Goal: Participate in discussion: Engage in conversation with other users on a specific topic

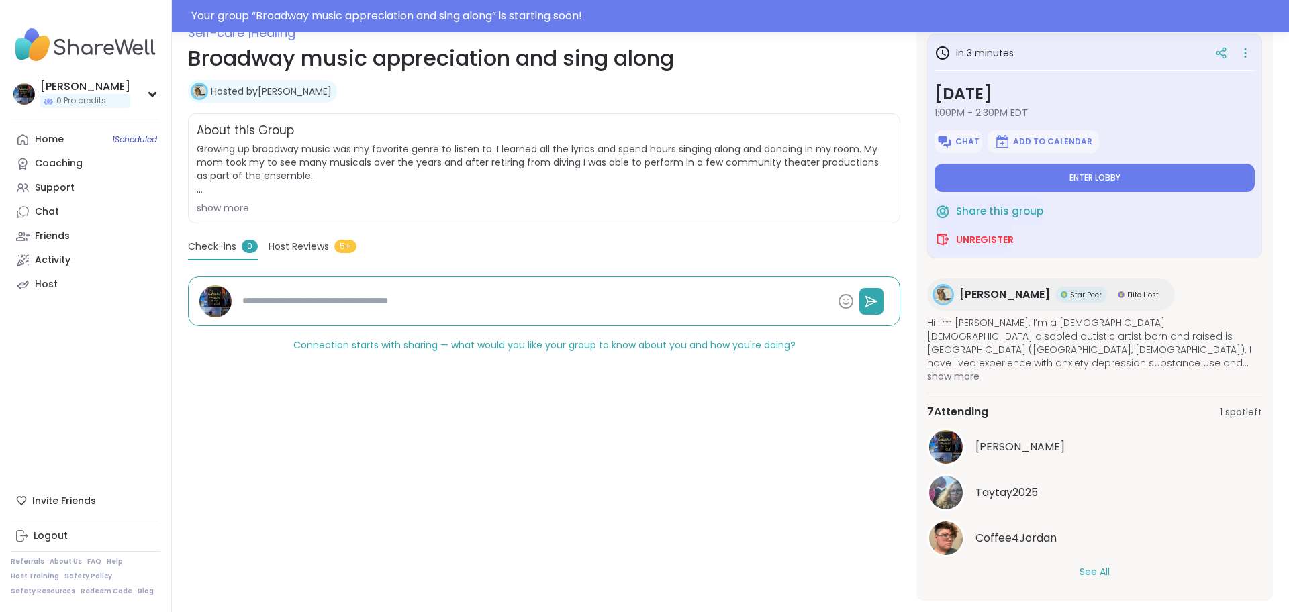
scroll to position [228, 0]
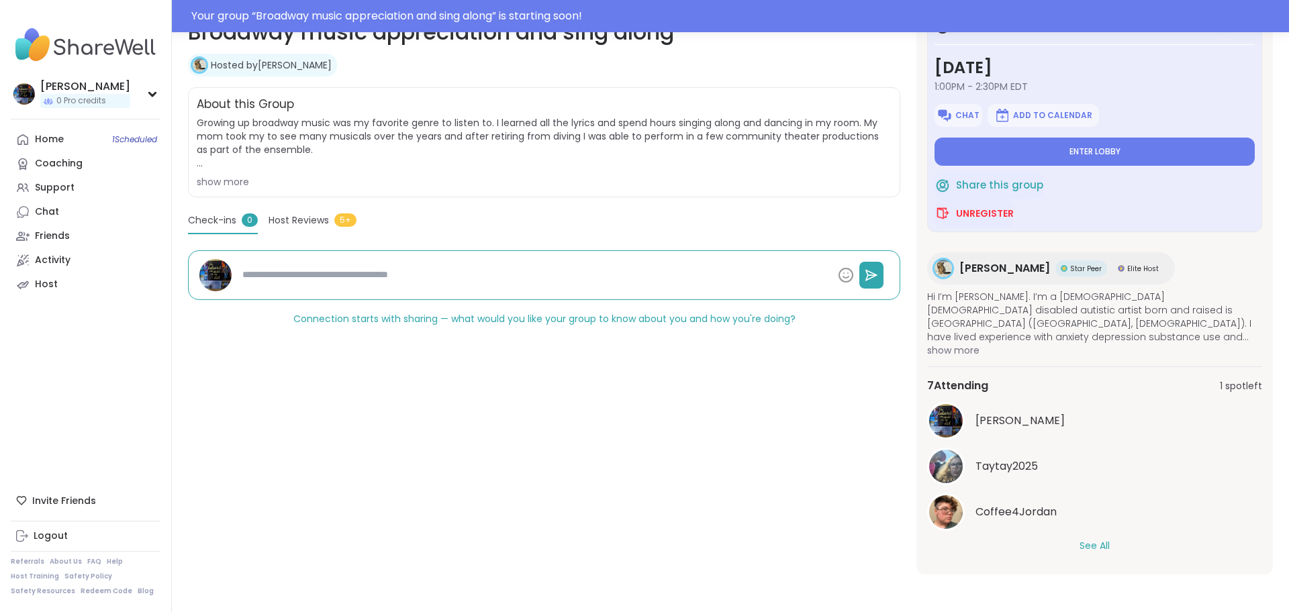
click at [1098, 549] on button "See All" at bounding box center [1095, 546] width 30 height 14
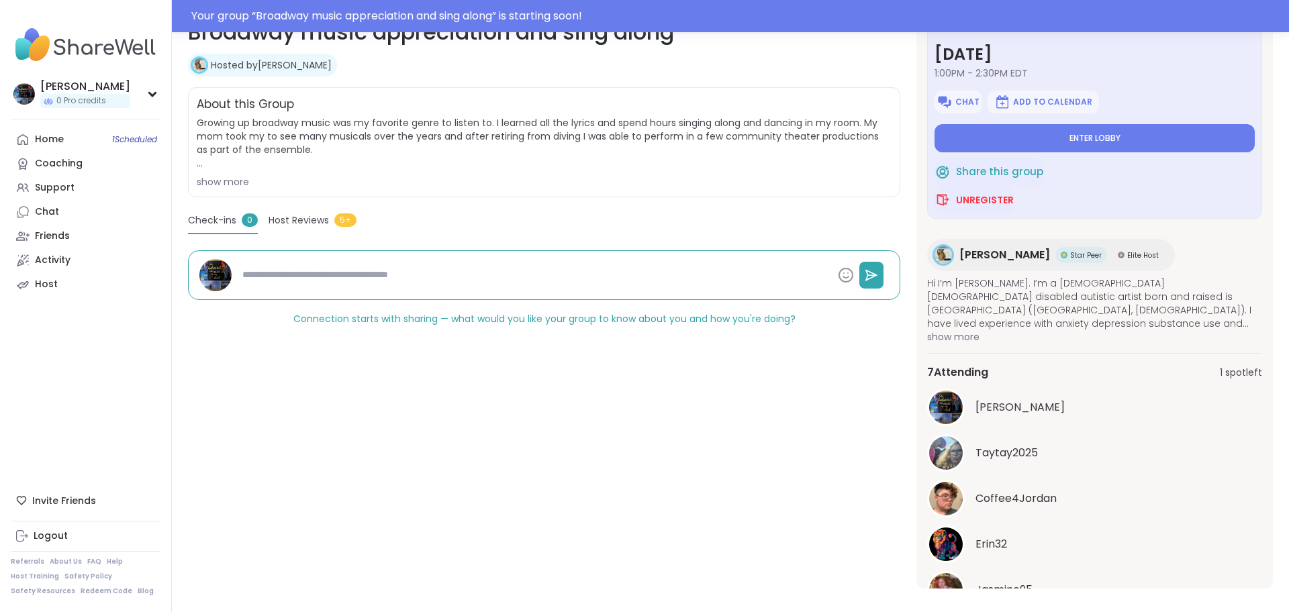
scroll to position [0, 0]
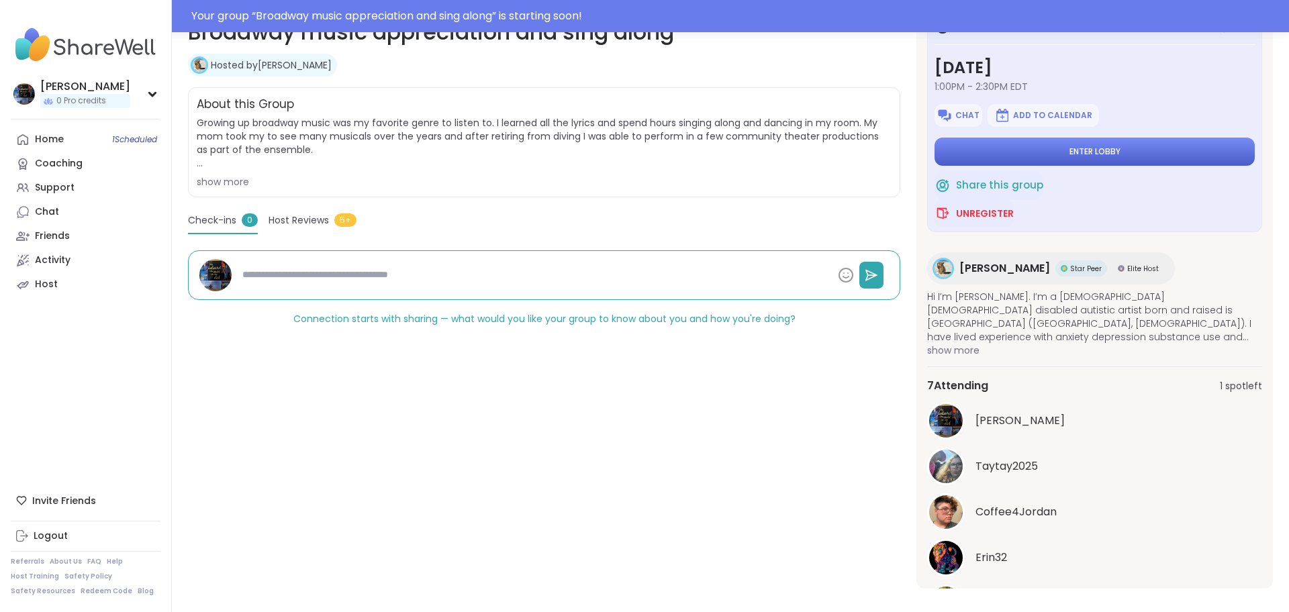
click at [1081, 151] on span "Enter lobby" at bounding box center [1095, 151] width 51 height 11
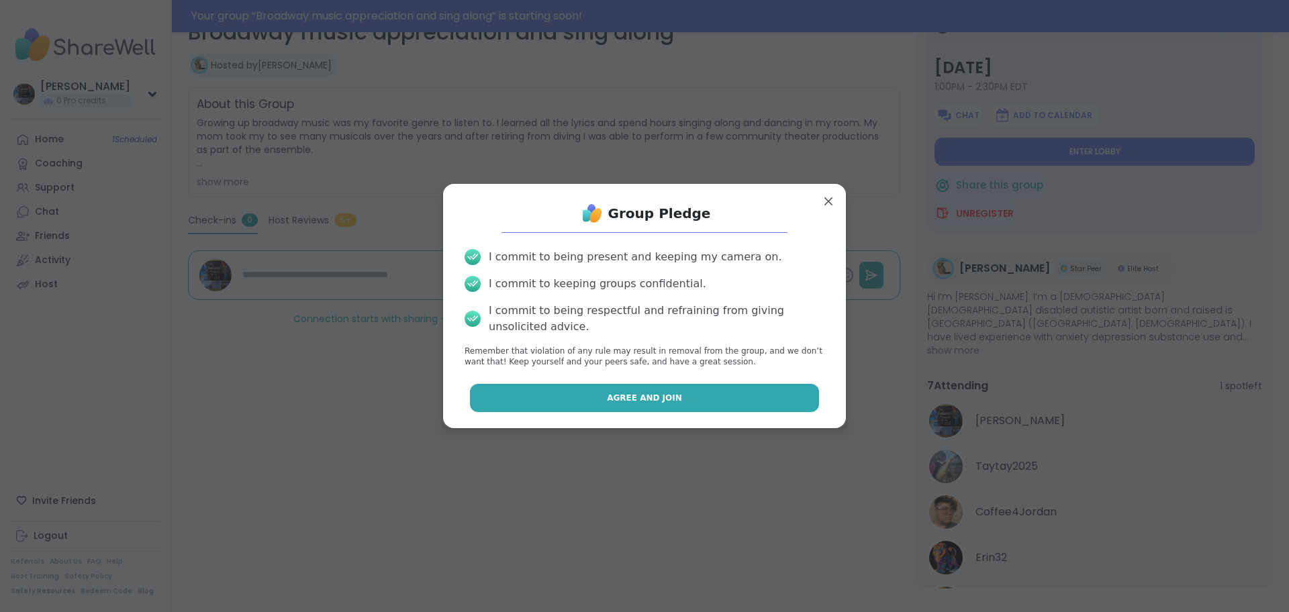
click at [637, 393] on span "Agree and Join" at bounding box center [644, 398] width 75 height 12
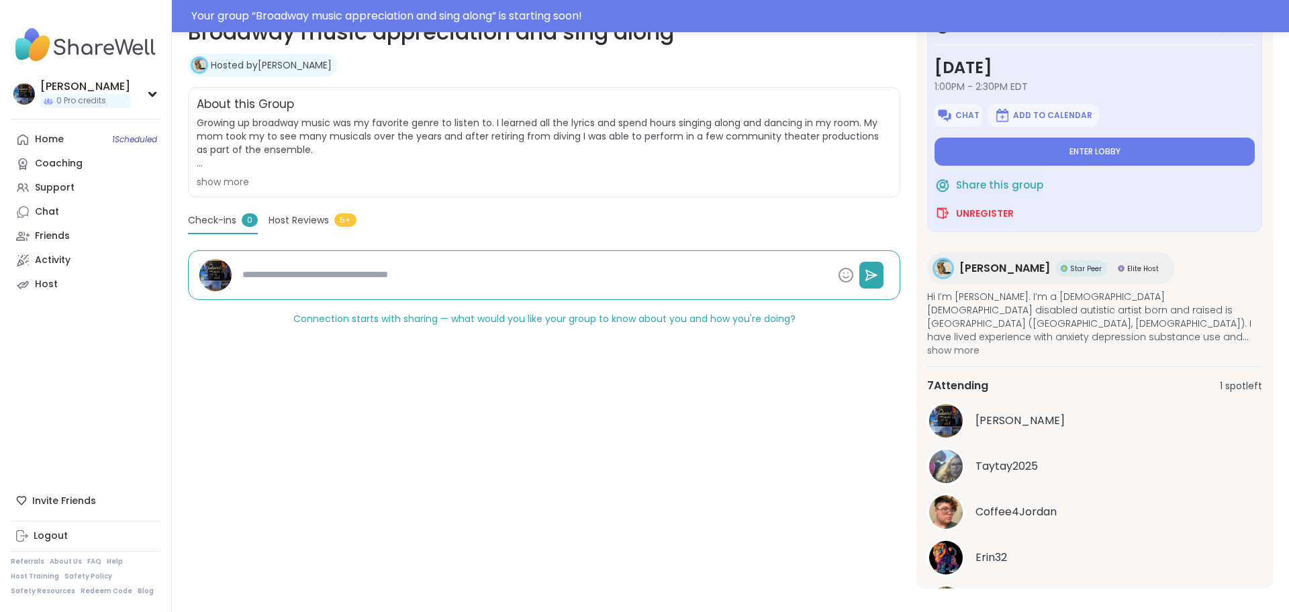
type textarea "*"
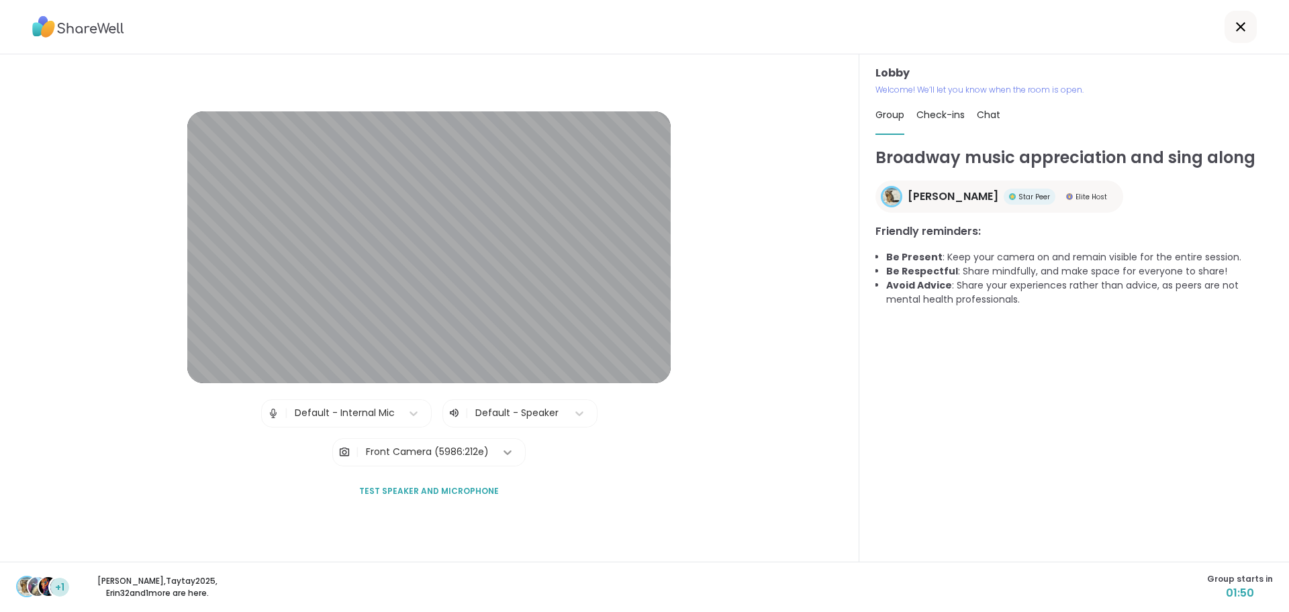
click at [510, 453] on icon at bounding box center [507, 452] width 13 height 13
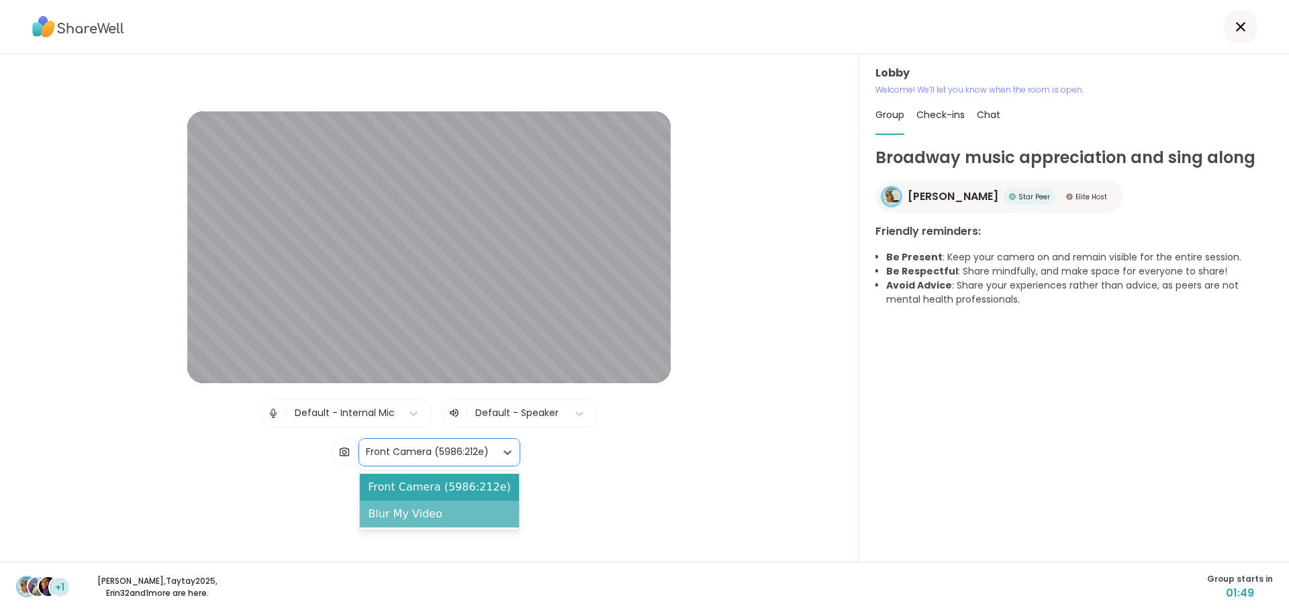
click at [500, 519] on div "Blur My Video" at bounding box center [439, 514] width 159 height 27
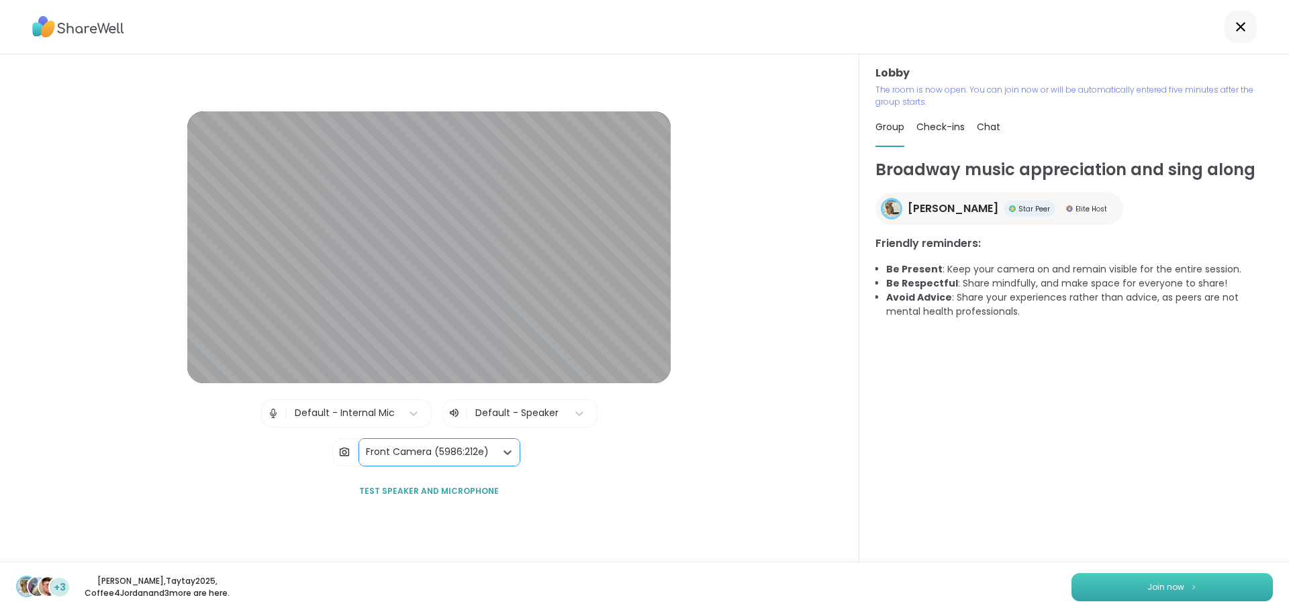
click at [1164, 583] on span "Join now" at bounding box center [1166, 587] width 37 height 12
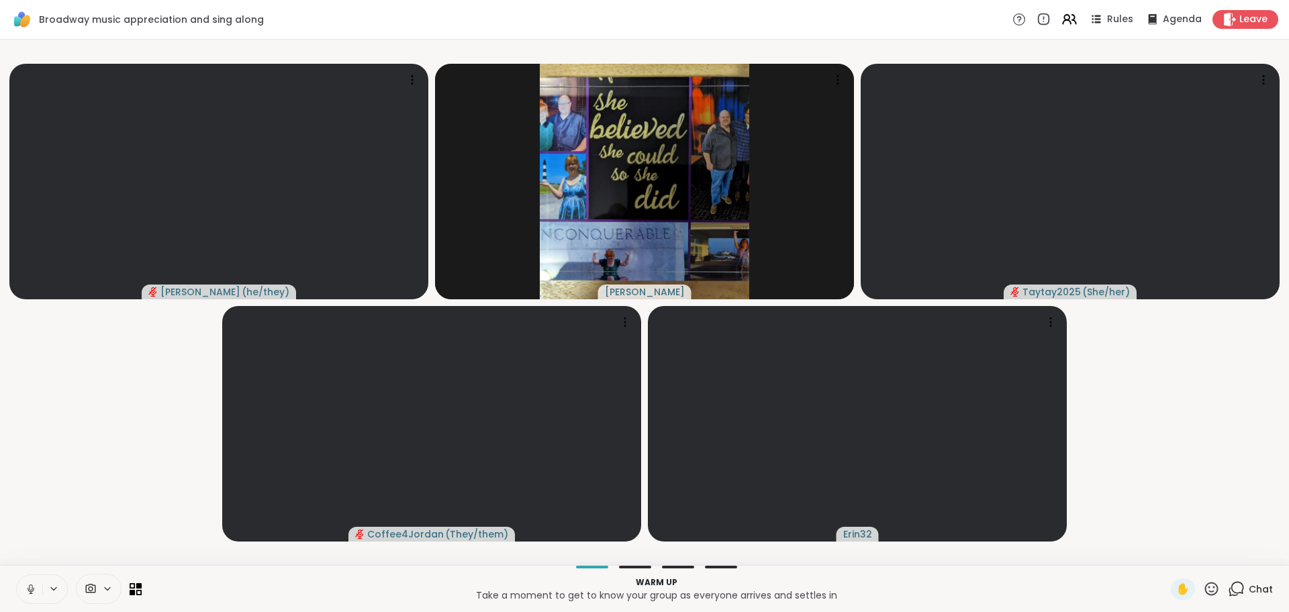
click at [32, 591] on icon at bounding box center [31, 589] width 12 height 12
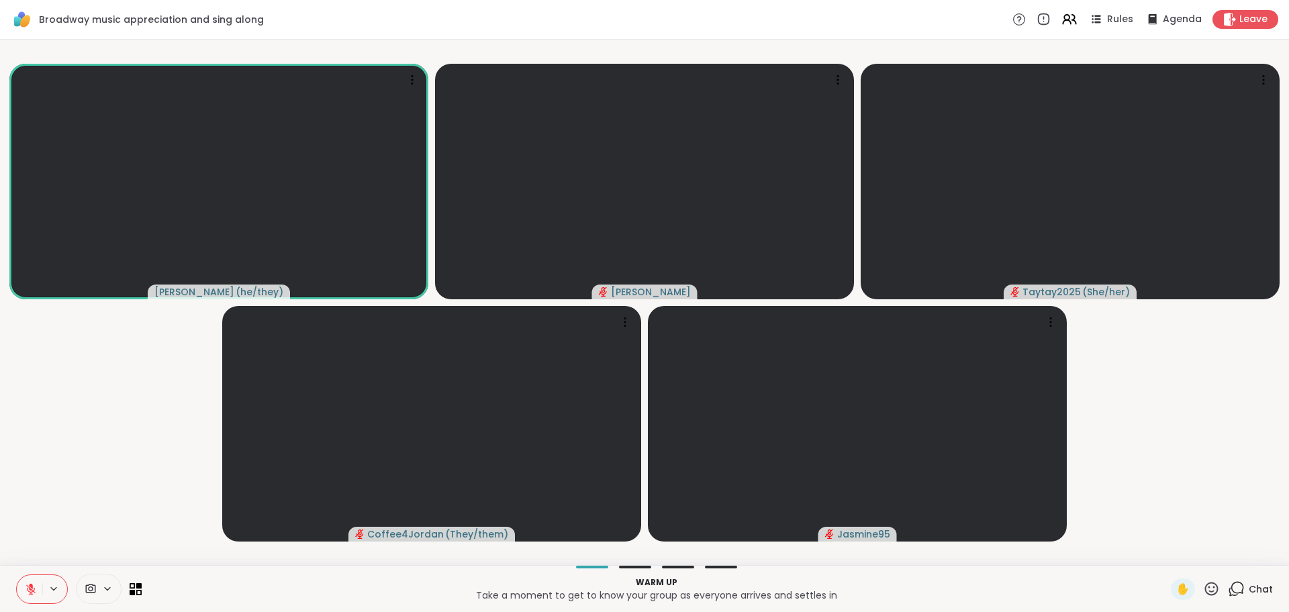
click at [1248, 598] on div "Chat" at bounding box center [1250, 589] width 45 height 21
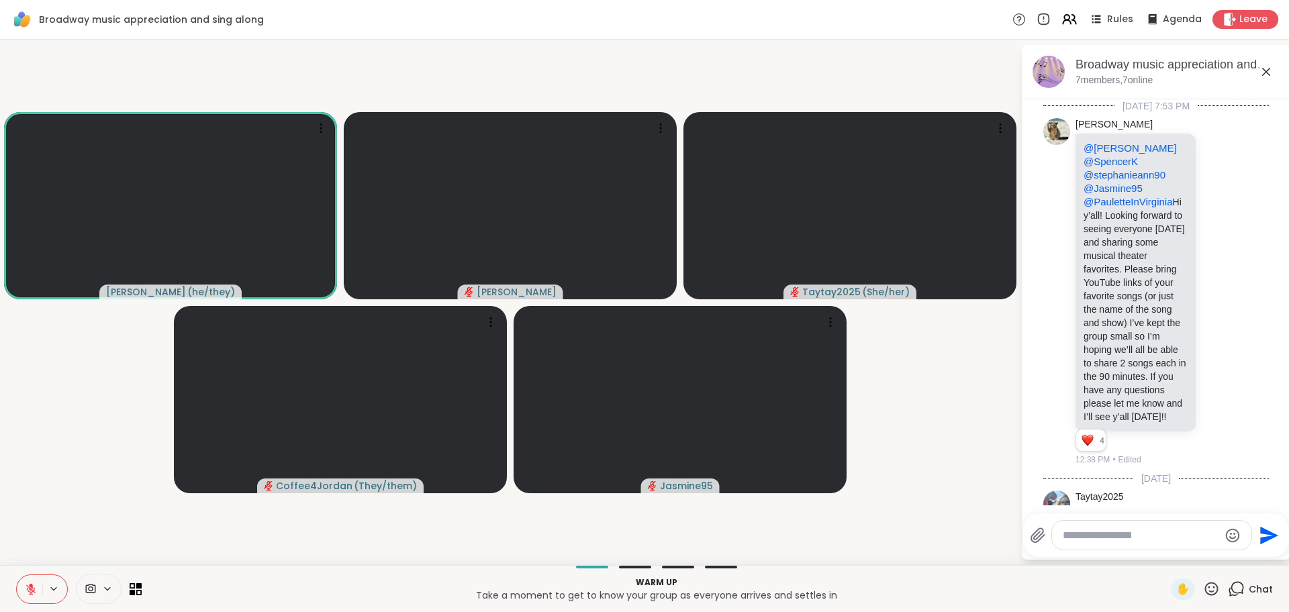
scroll to position [1312, 0]
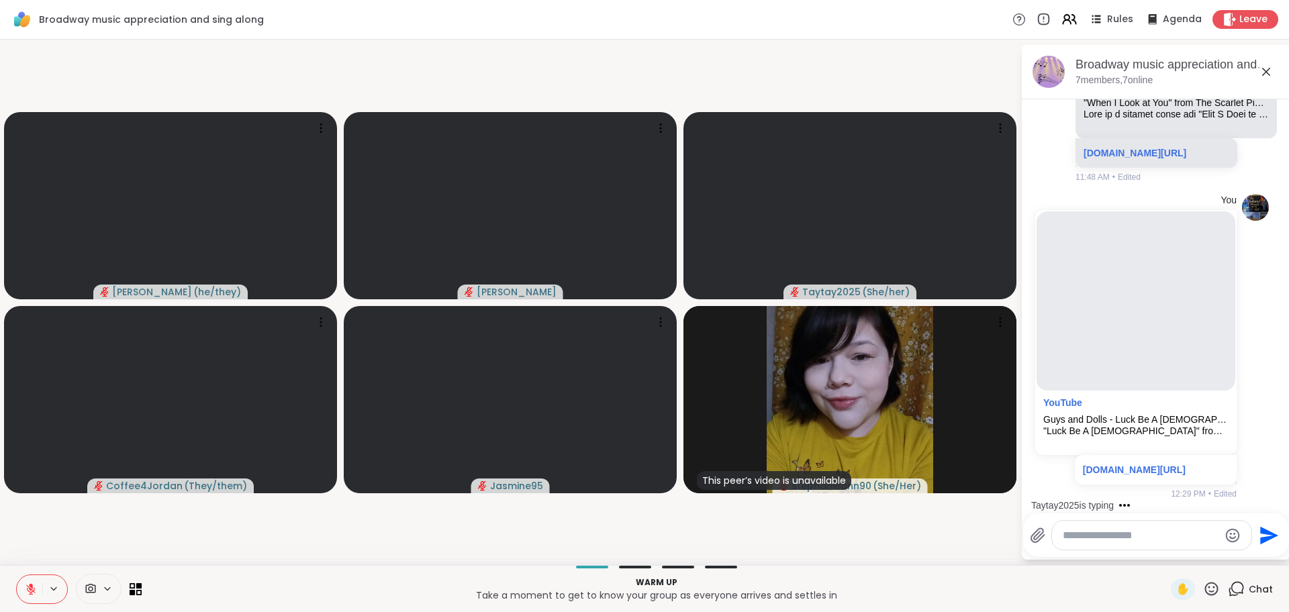
click at [1269, 72] on icon at bounding box center [1266, 72] width 16 height 16
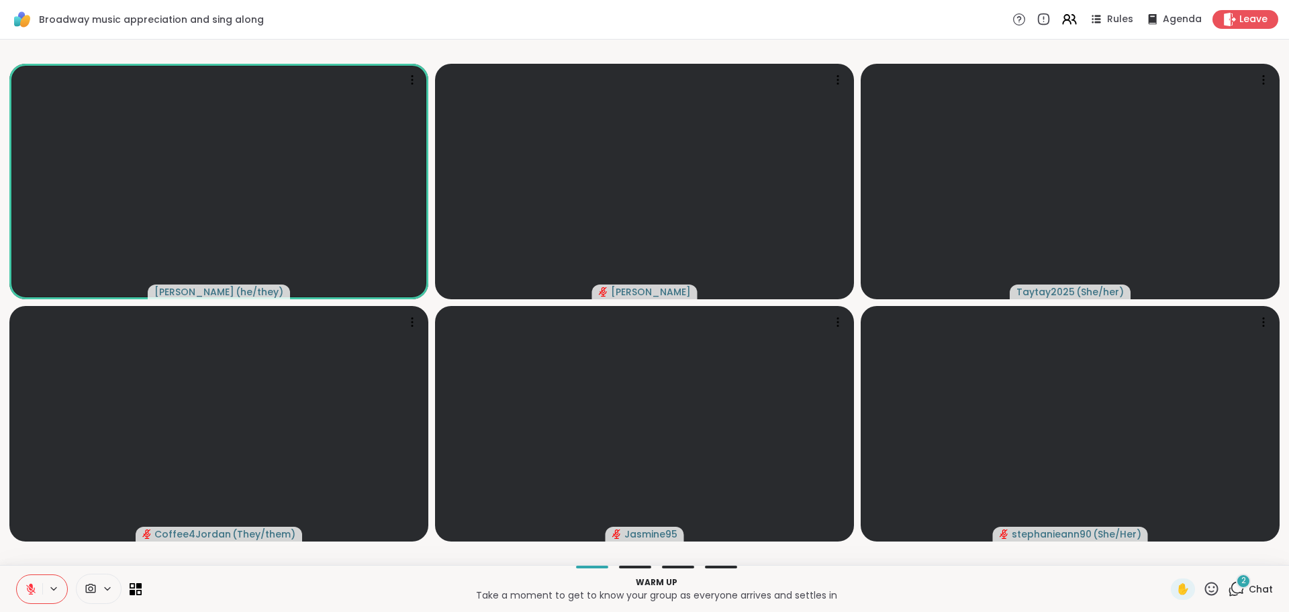
click at [1258, 596] on div "2 Chat" at bounding box center [1250, 589] width 45 height 21
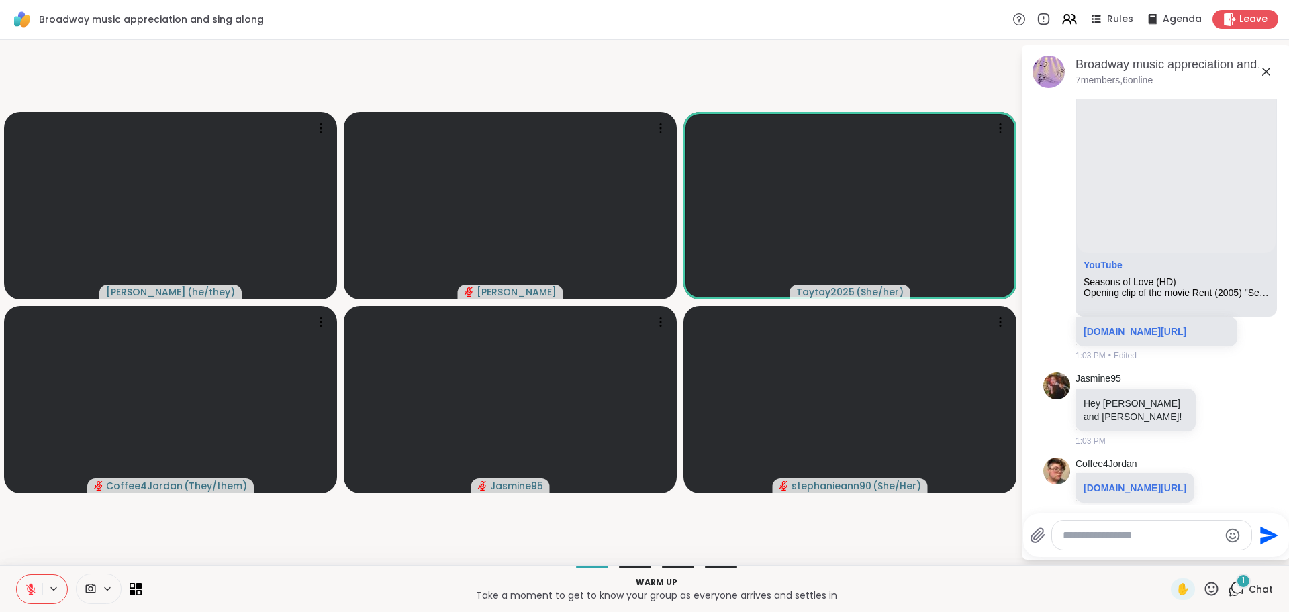
scroll to position [2031, 0]
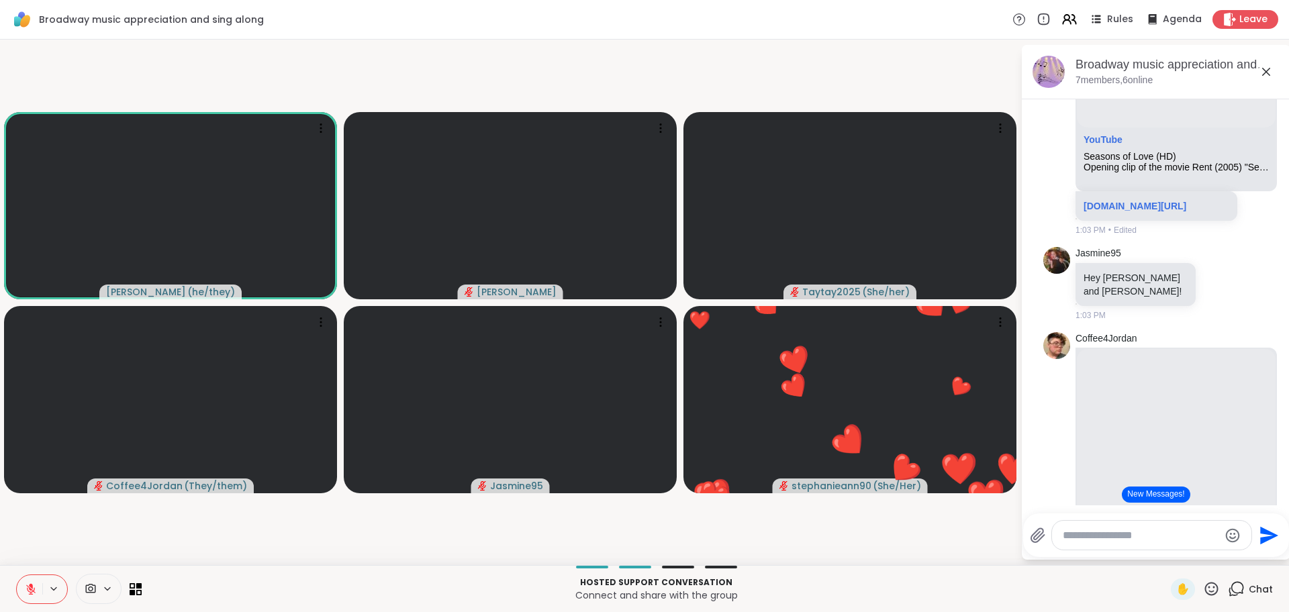
click at [1172, 499] on button "New Messages!" at bounding box center [1156, 495] width 68 height 16
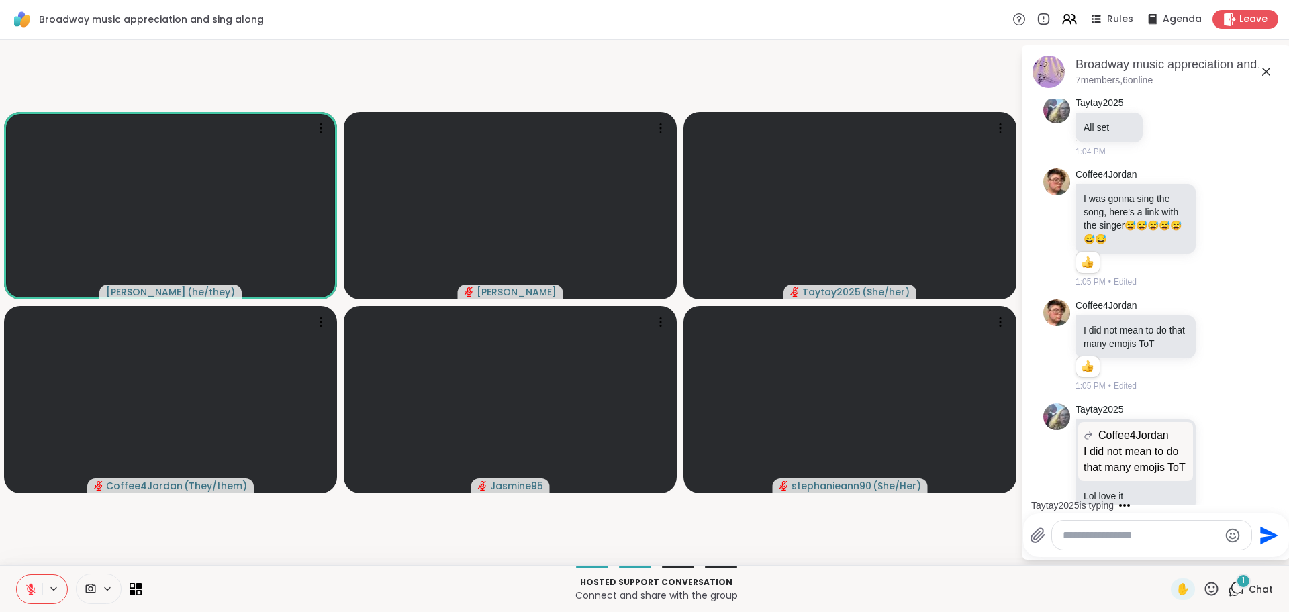
scroll to position [3034, 0]
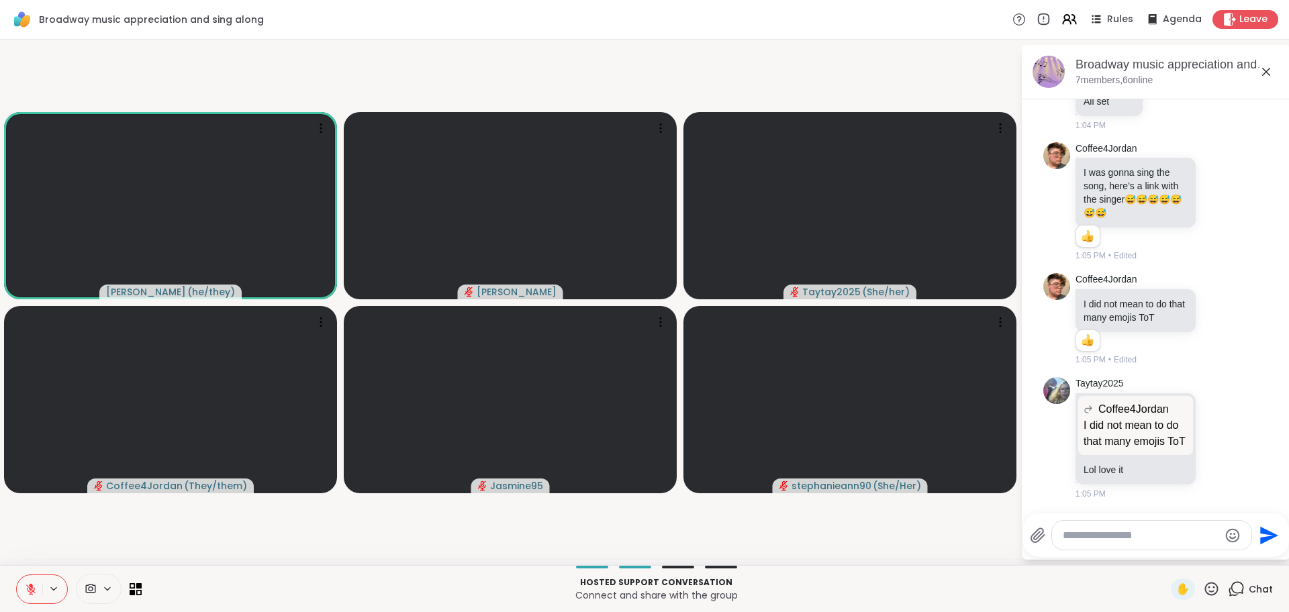
click at [1266, 77] on icon at bounding box center [1266, 72] width 16 height 16
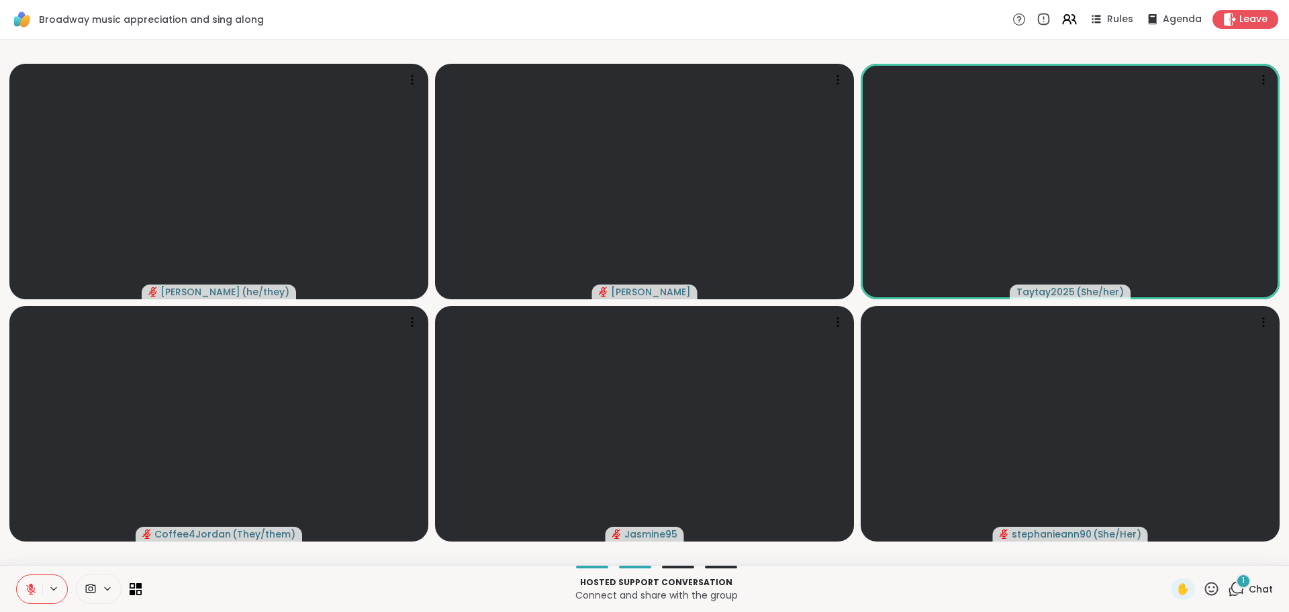
click at [1261, 587] on span "Chat" at bounding box center [1261, 589] width 24 height 13
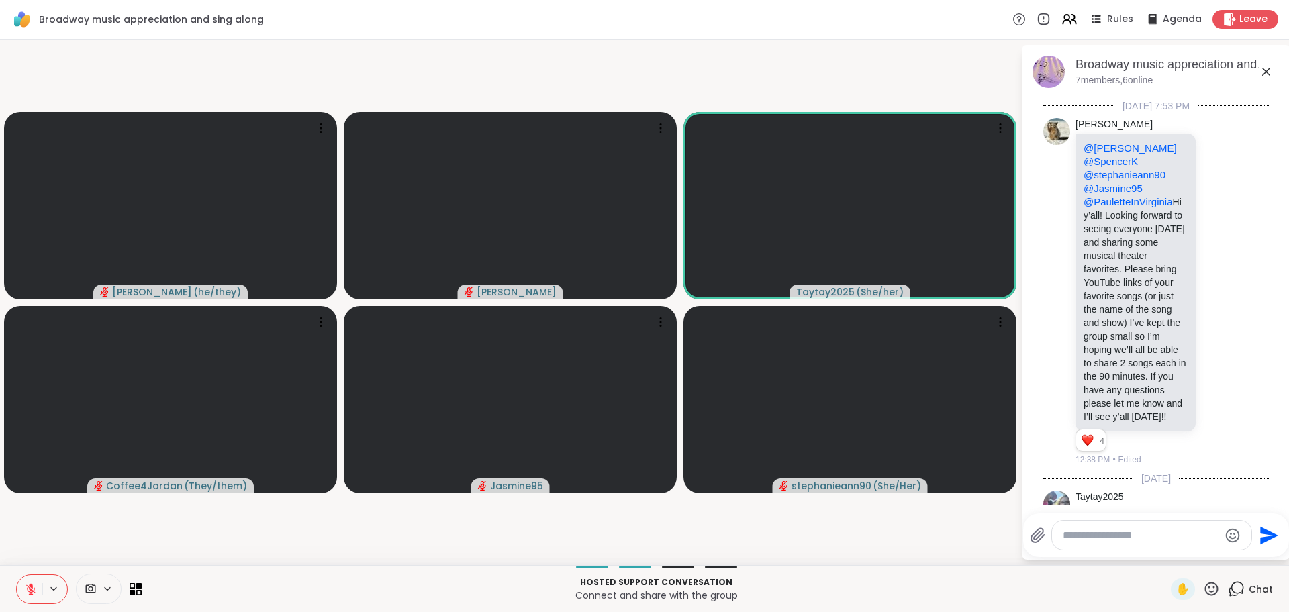
scroll to position [3396, 0]
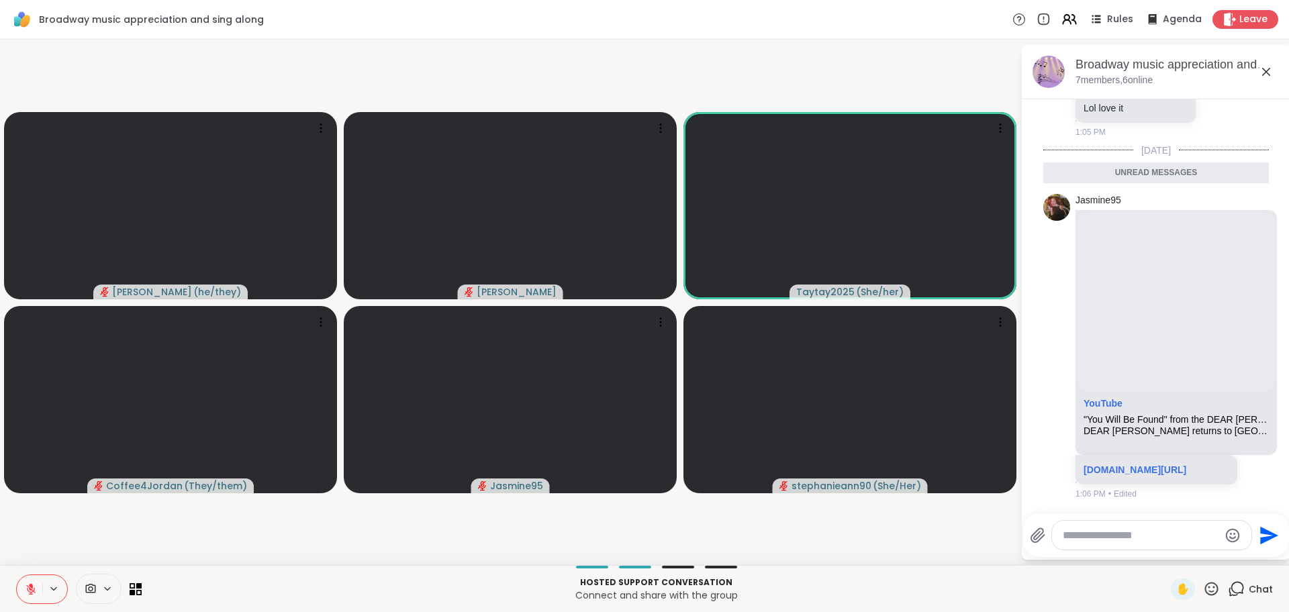
click at [1089, 539] on textarea "Type your message" at bounding box center [1141, 535] width 156 height 13
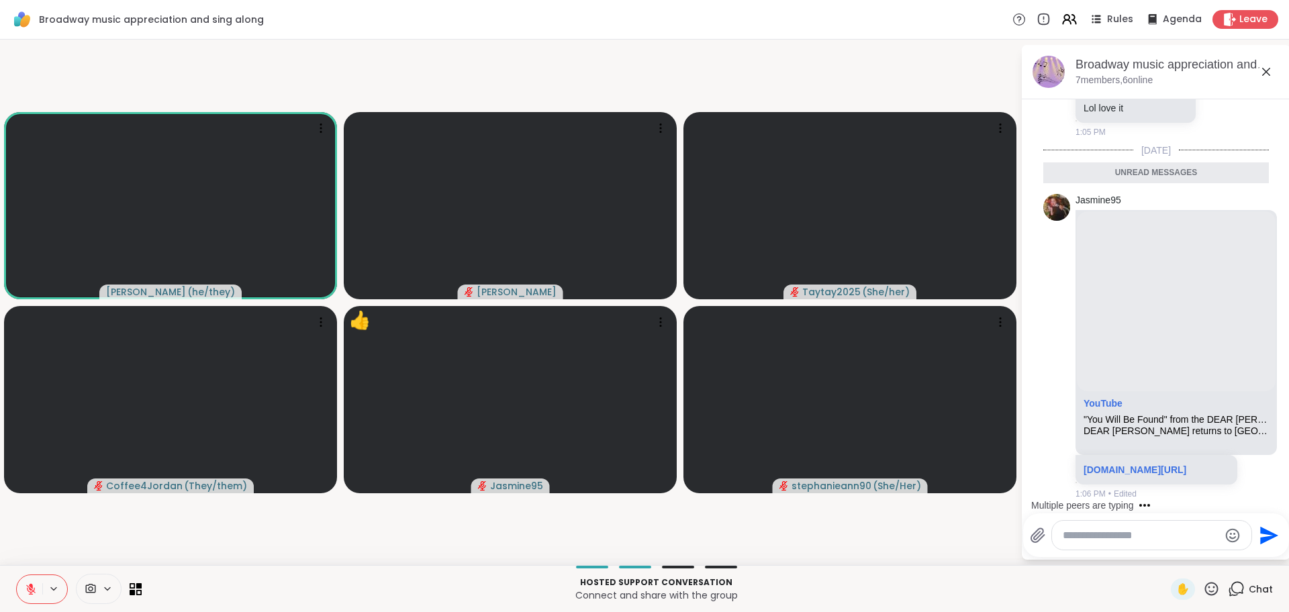
click at [28, 588] on icon at bounding box center [31, 589] width 12 height 12
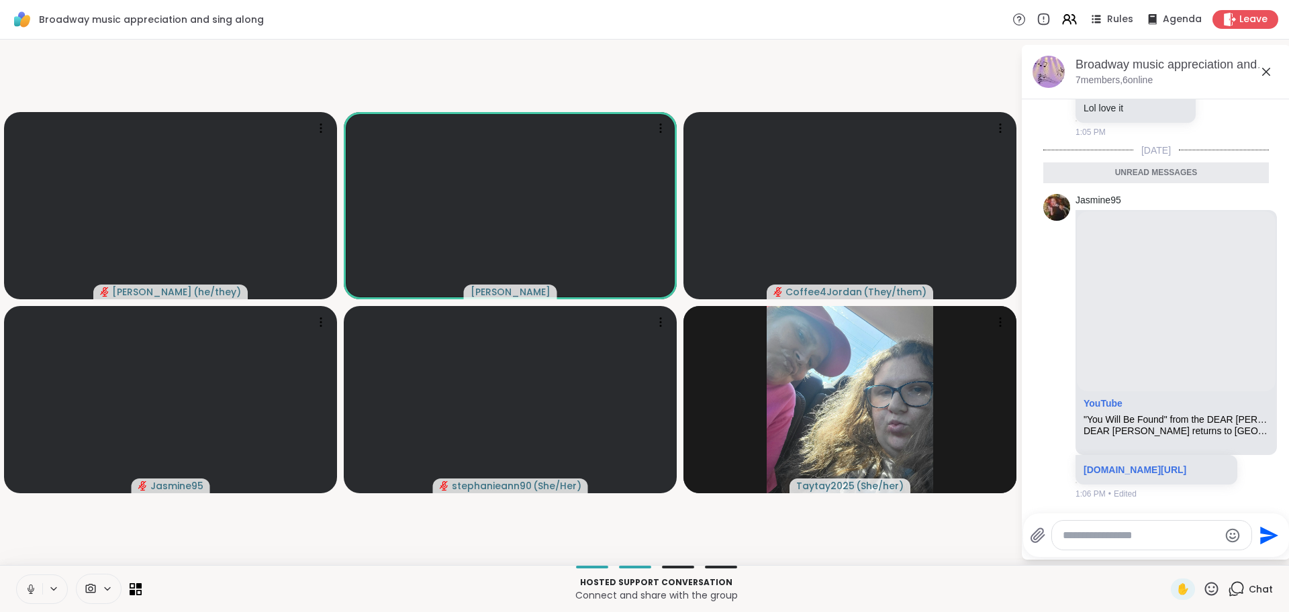
click at [31, 590] on icon at bounding box center [31, 589] width 12 height 12
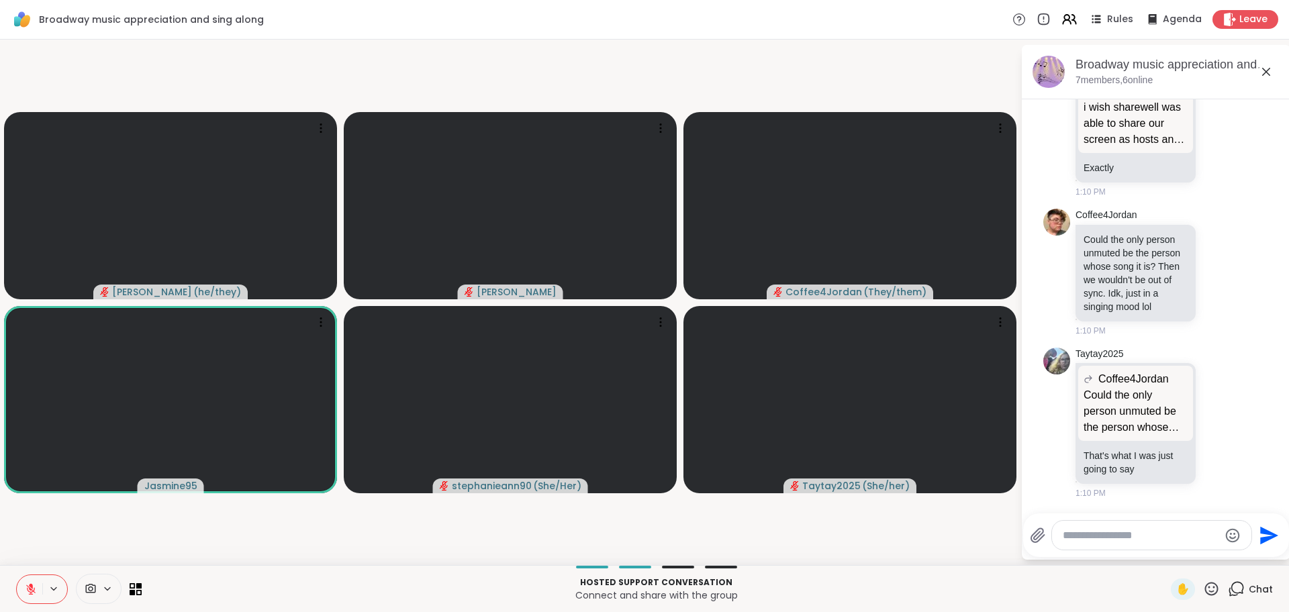
scroll to position [3965, 0]
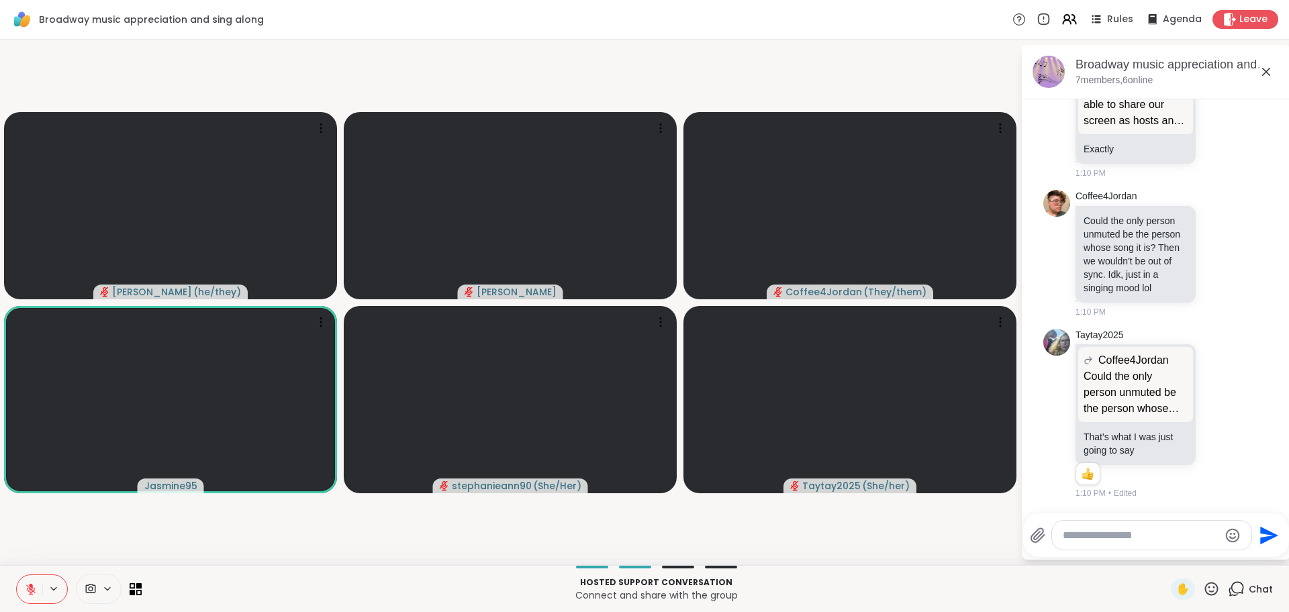
click at [1210, 589] on icon at bounding box center [1211, 589] width 17 height 17
click at [1170, 561] on span "❤️" at bounding box center [1172, 554] width 13 height 16
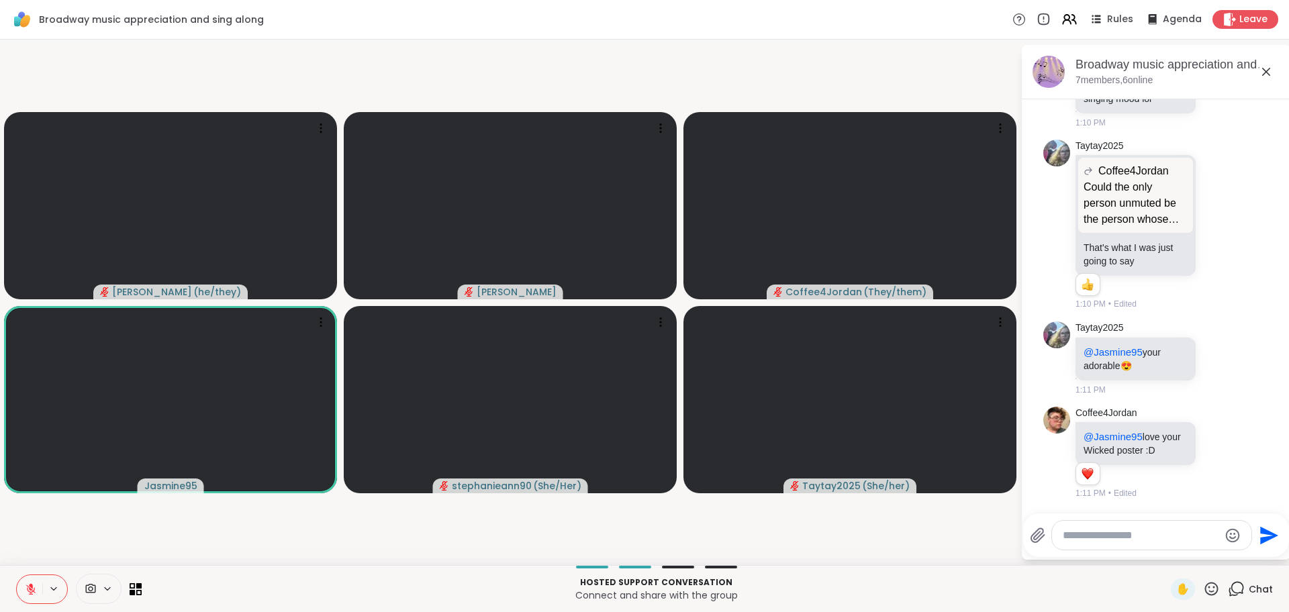
scroll to position [4226, 0]
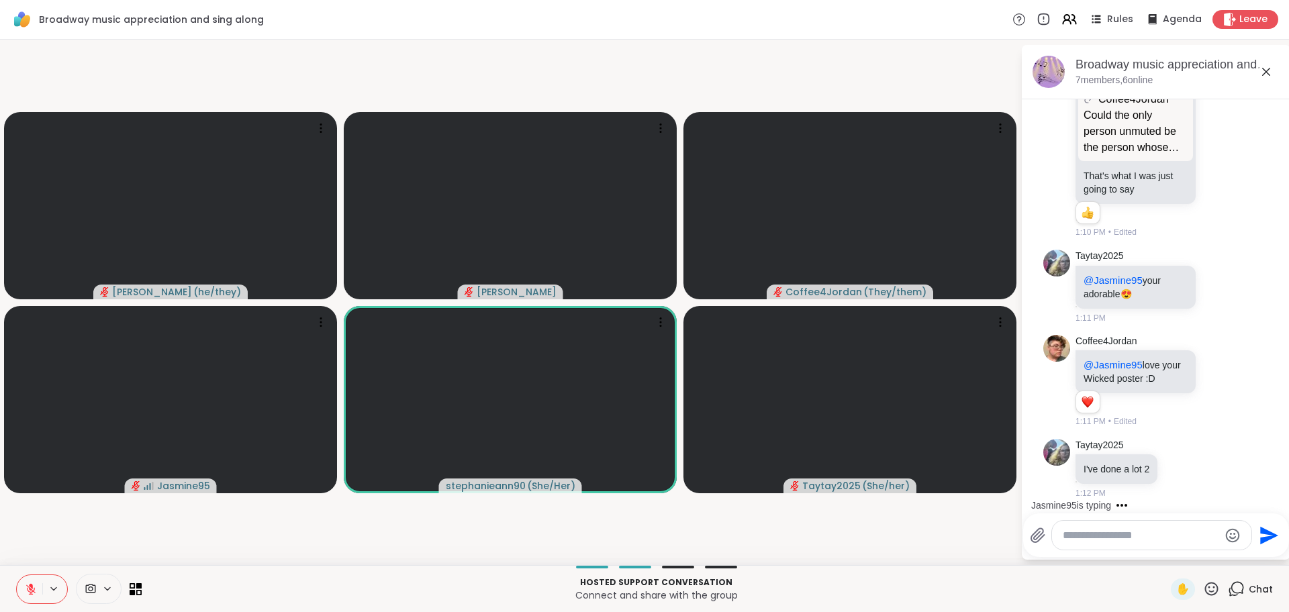
click at [1217, 592] on icon at bounding box center [1211, 589] width 17 height 17
click at [1169, 557] on span "❤️" at bounding box center [1172, 554] width 13 height 16
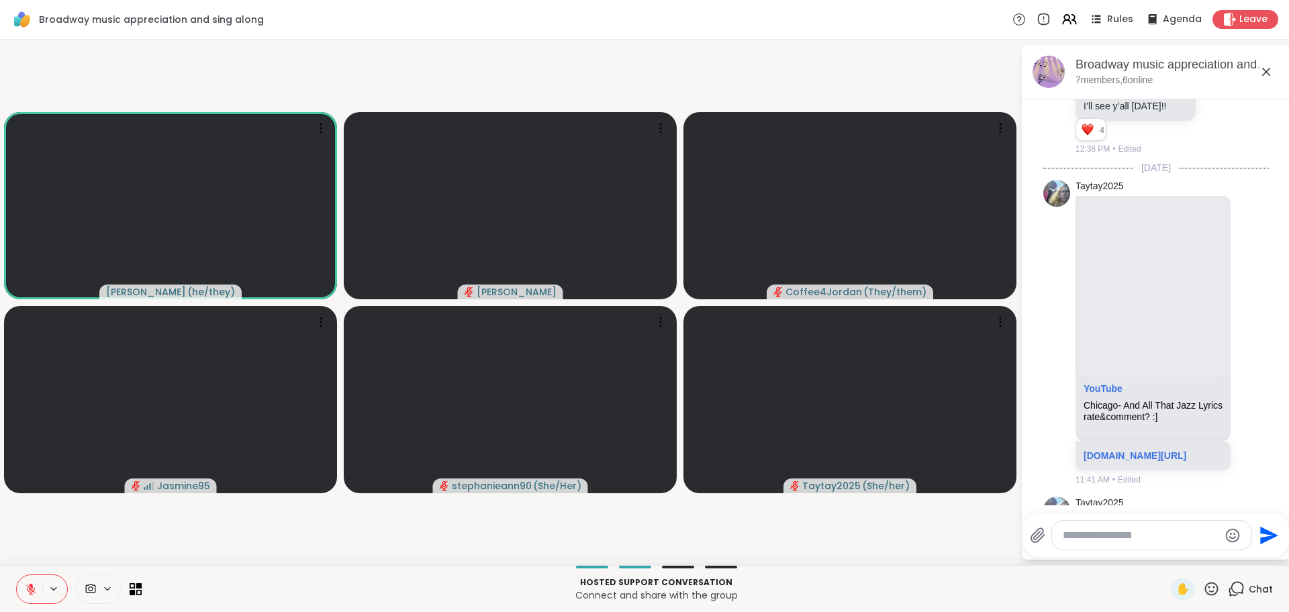
scroll to position [317, 0]
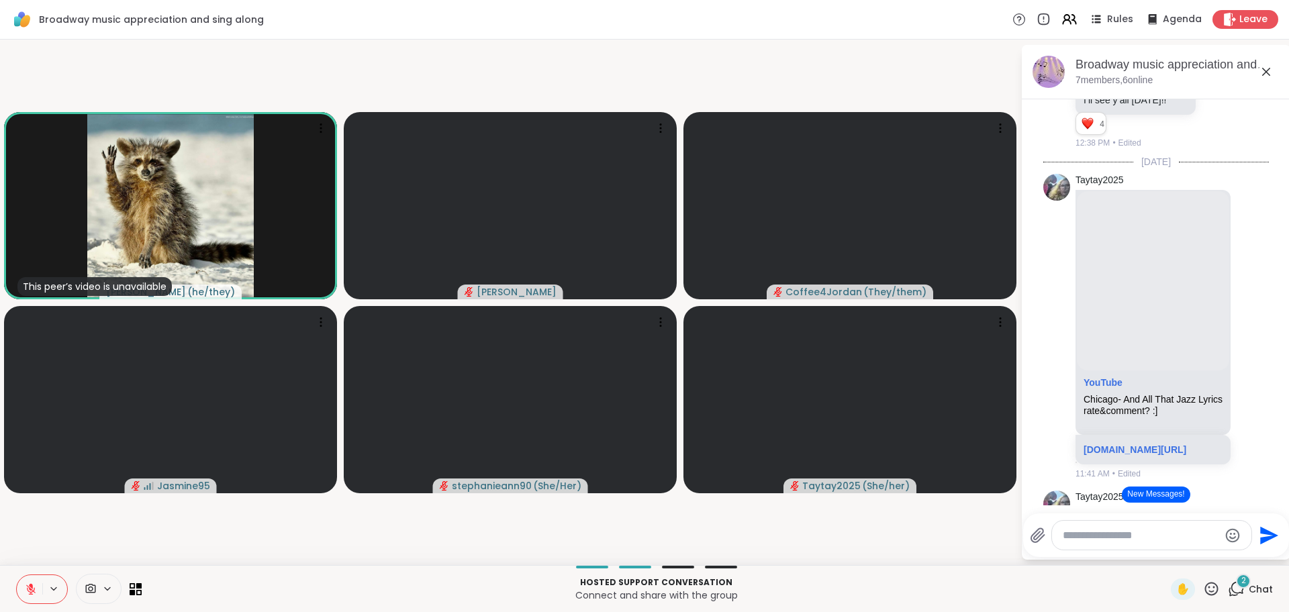
click at [1154, 495] on button "New Messages!" at bounding box center [1156, 495] width 68 height 16
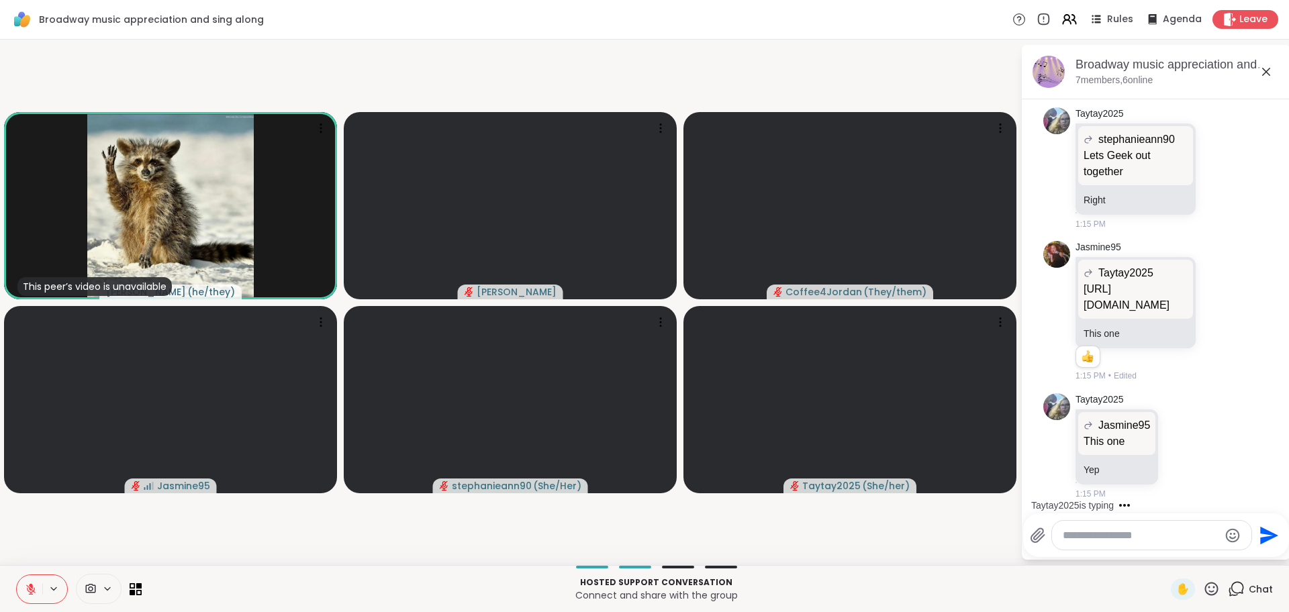
scroll to position [4963, 0]
click at [1088, 539] on textarea "Type your message" at bounding box center [1141, 535] width 156 height 13
click at [1122, 501] on span "encer" at bounding box center [1120, 500] width 27 height 13
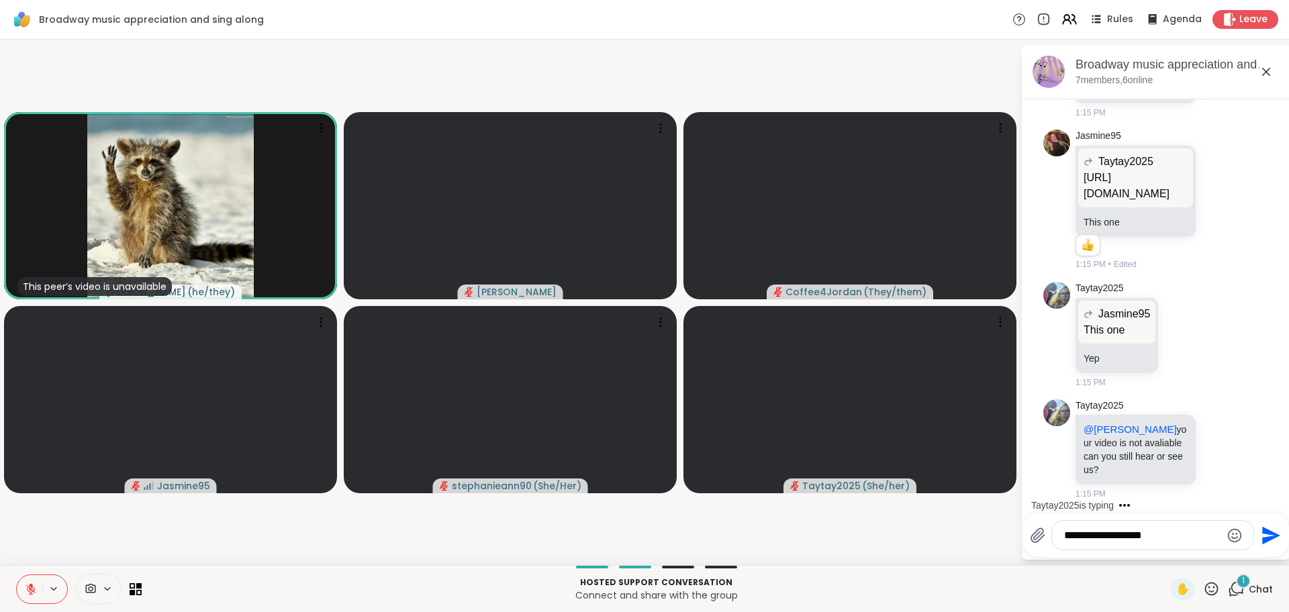
scroll to position [5062, 0]
type textarea "**********"
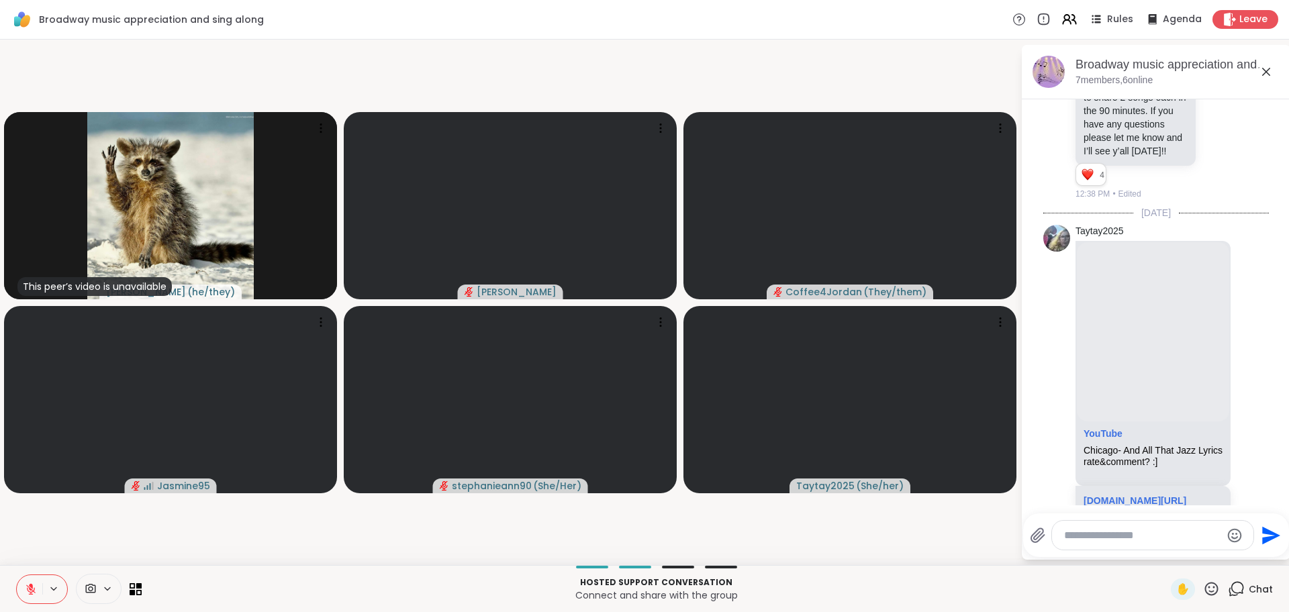
scroll to position [267, 0]
click at [1216, 588] on icon at bounding box center [1211, 589] width 17 height 17
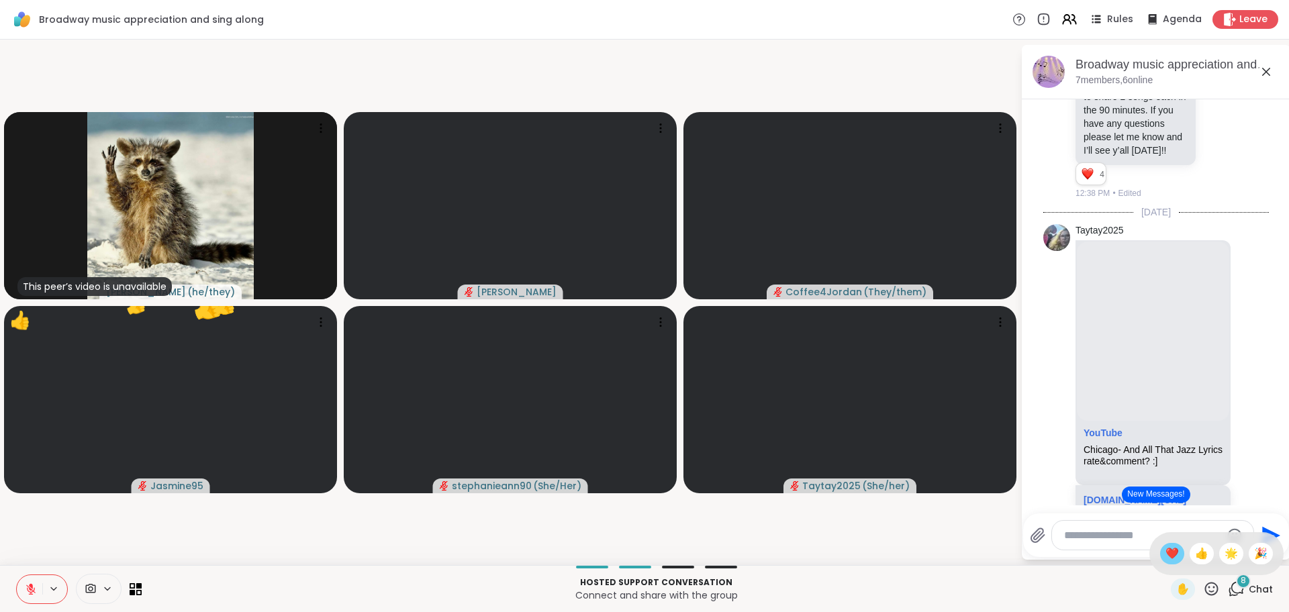
click at [1170, 557] on span "❤️" at bounding box center [1172, 554] width 13 height 16
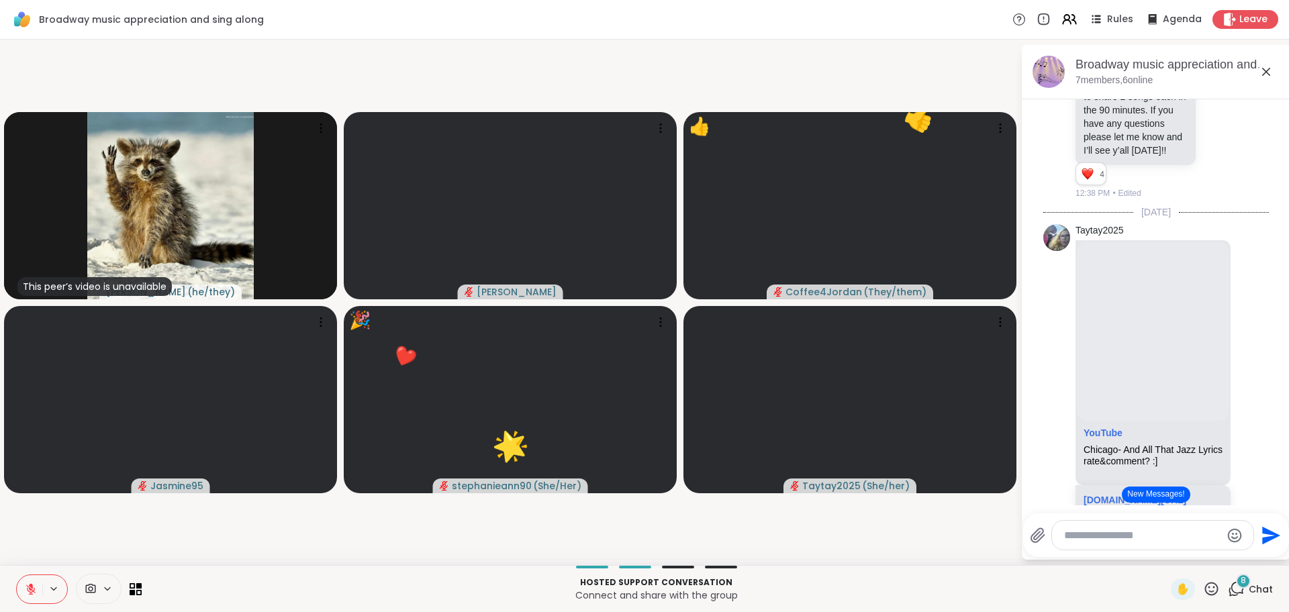
click at [1236, 586] on icon at bounding box center [1236, 589] width 17 height 17
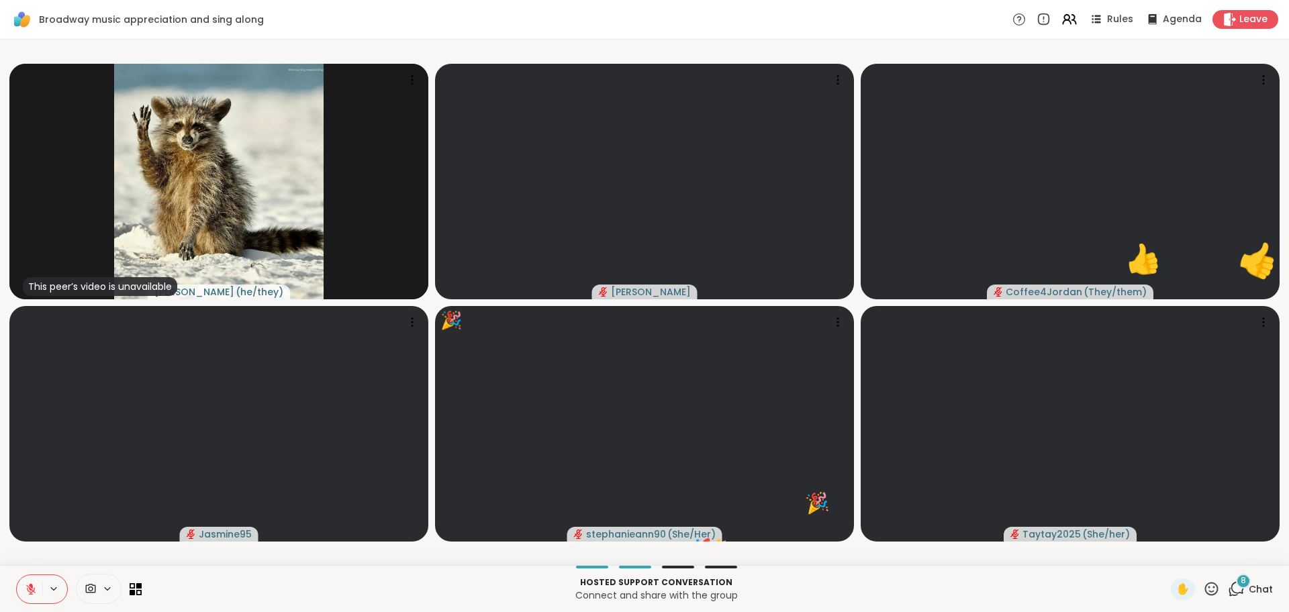
click at [1241, 568] on div "Hosted support conversation Connect and share with the group ✋ 8 Chat" at bounding box center [644, 588] width 1289 height 47
click at [1242, 583] on span "8" at bounding box center [1243, 580] width 5 height 11
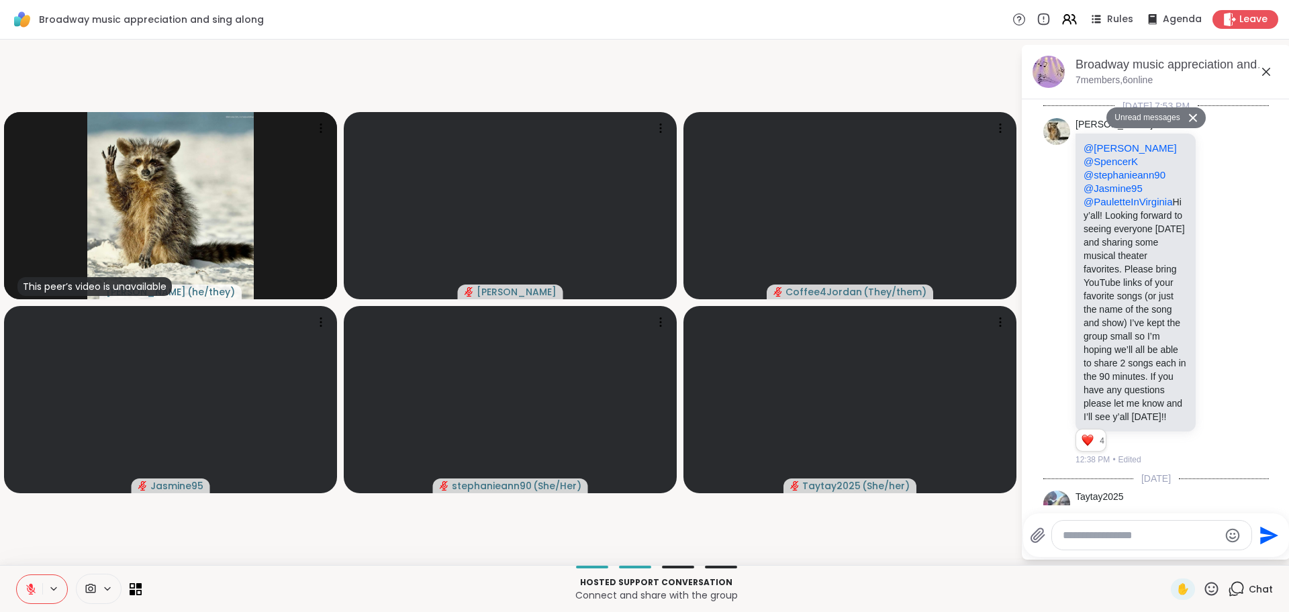
scroll to position [6628, 0]
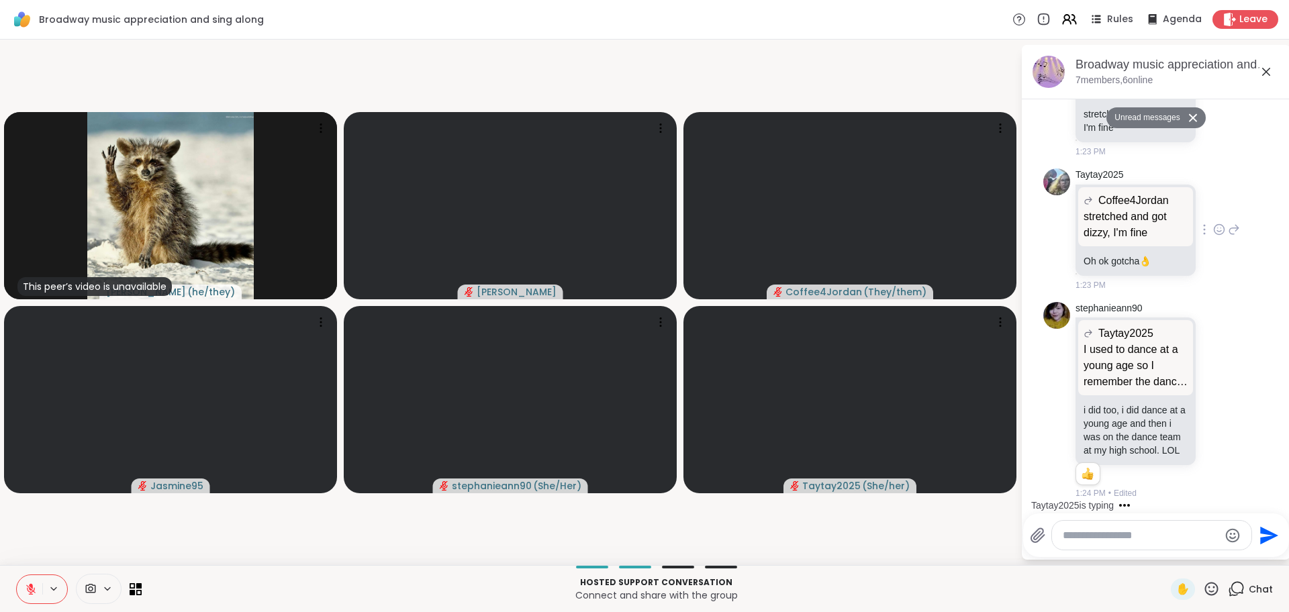
click at [1202, 242] on div "Taytay2025 Coffee4Jordan stretched and got dizzy, I'm fine stretched and got di…" at bounding box center [1158, 230] width 165 height 123
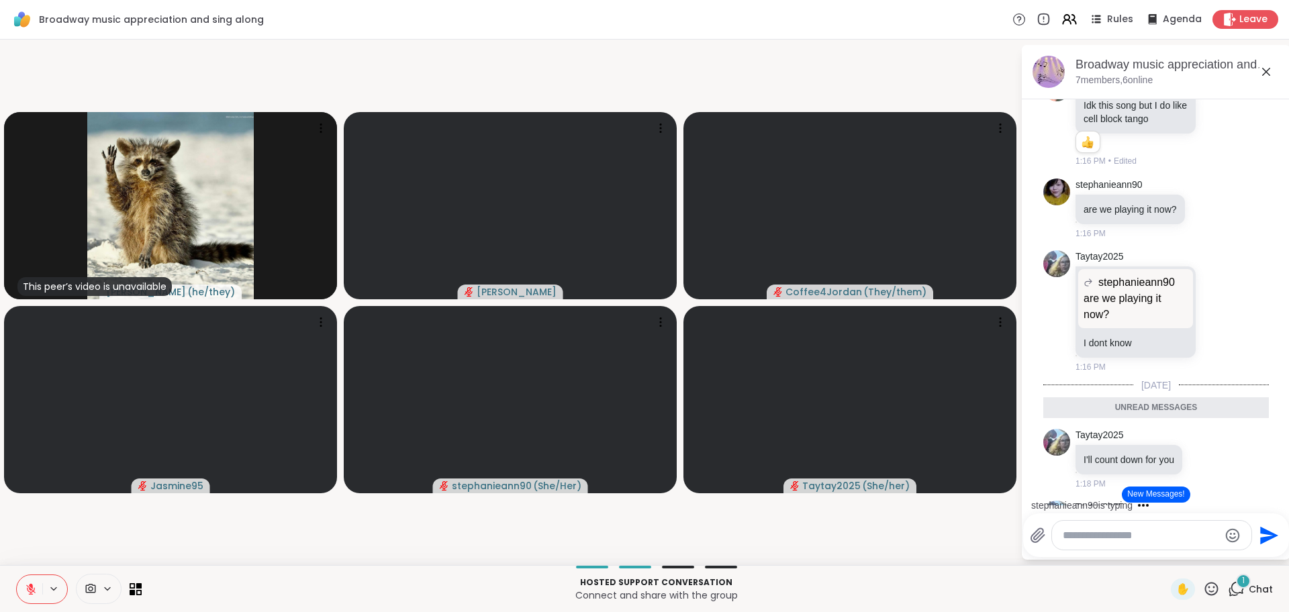
scroll to position [5553, 0]
click at [1174, 496] on button "New Messages!" at bounding box center [1156, 495] width 68 height 16
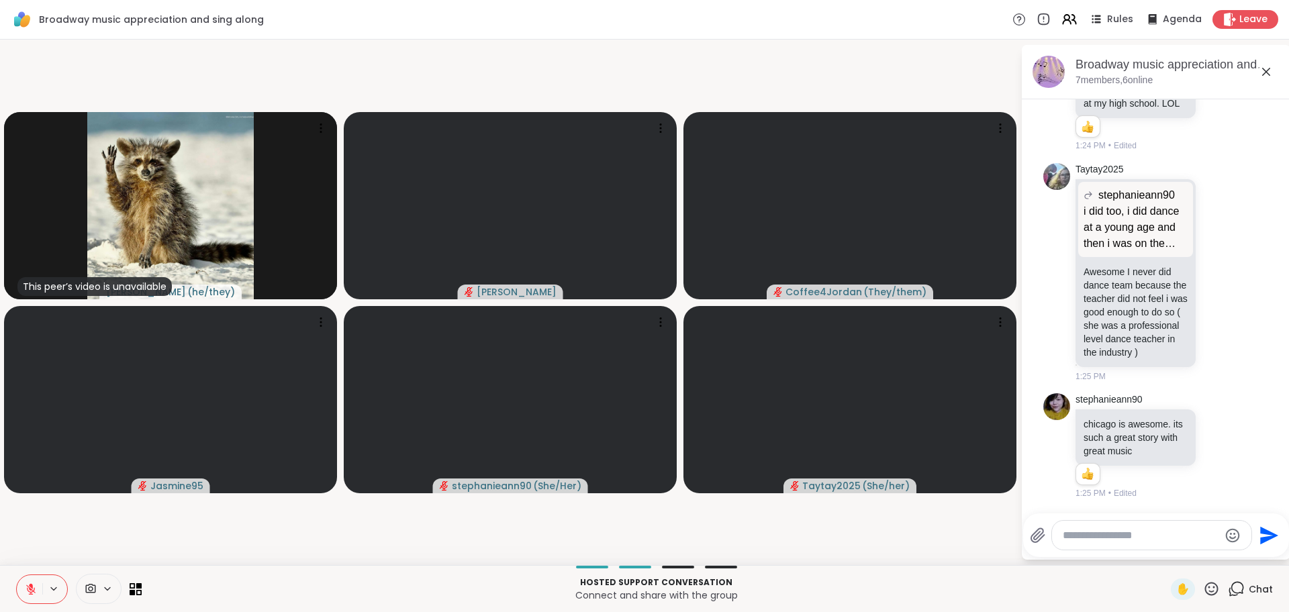
scroll to position [6943, 0]
click at [1174, 496] on div "1:25 PM • Edited" at bounding box center [1137, 493] width 123 height 12
click at [1106, 538] on textarea "Type your message" at bounding box center [1141, 535] width 156 height 13
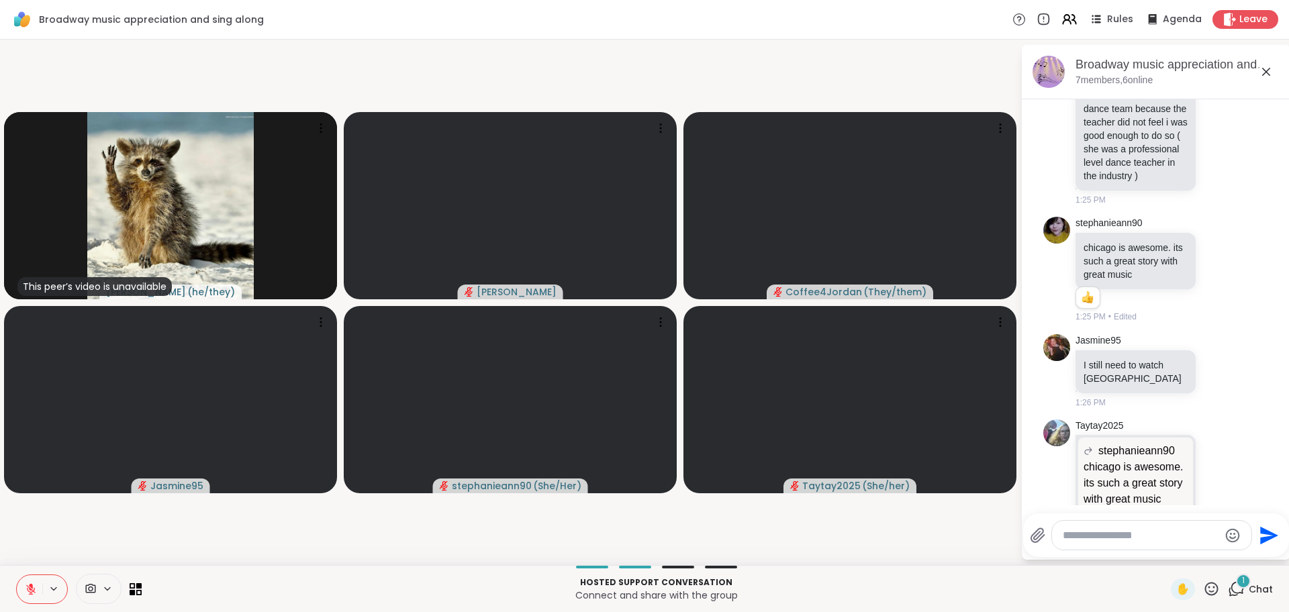
scroll to position [7178, 0]
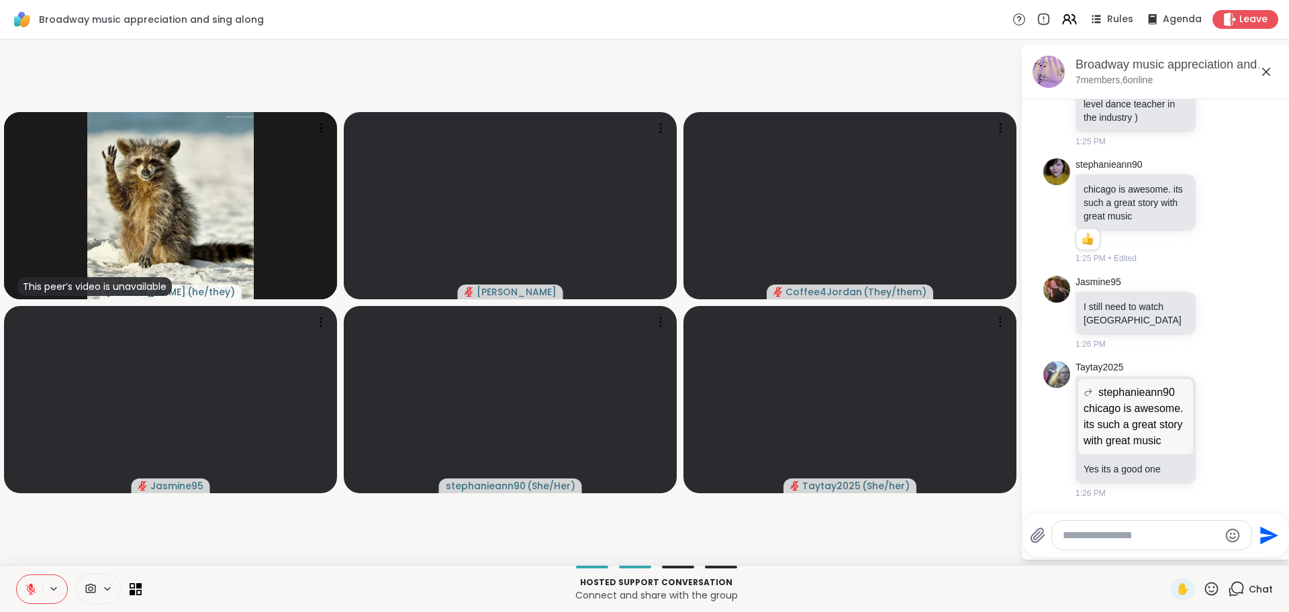
click at [23, 603] on button at bounding box center [30, 589] width 26 height 28
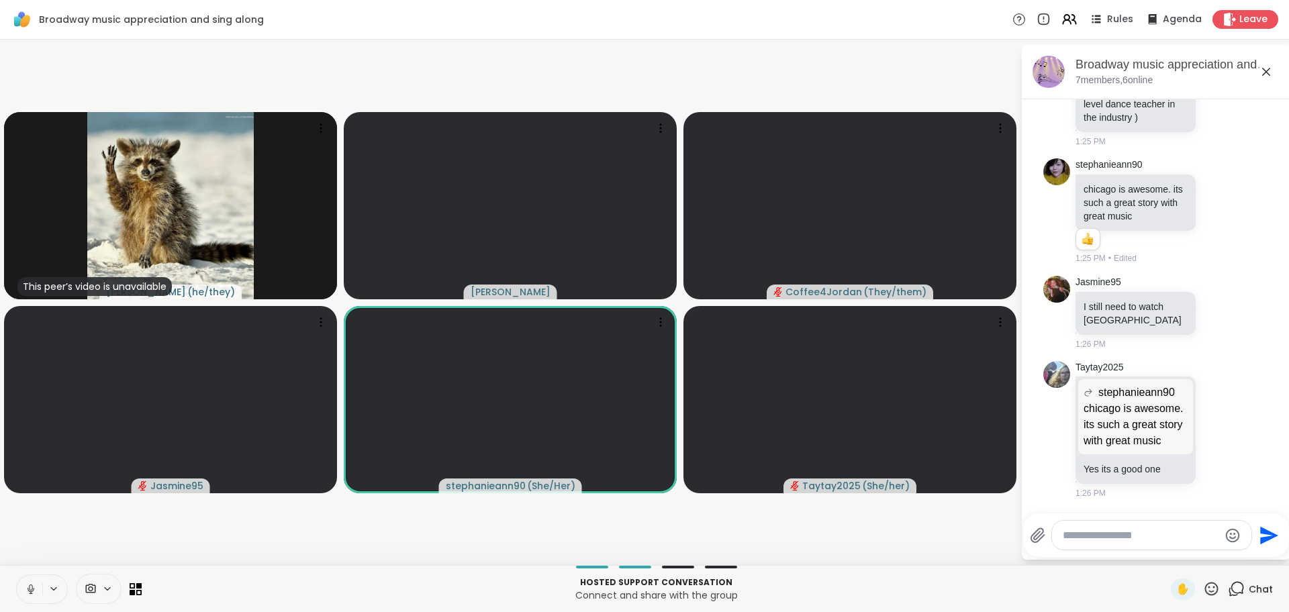
click at [23, 603] on button at bounding box center [30, 589] width 26 height 28
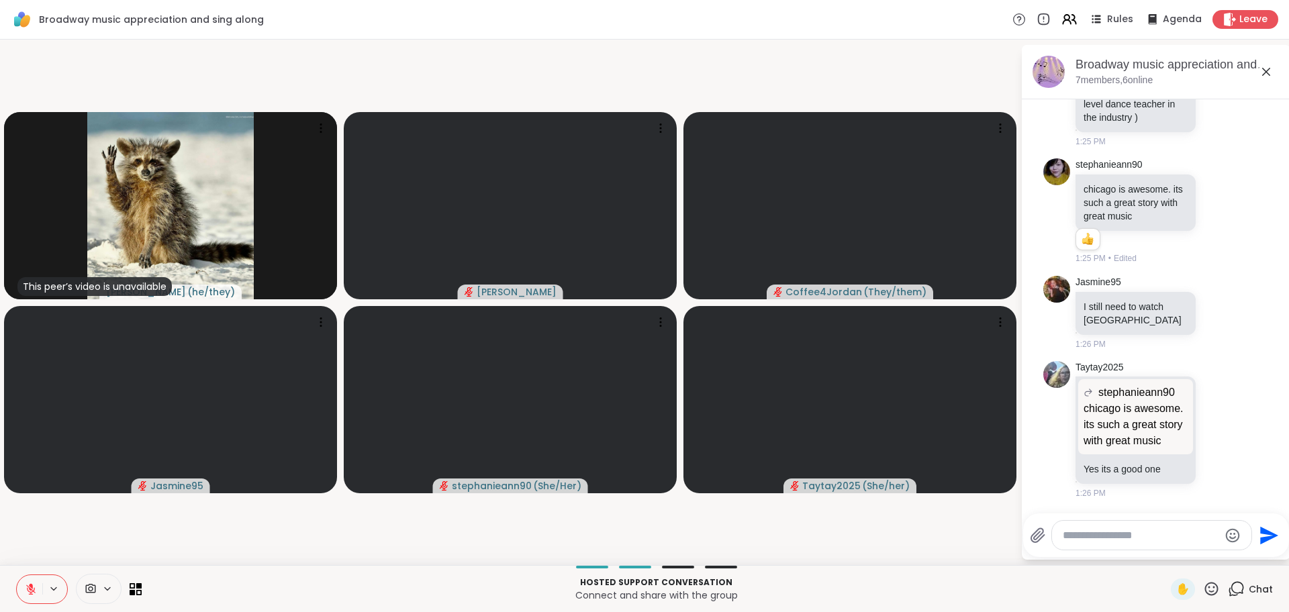
click at [1215, 588] on icon at bounding box center [1211, 589] width 17 height 17
click at [808, 537] on video-player-container "This peer’s video is unavailable [PERSON_NAME] ( he/they ) [PERSON_NAME] Coffee…" at bounding box center [510, 302] width 1004 height 515
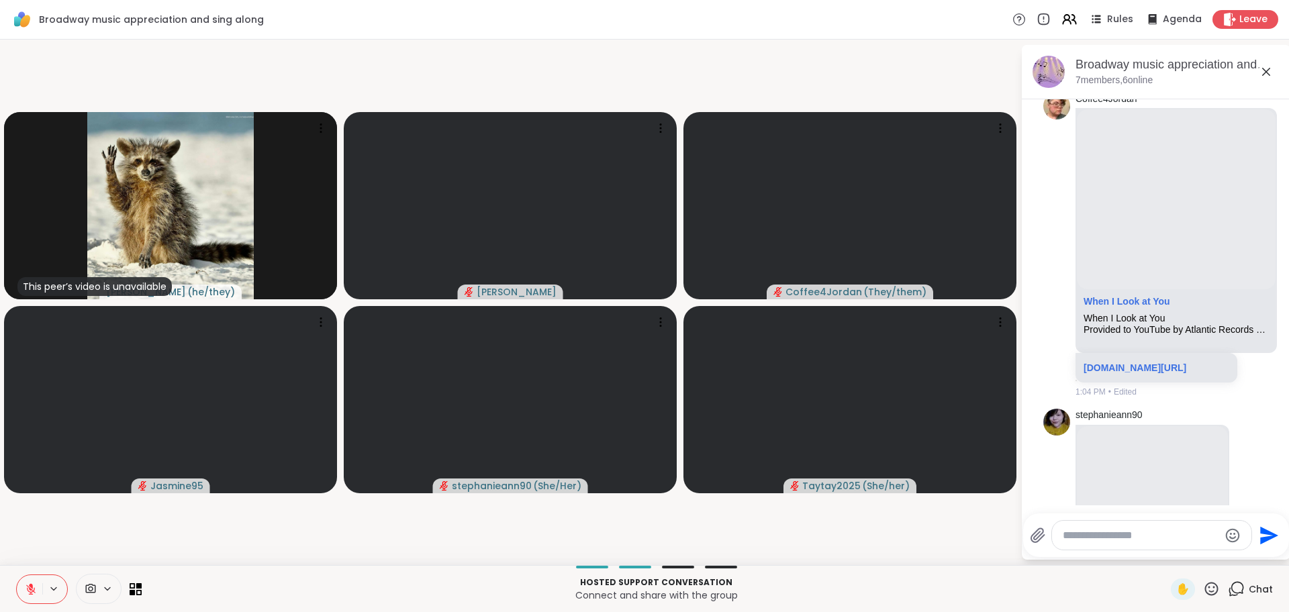
scroll to position [2255, 0]
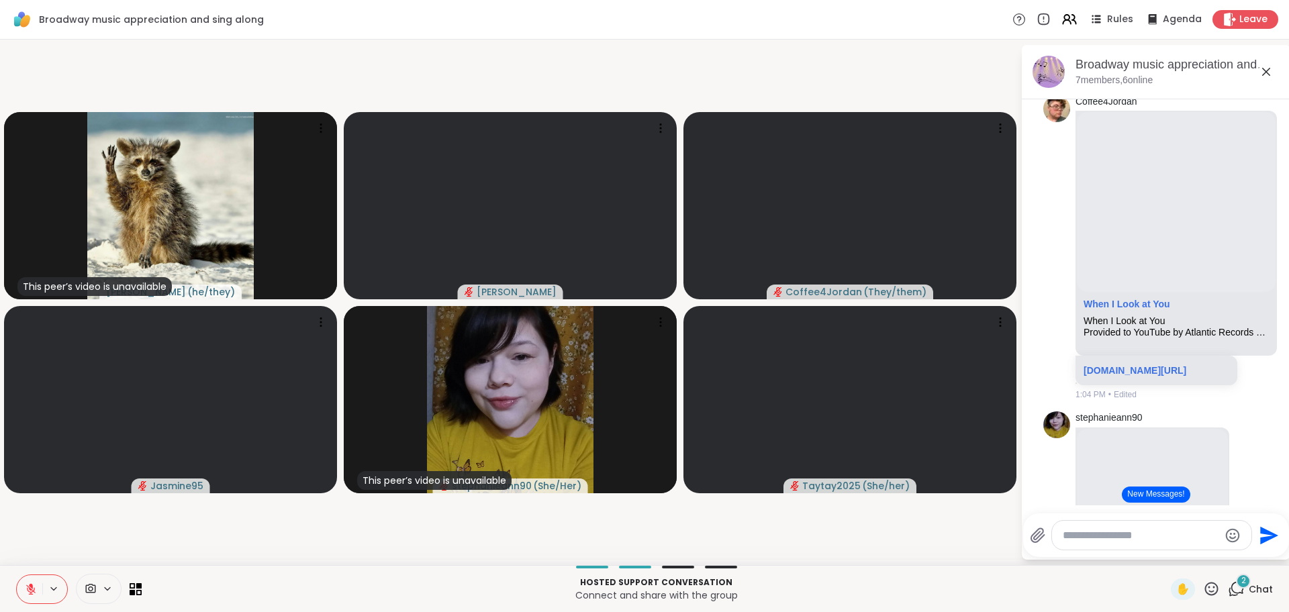
click at [1213, 587] on icon at bounding box center [1211, 589] width 17 height 17
click at [1176, 557] on span "❤️" at bounding box center [1172, 554] width 13 height 16
click at [1210, 584] on icon at bounding box center [1211, 589] width 17 height 17
click at [1228, 560] on span "🌟" at bounding box center [1231, 554] width 13 height 16
click at [1168, 498] on button "New Messages!" at bounding box center [1156, 495] width 68 height 16
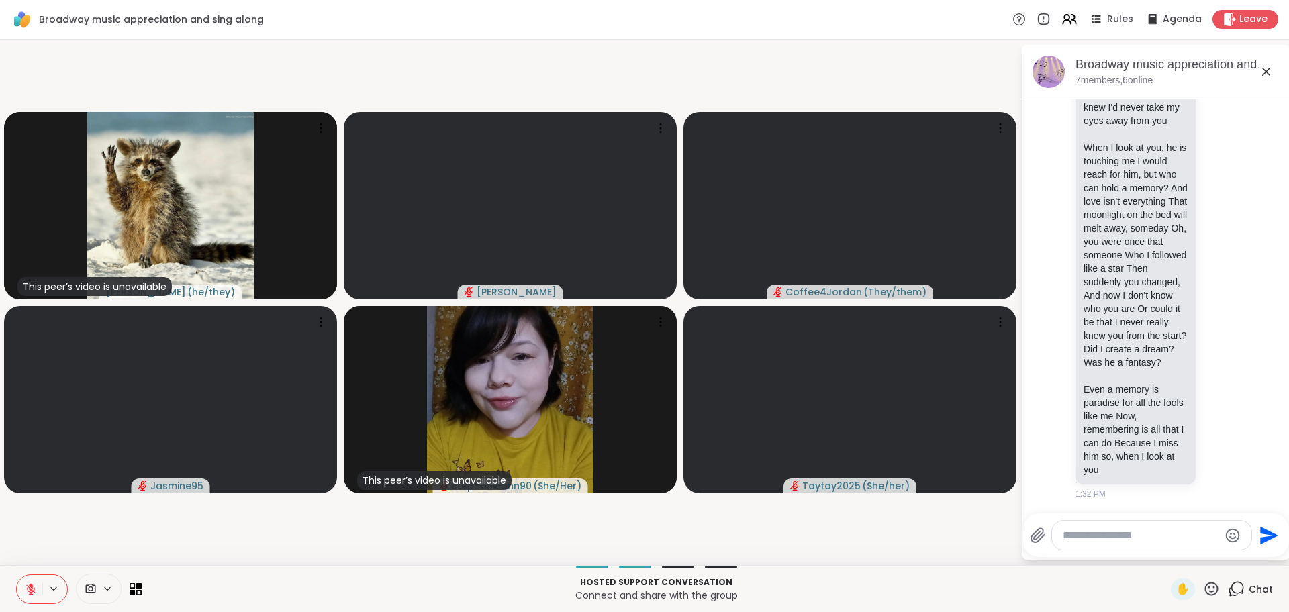
scroll to position [8057, 0]
click at [1098, 536] on textarea "Type your message" at bounding box center [1141, 535] width 156 height 13
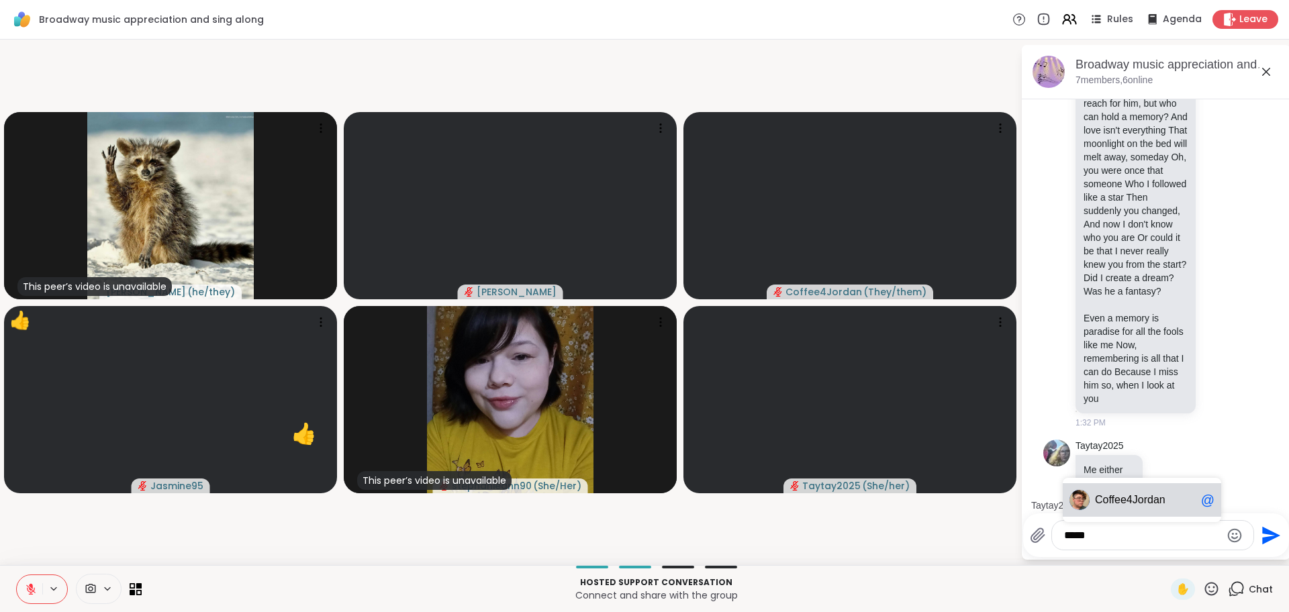
scroll to position [8129, 0]
click at [1135, 501] on span "ee4Jordan" at bounding box center [1140, 500] width 51 height 13
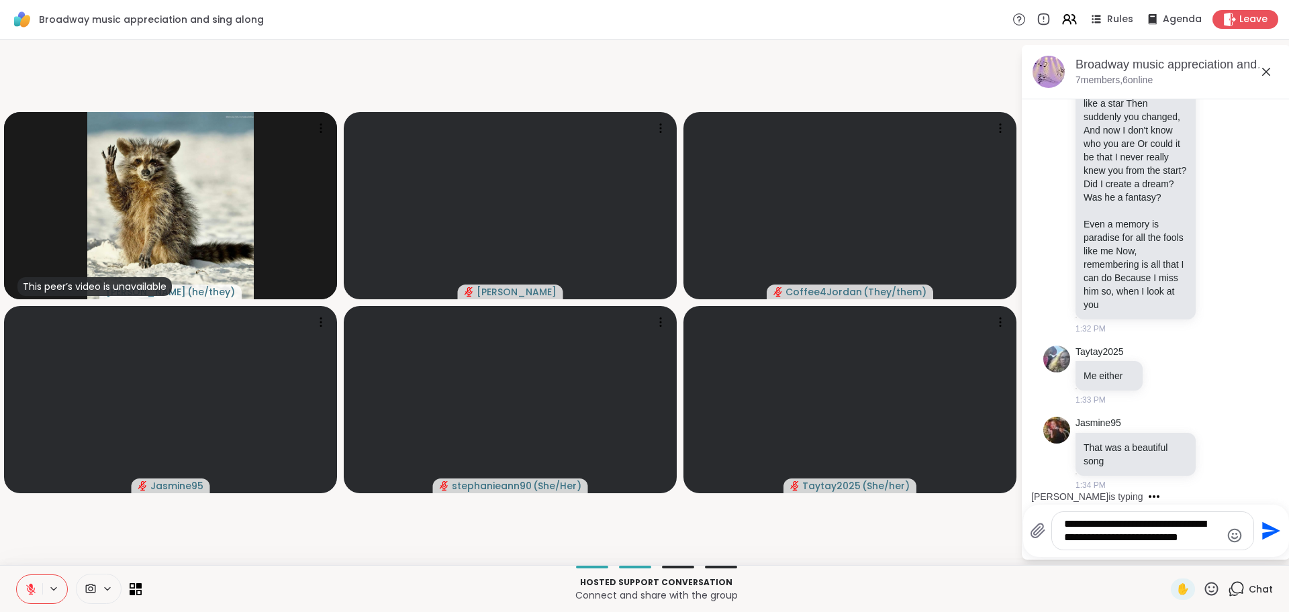
scroll to position [8223, 0]
type textarea "**********"
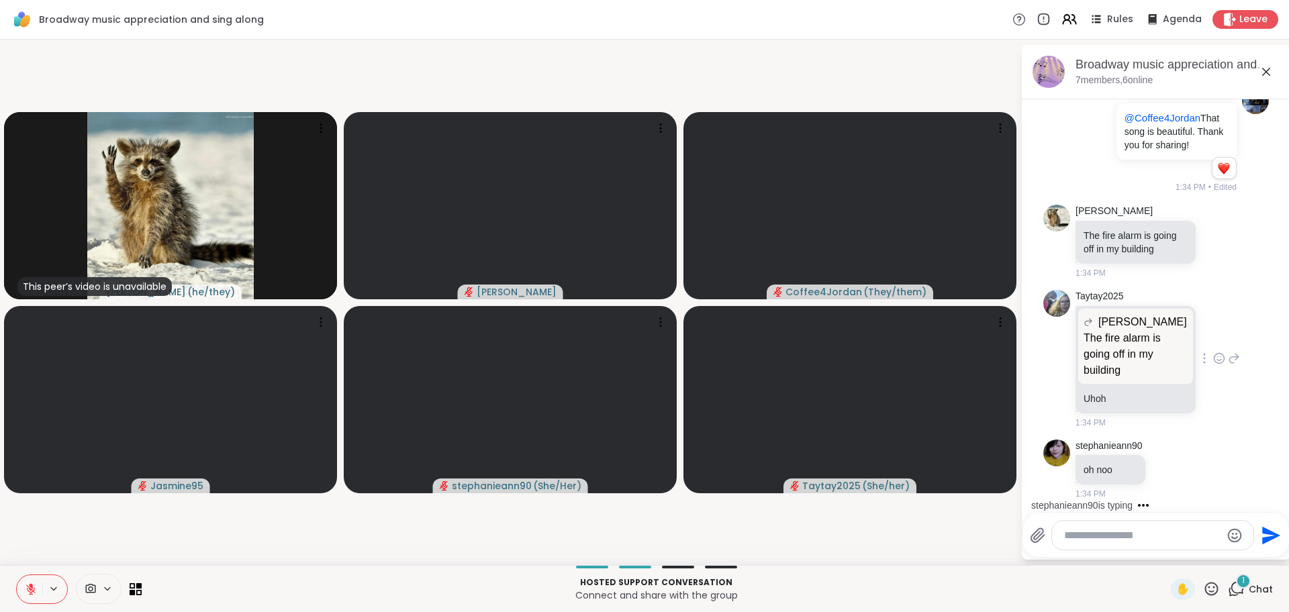
scroll to position [8987, 0]
click at [1220, 244] on icon at bounding box center [1219, 241] width 12 height 13
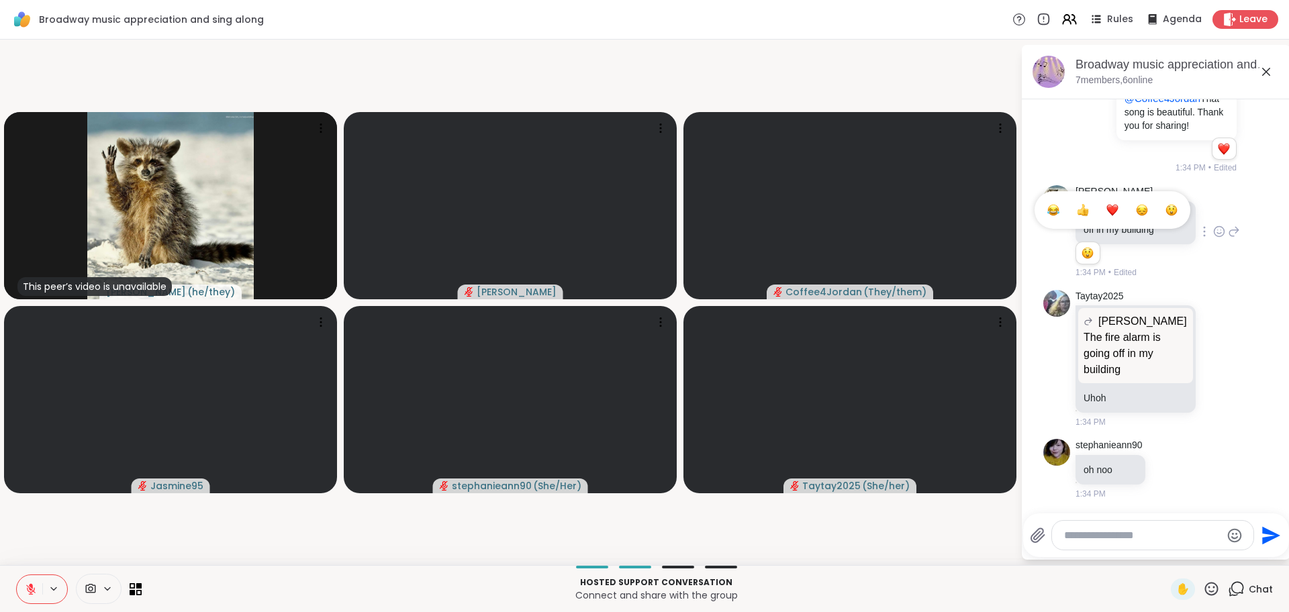
click at [1141, 216] on div "Select Reaction: Sad" at bounding box center [1142, 210] width 12 height 12
click at [1108, 537] on textarea "Type your message" at bounding box center [1142, 535] width 156 height 13
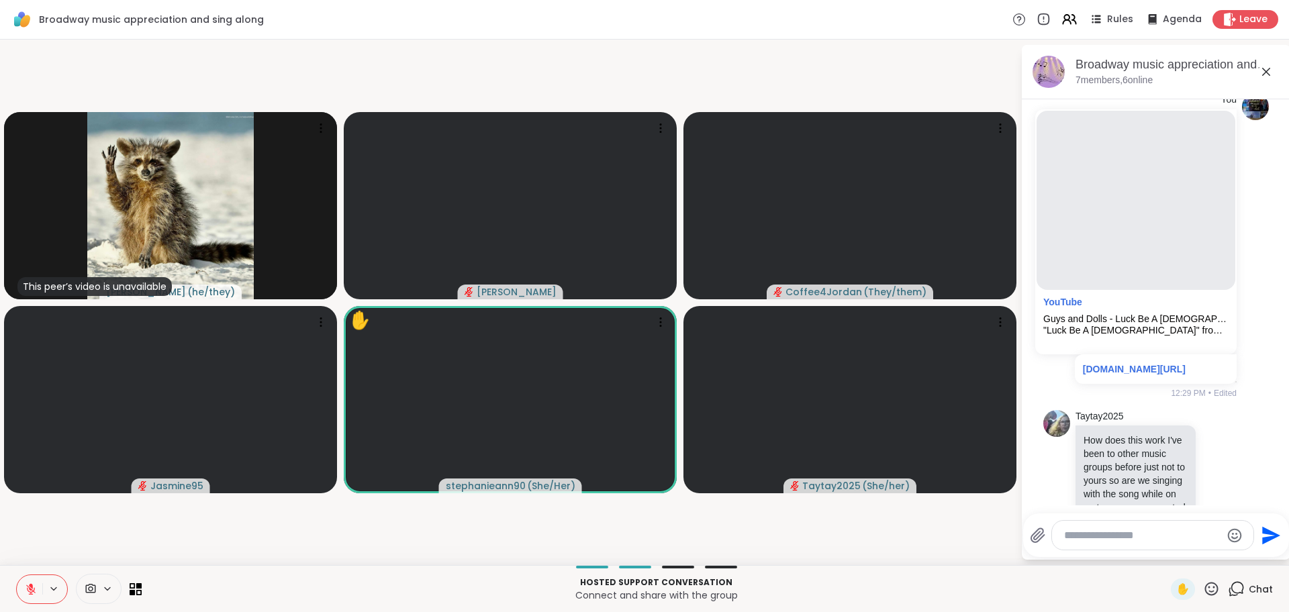
scroll to position [1358, 0]
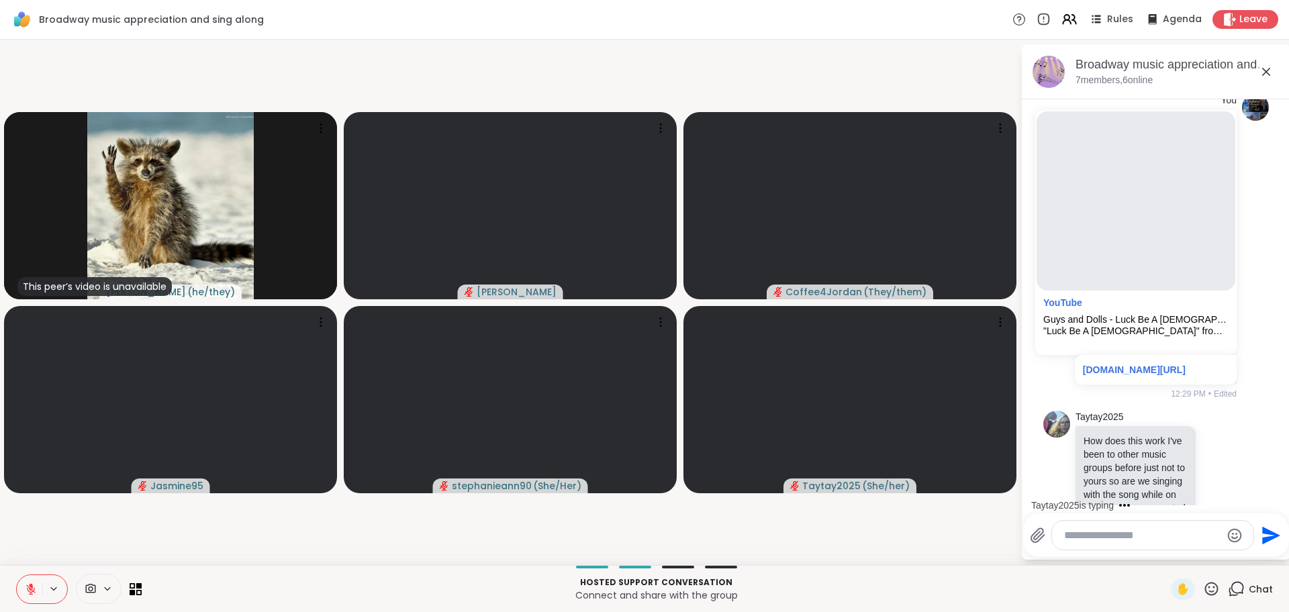
click at [883, 532] on video-player-container "This peer’s video is unavailable [PERSON_NAME] ( he/they ) [PERSON_NAME] Coffee…" at bounding box center [510, 302] width 1004 height 515
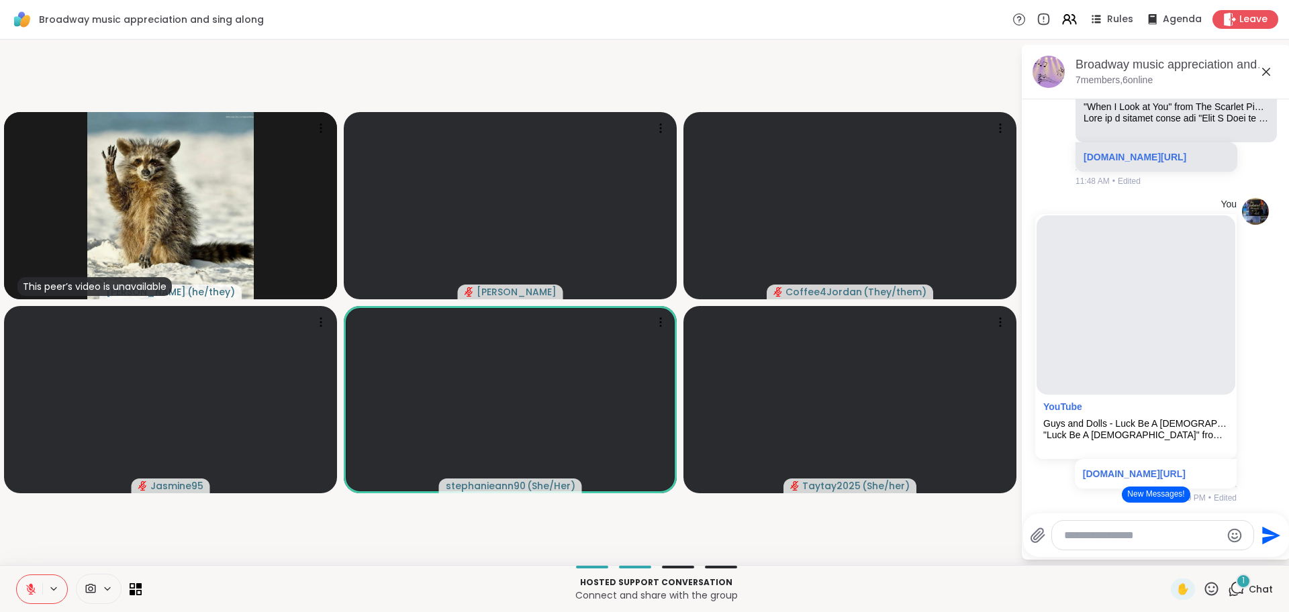
scroll to position [1254, 0]
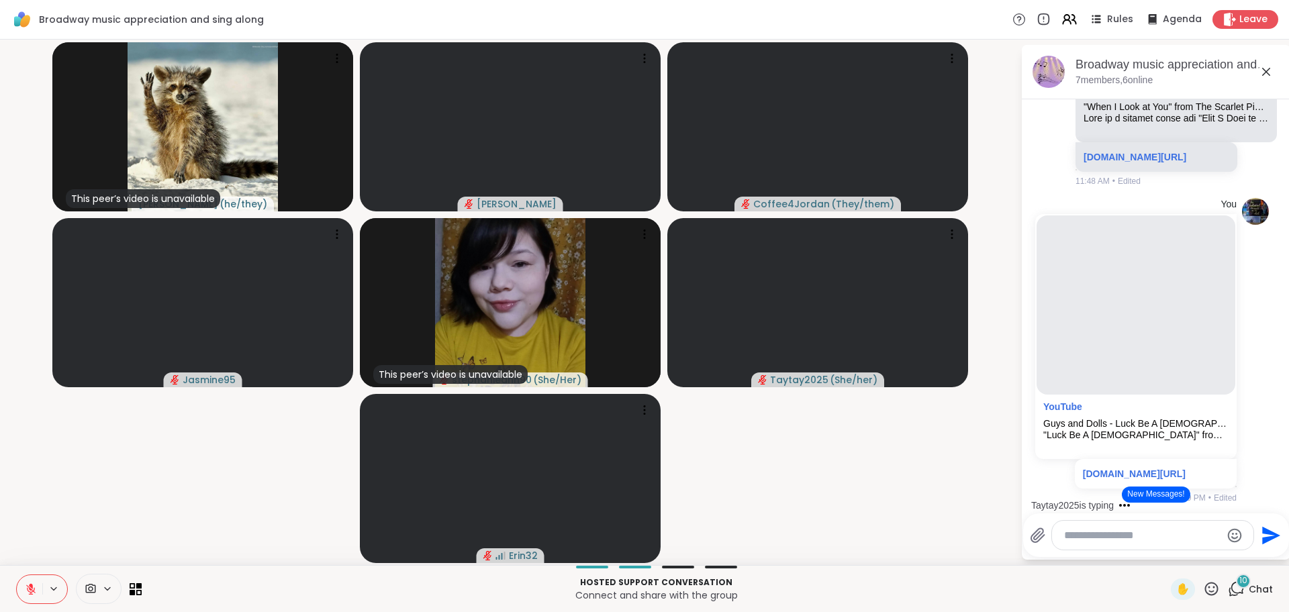
click at [1148, 496] on button "New Messages!" at bounding box center [1156, 495] width 68 height 16
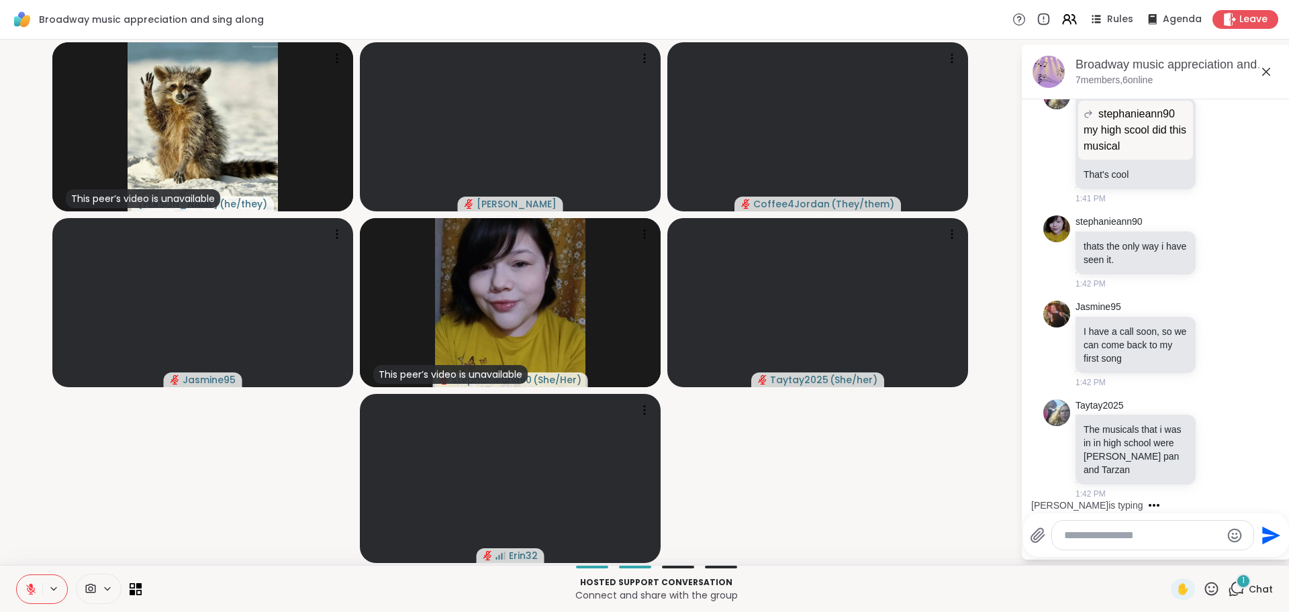
scroll to position [10830, 0]
click at [1211, 589] on icon at bounding box center [1211, 589] width 17 height 17
click at [1203, 555] on span "👍" at bounding box center [1201, 554] width 13 height 16
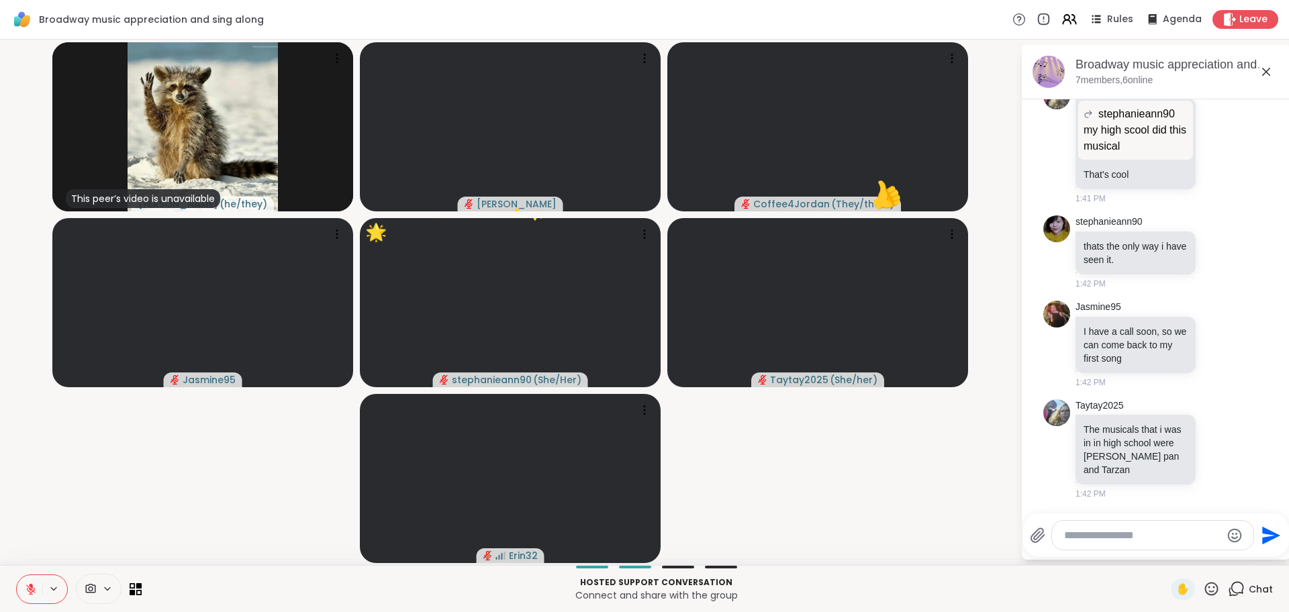
click at [1217, 590] on icon at bounding box center [1211, 589] width 17 height 17
click at [1206, 559] on span "👍" at bounding box center [1201, 554] width 13 height 16
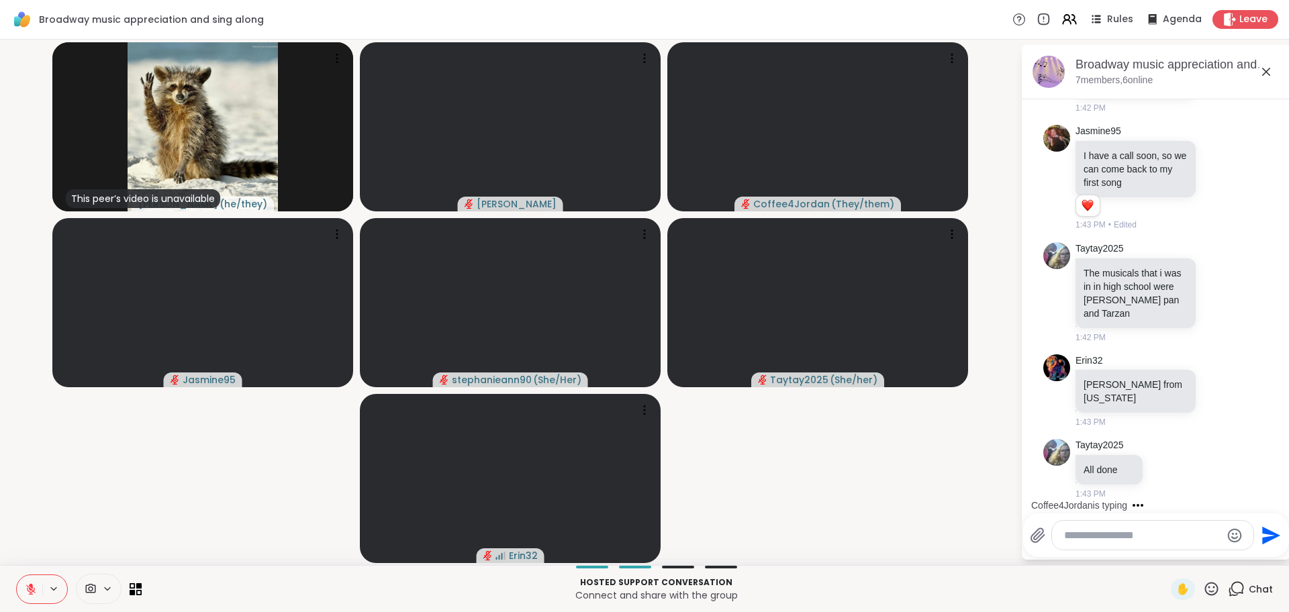
scroll to position [10992, 0]
click at [880, 495] on video-player-container "This peer’s video is unavailable [PERSON_NAME] ( he/they ) [PERSON_NAME] Coffee…" at bounding box center [510, 302] width 1004 height 515
click at [1215, 588] on icon at bounding box center [1211, 588] width 13 height 13
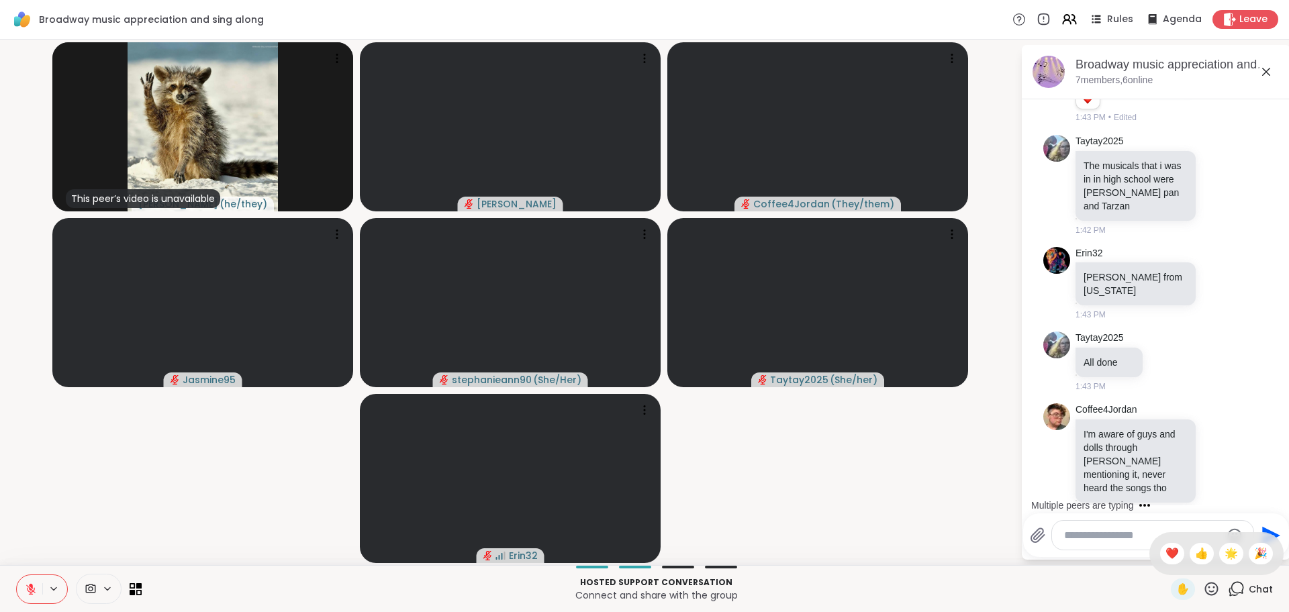
scroll to position [11118, 0]
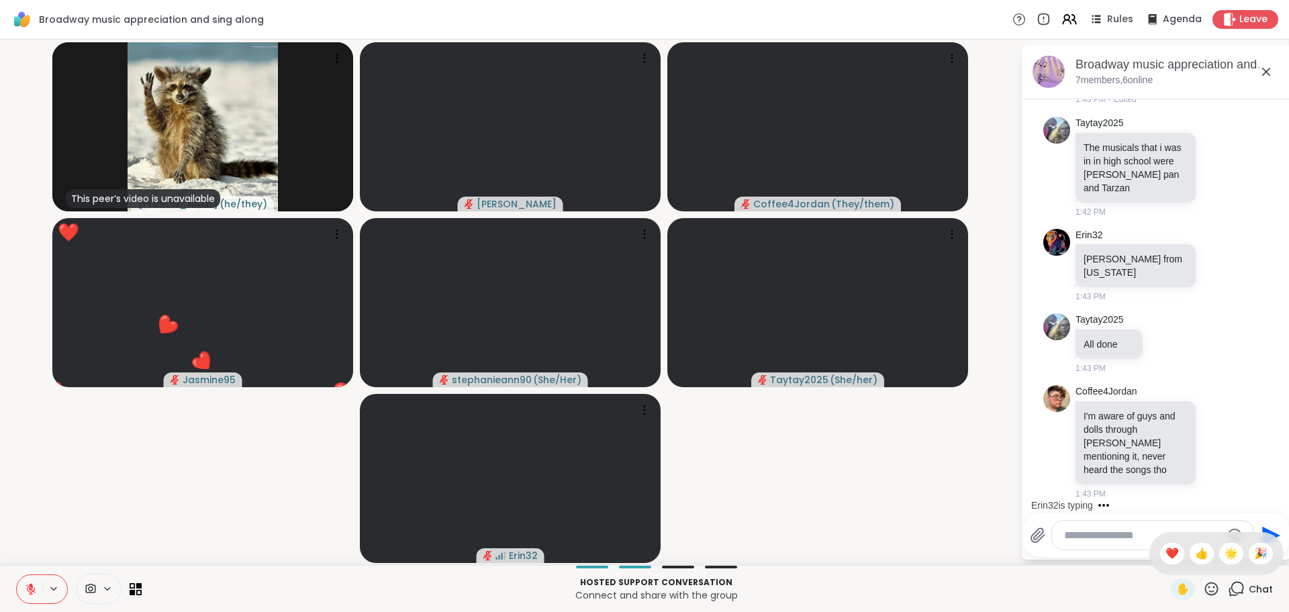
click at [894, 531] on video-player-container "This peer’s video is unavailable [PERSON_NAME] ( he/they ) [PERSON_NAME] Coffee…" at bounding box center [510, 302] width 1004 height 515
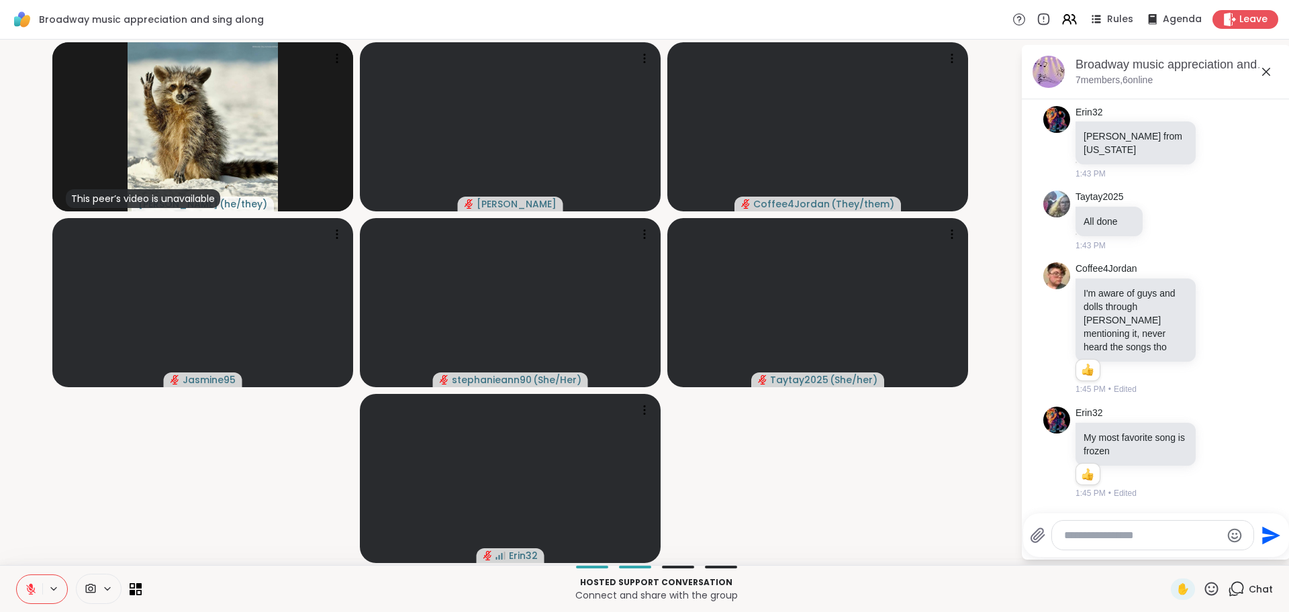
scroll to position [11241, 0]
click at [30, 588] on icon at bounding box center [31, 589] width 12 height 12
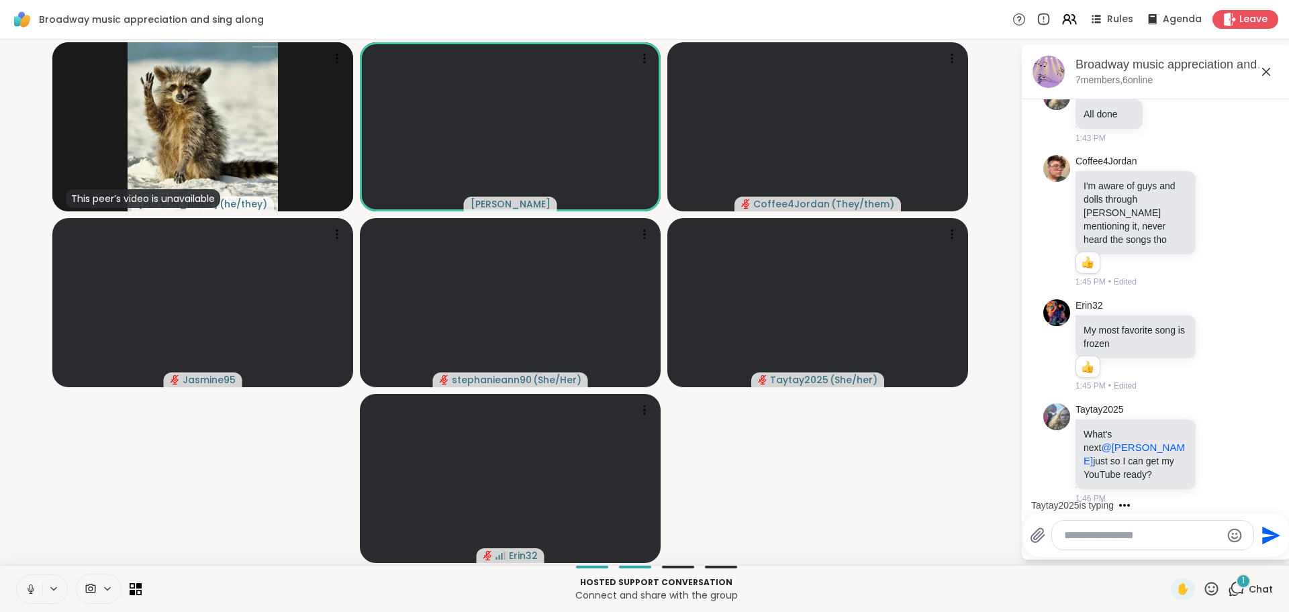
scroll to position [11339, 0]
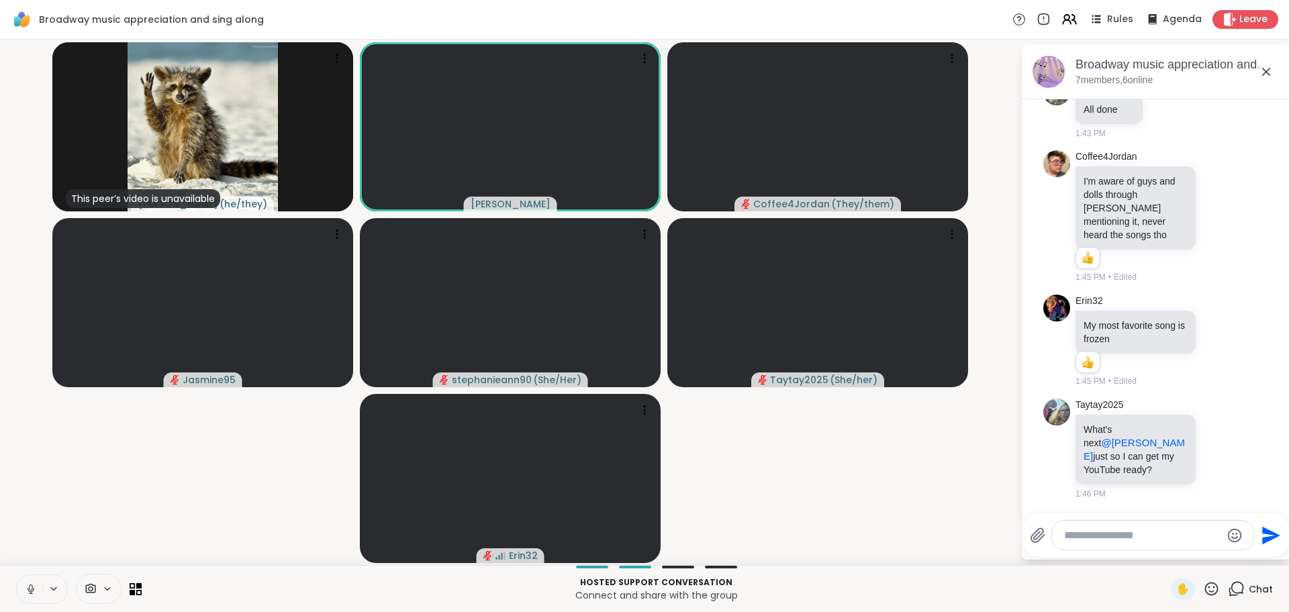
click at [32, 591] on icon at bounding box center [31, 590] width 7 height 4
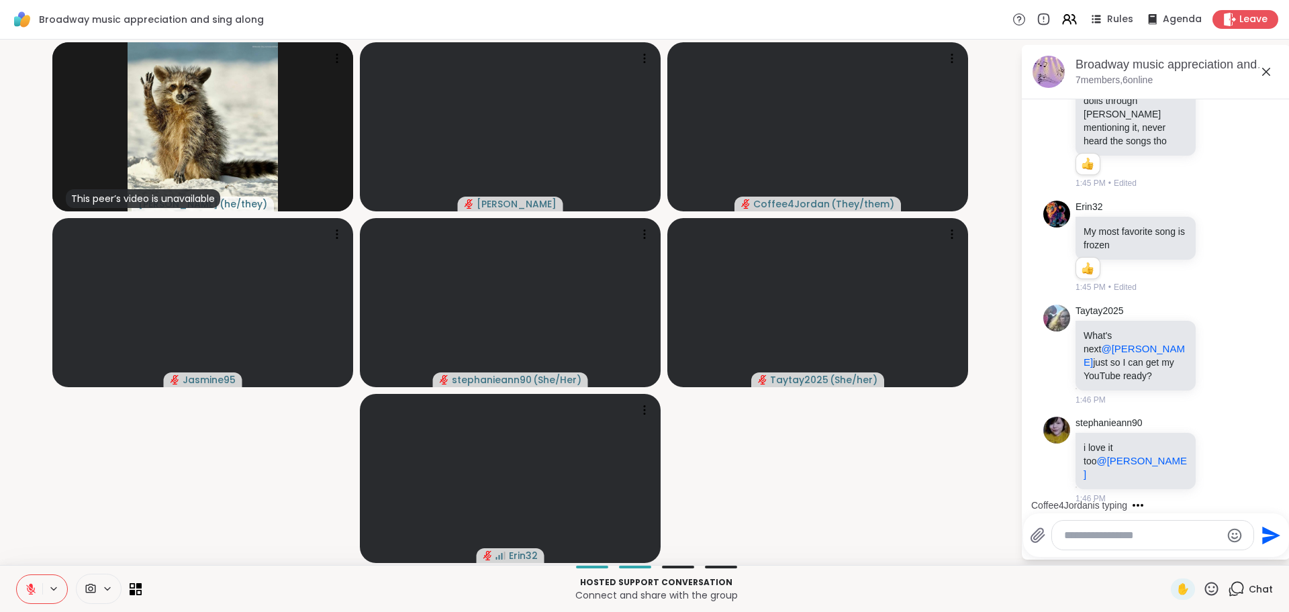
scroll to position [11411, 0]
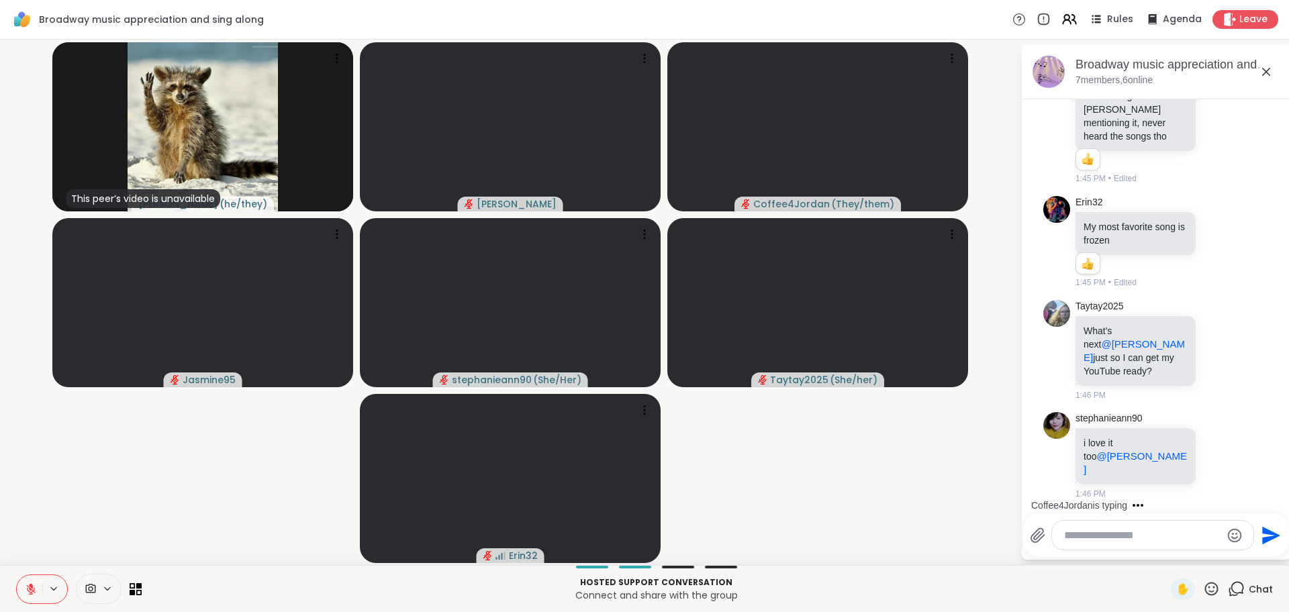
click at [31, 592] on icon at bounding box center [30, 589] width 9 height 9
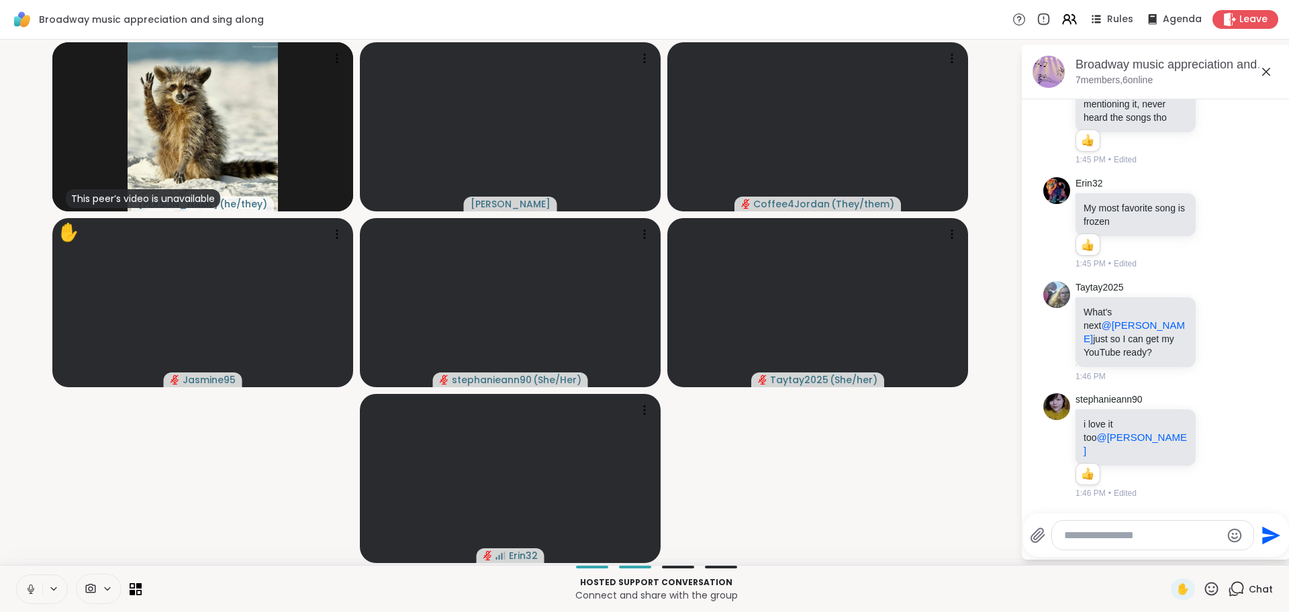
scroll to position [11430, 0]
click at [32, 592] on icon at bounding box center [31, 589] width 12 height 12
click at [1216, 588] on icon at bounding box center [1211, 589] width 17 height 17
click at [1177, 557] on span "❤️" at bounding box center [1172, 554] width 13 height 16
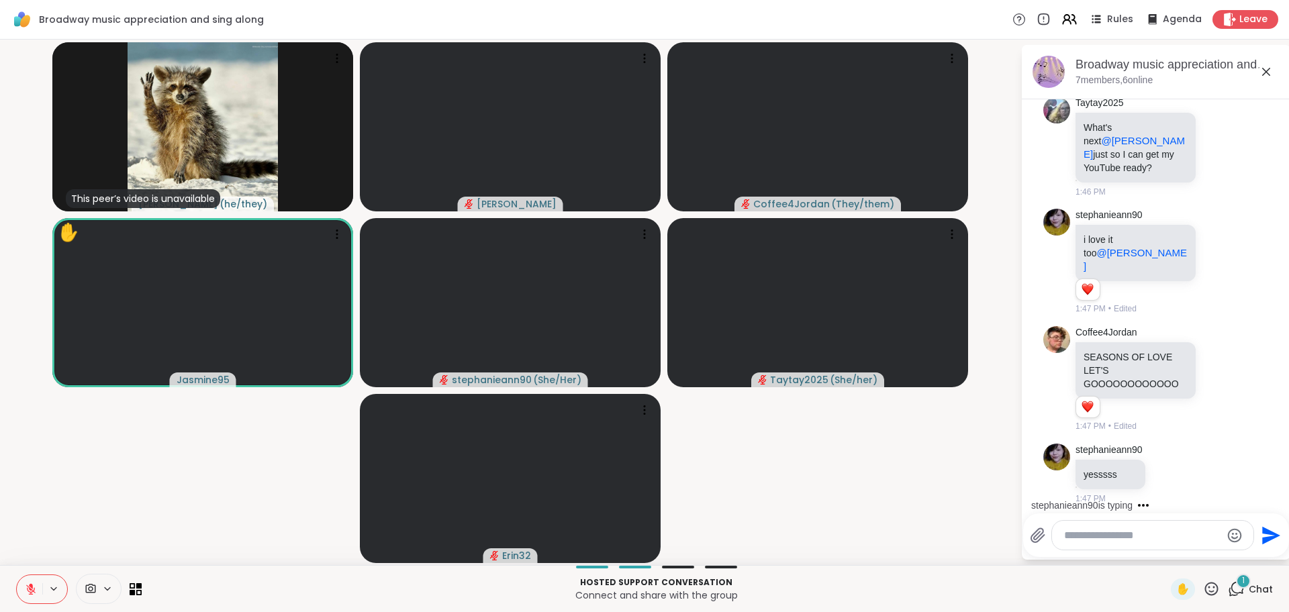
scroll to position [11619, 0]
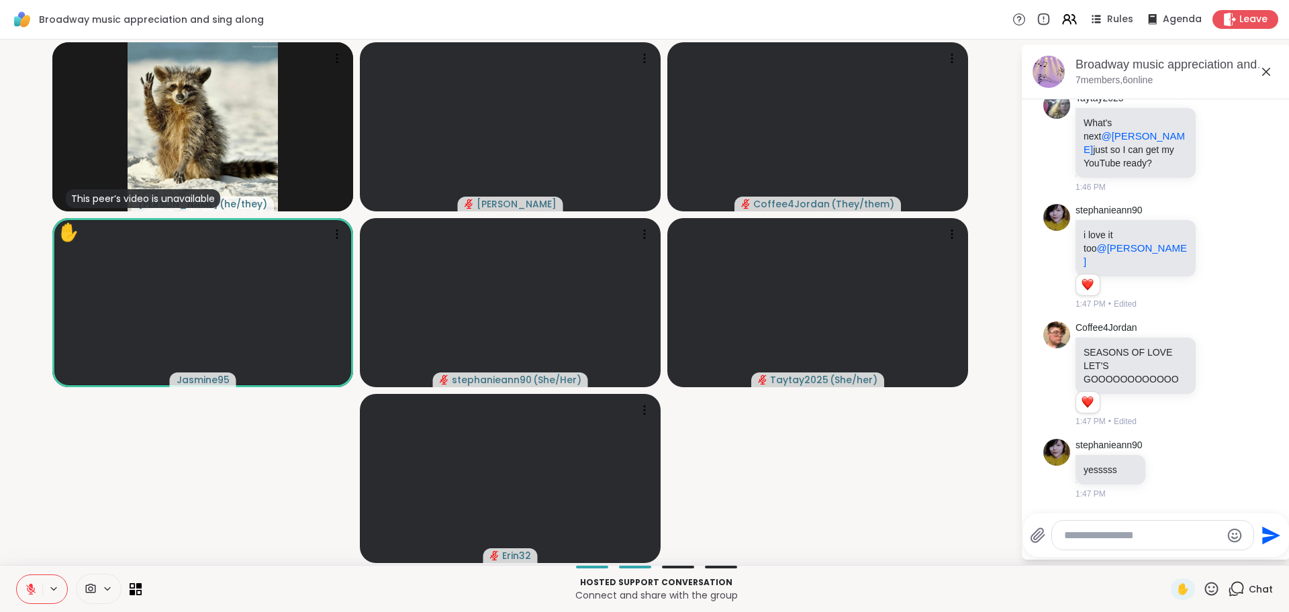
click at [1219, 588] on icon at bounding box center [1211, 588] width 13 height 13
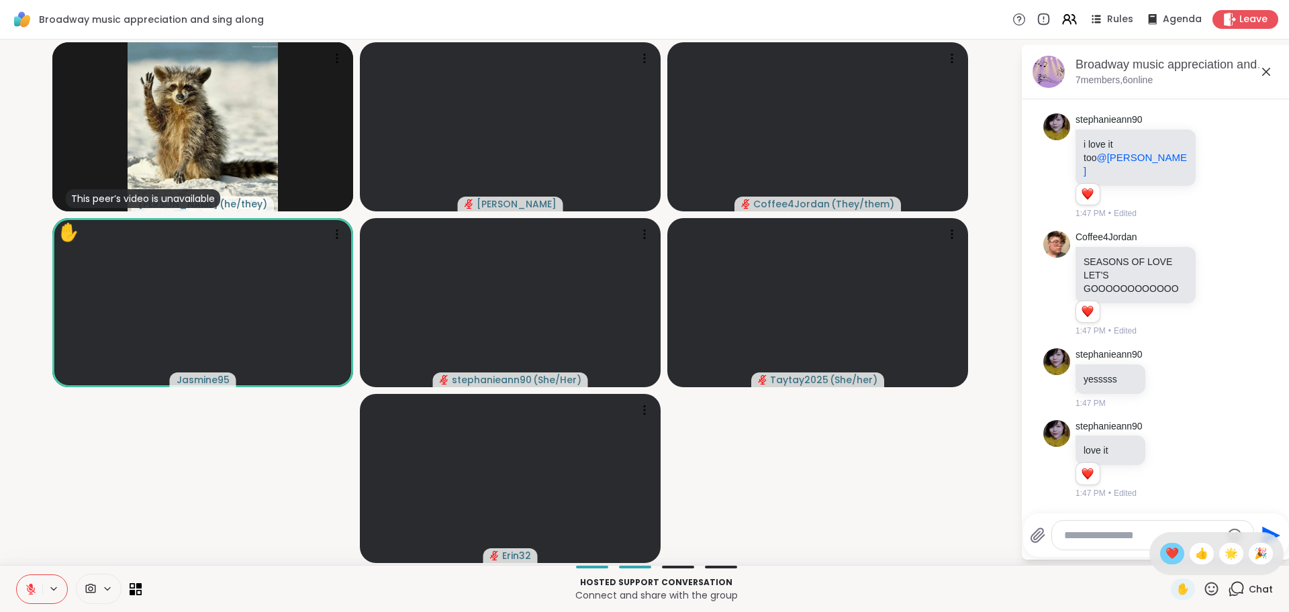
scroll to position [11710, 0]
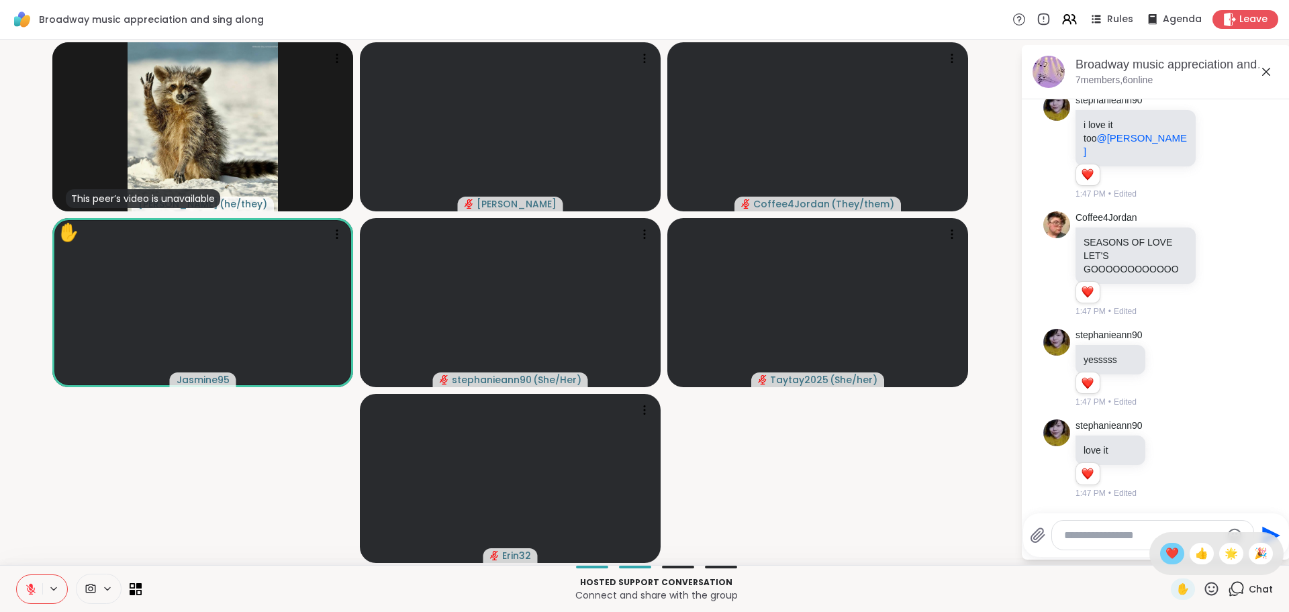
click at [1178, 555] on span "❤️" at bounding box center [1172, 554] width 13 height 16
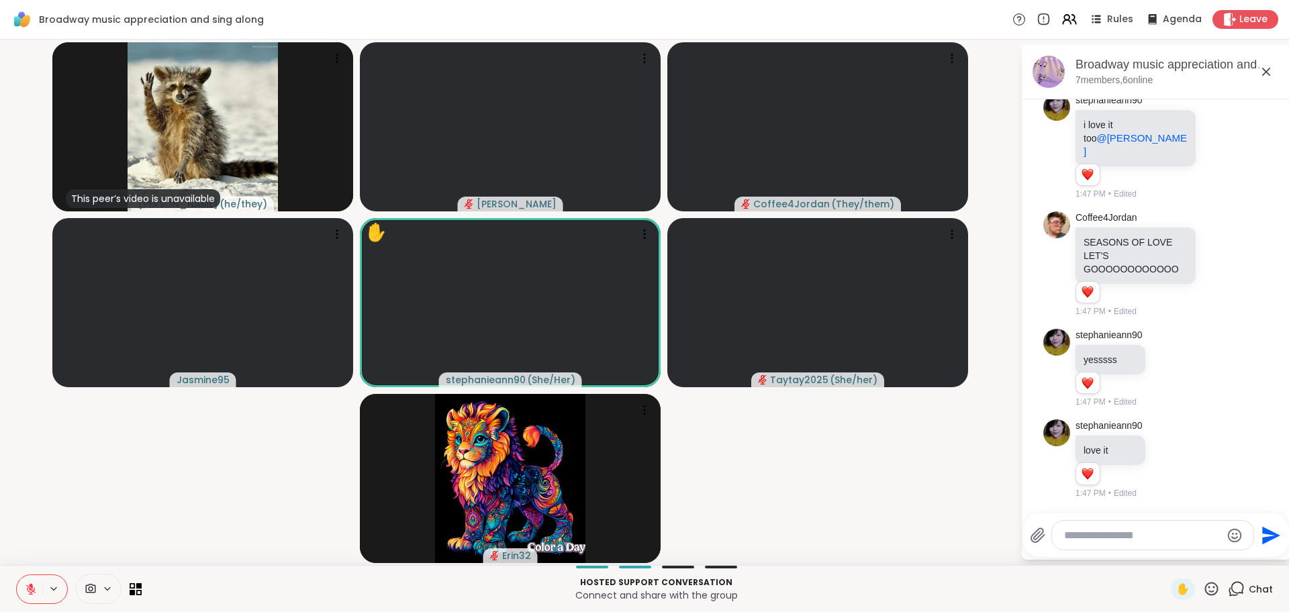
click at [28, 596] on button at bounding box center [30, 589] width 26 height 28
click at [32, 585] on icon at bounding box center [31, 588] width 7 height 11
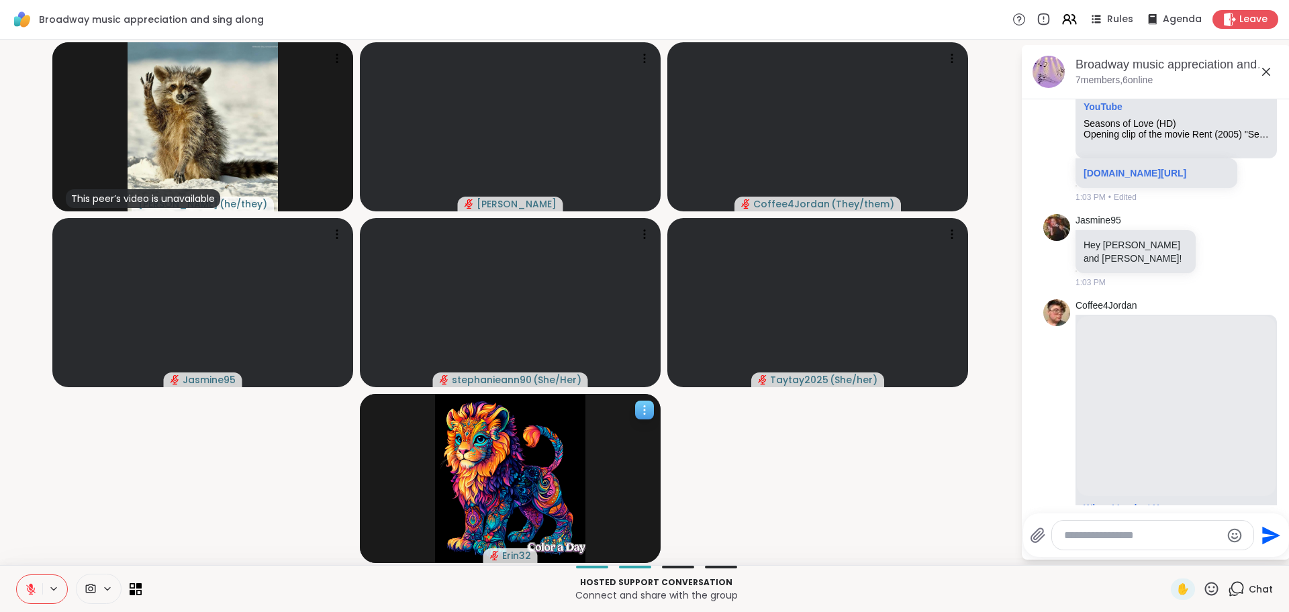
scroll to position [1819, 0]
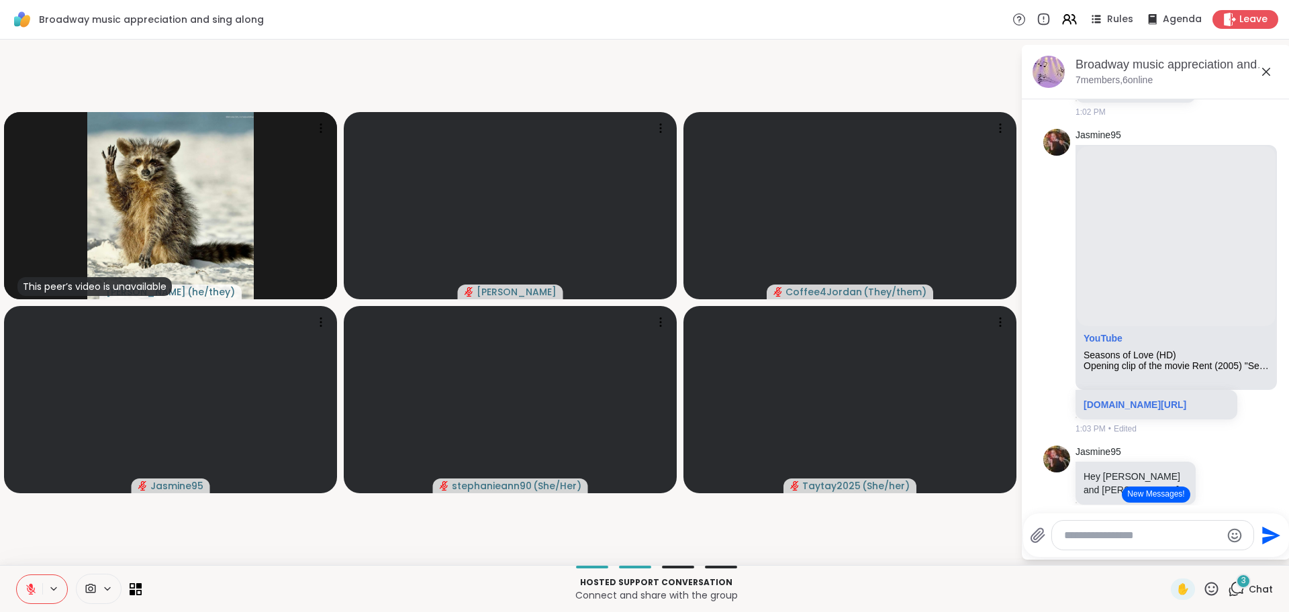
click at [1217, 588] on icon at bounding box center [1211, 589] width 17 height 17
click at [1174, 557] on span "❤️" at bounding box center [1172, 554] width 13 height 16
click at [1214, 585] on icon at bounding box center [1211, 589] width 17 height 17
click at [1176, 560] on span "❤️" at bounding box center [1172, 554] width 13 height 16
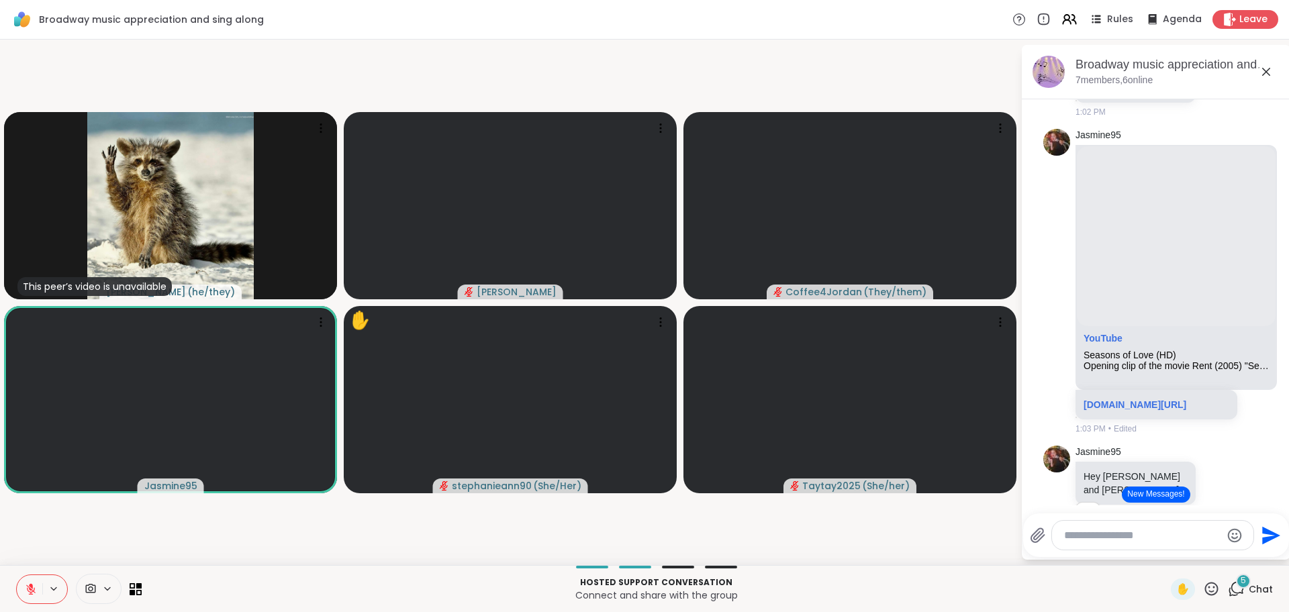
click at [1151, 495] on button "New Messages!" at bounding box center [1156, 495] width 68 height 16
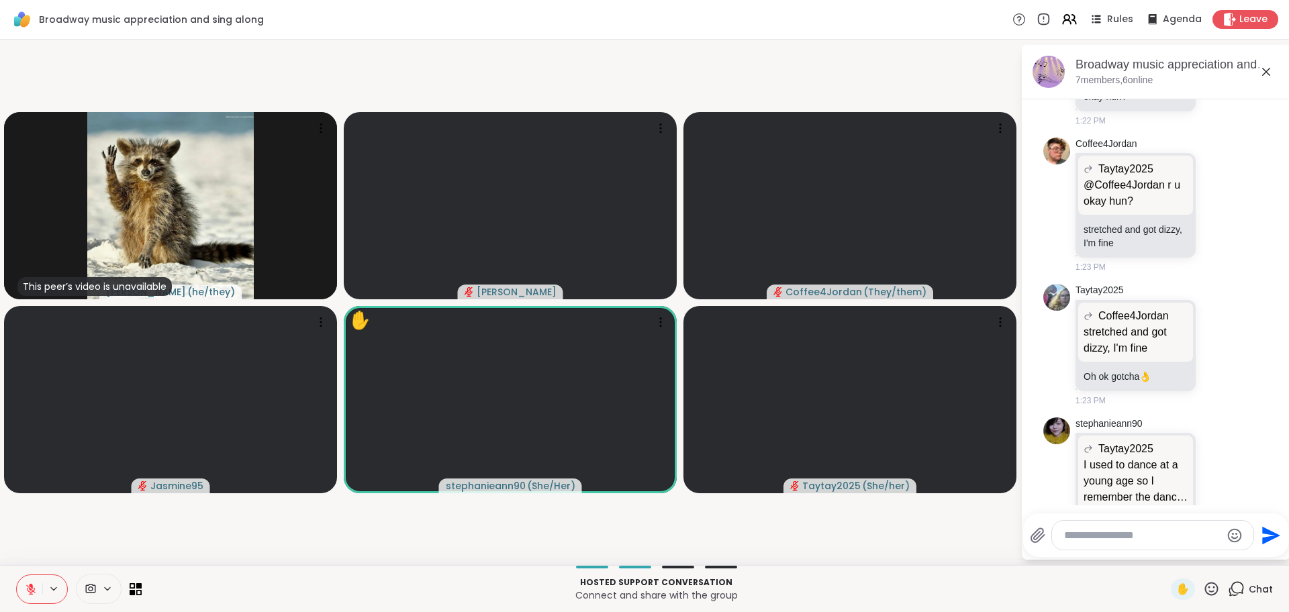
scroll to position [6459, 0]
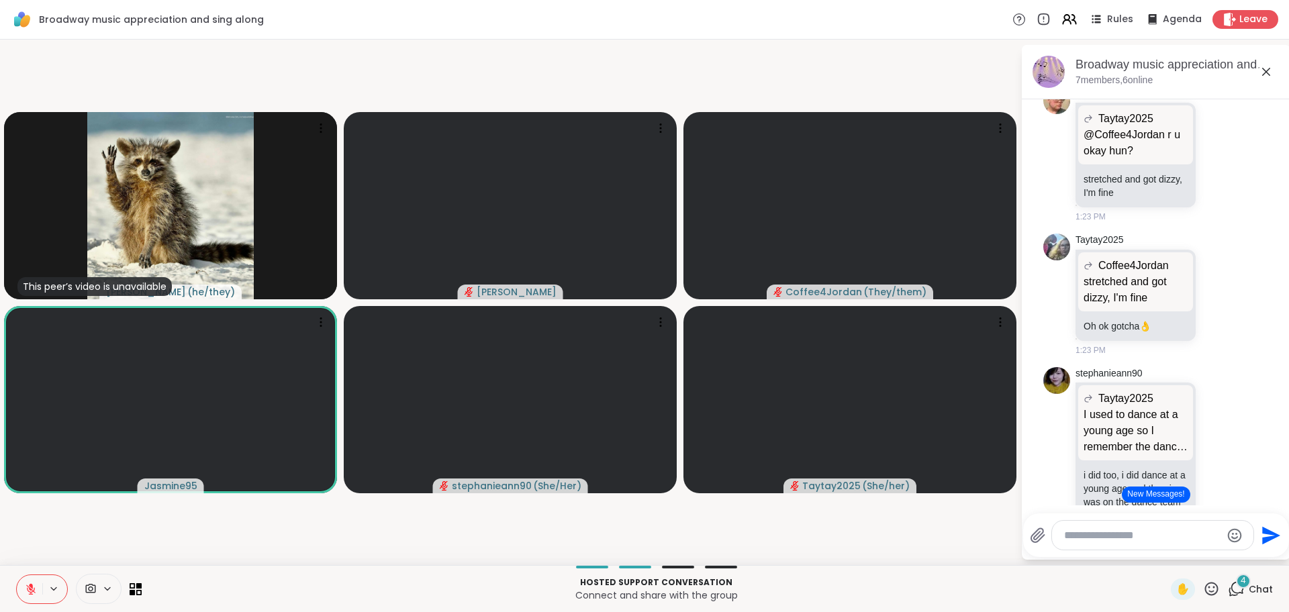
click at [1175, 498] on button "New Messages!" at bounding box center [1156, 495] width 68 height 16
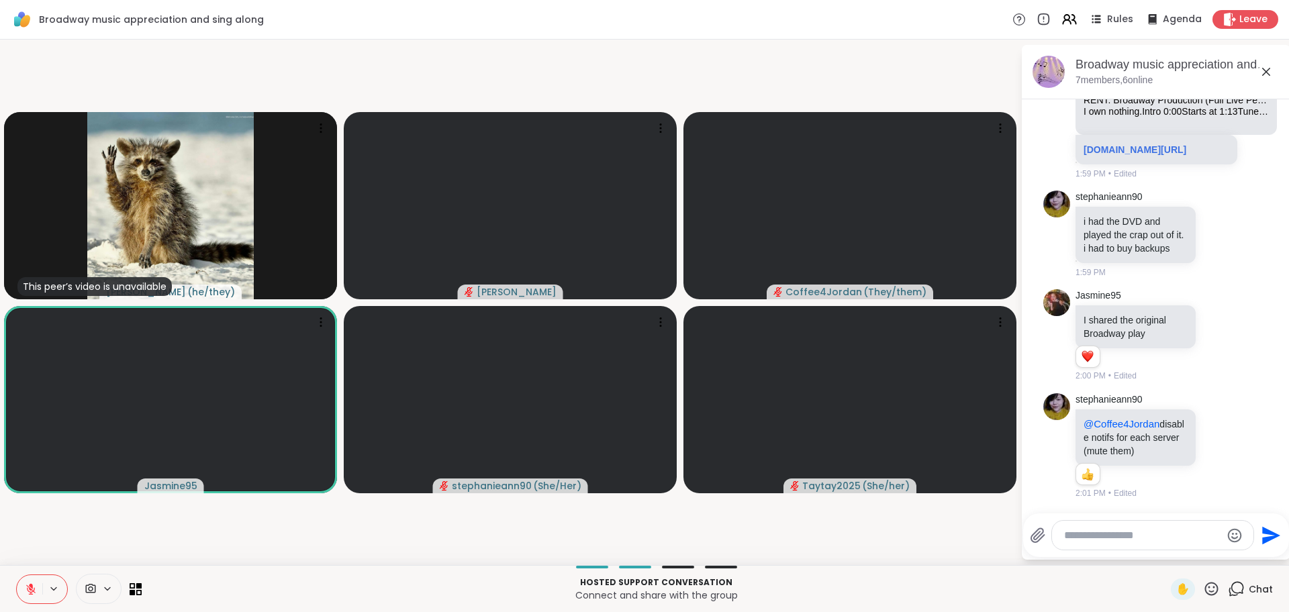
scroll to position [13230, 0]
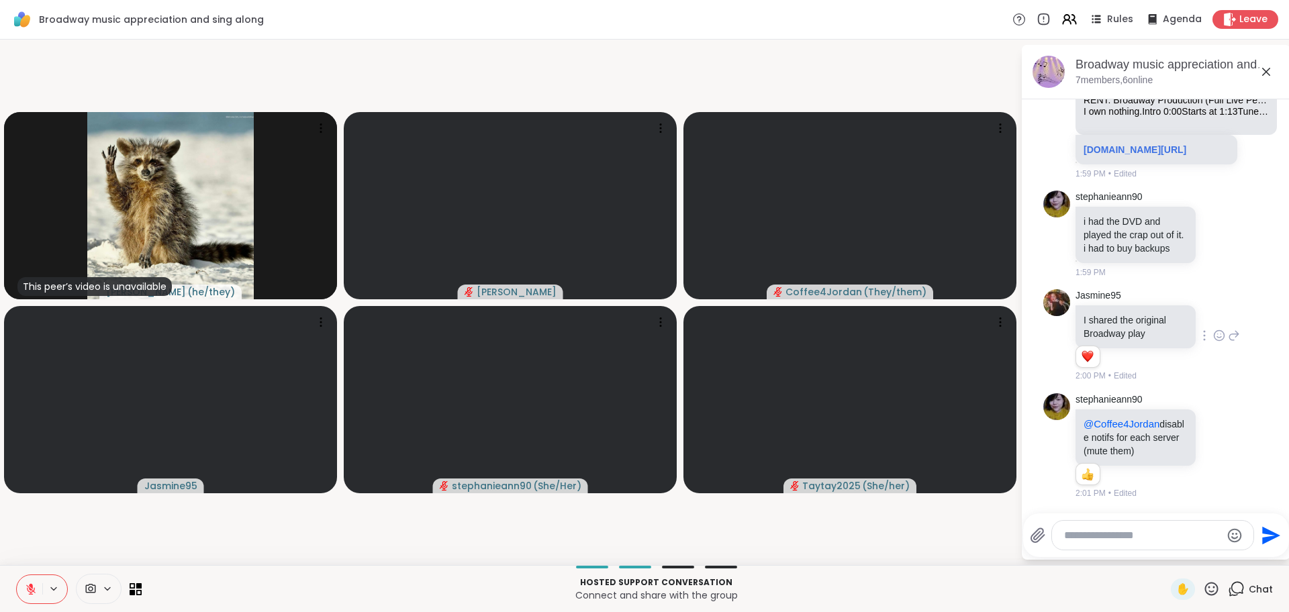
click at [1219, 336] on icon at bounding box center [1219, 335] width 12 height 13
click at [1114, 316] on div "Select Reaction: Heart" at bounding box center [1113, 314] width 12 height 12
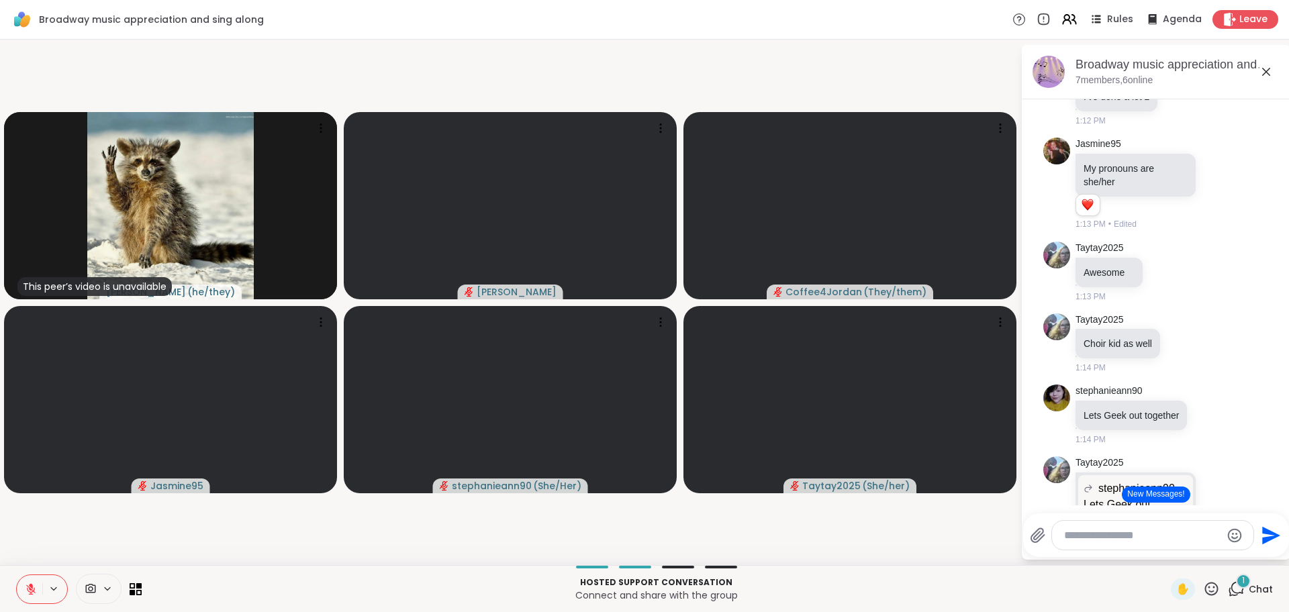
scroll to position [4486, 0]
click at [30, 588] on icon at bounding box center [31, 589] width 12 height 12
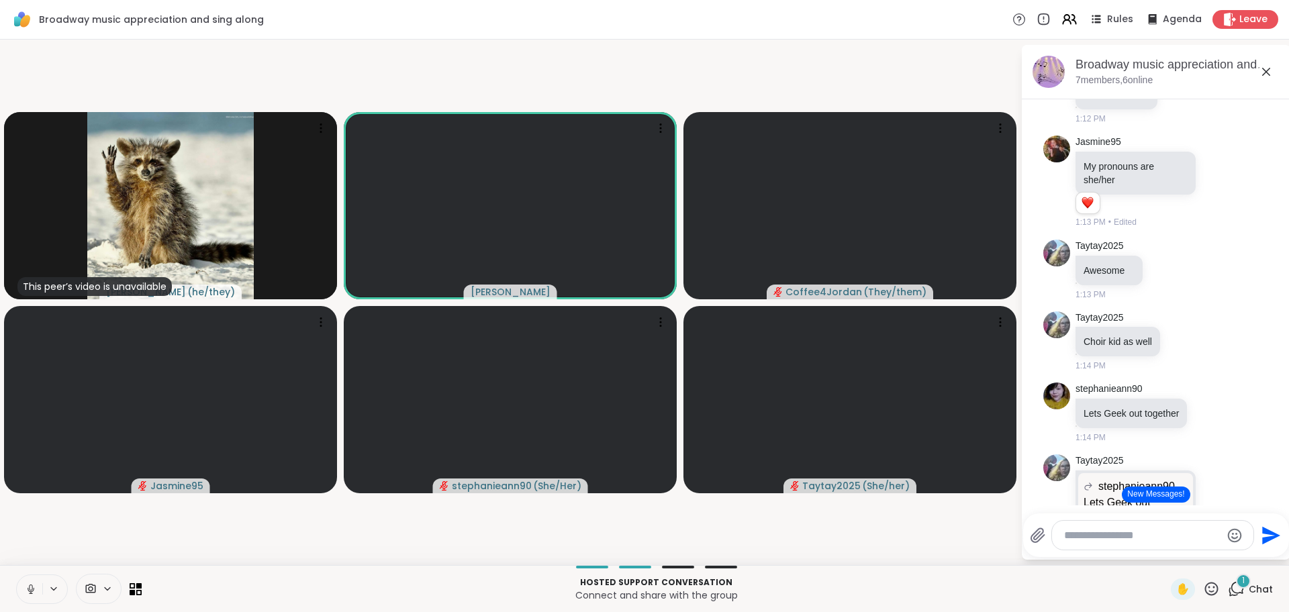
click at [34, 594] on icon at bounding box center [31, 589] width 12 height 12
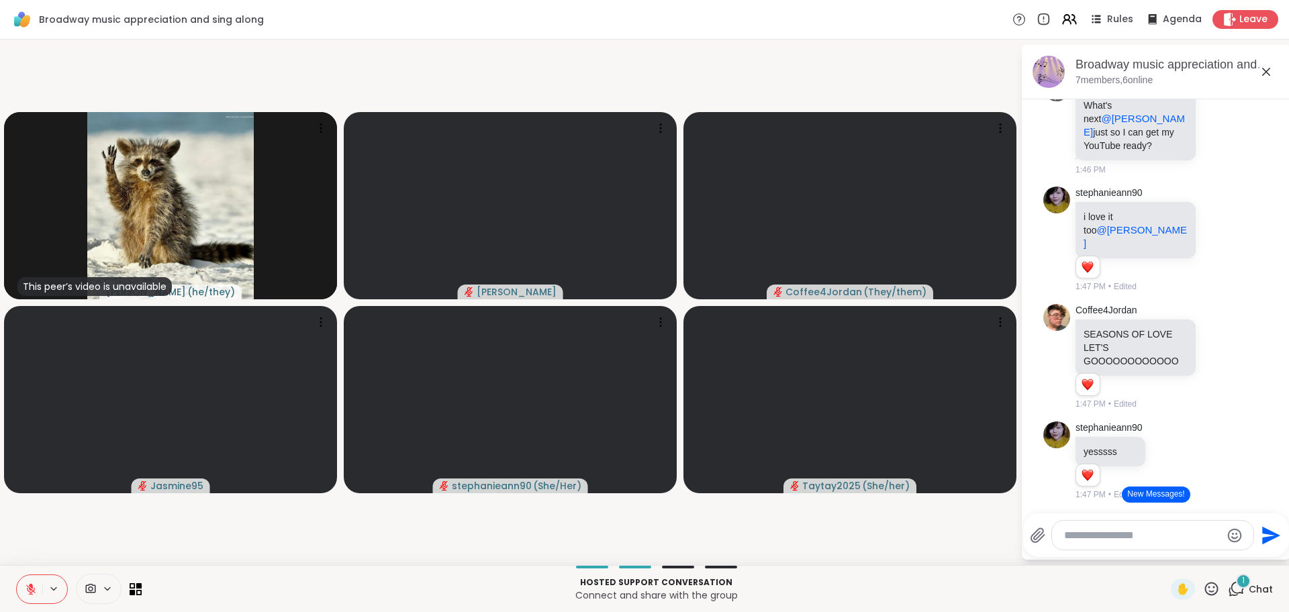
scroll to position [11590, 0]
click at [32, 586] on icon at bounding box center [31, 585] width 4 height 5
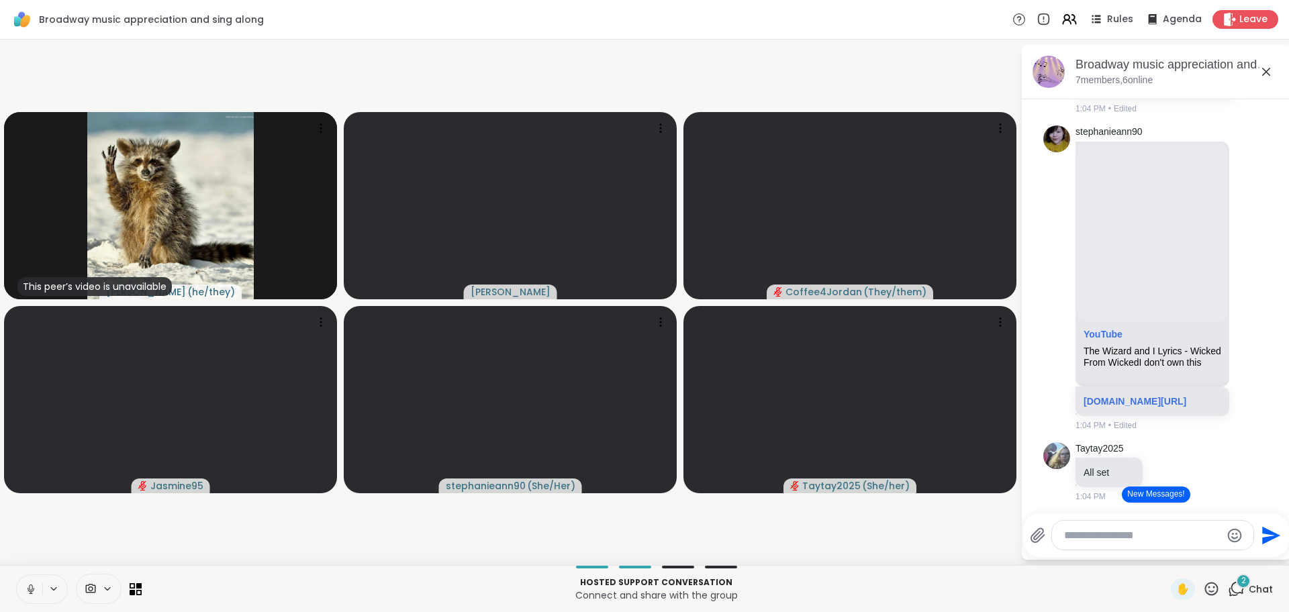
scroll to position [2559, 0]
click at [29, 593] on icon at bounding box center [30, 593] width 3 height 1
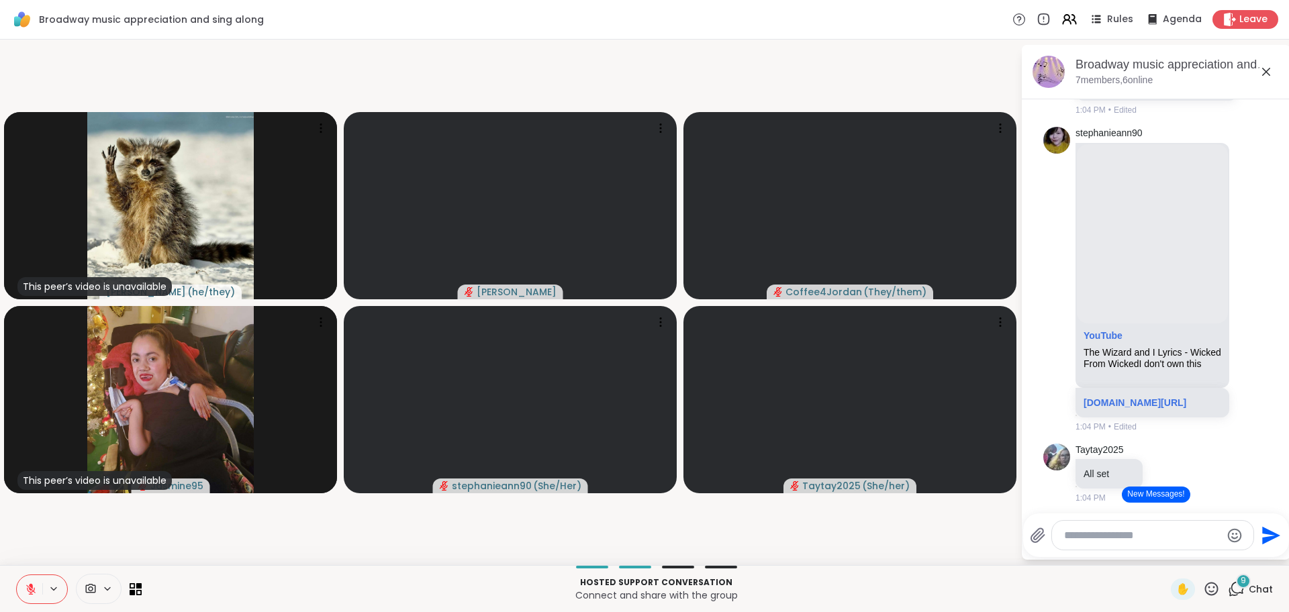
click at [1213, 583] on icon at bounding box center [1211, 589] width 17 height 17
click at [1166, 560] on span "❤️" at bounding box center [1172, 554] width 13 height 16
click at [1213, 586] on icon at bounding box center [1211, 589] width 17 height 17
click at [1170, 555] on span "❤️" at bounding box center [1172, 554] width 13 height 16
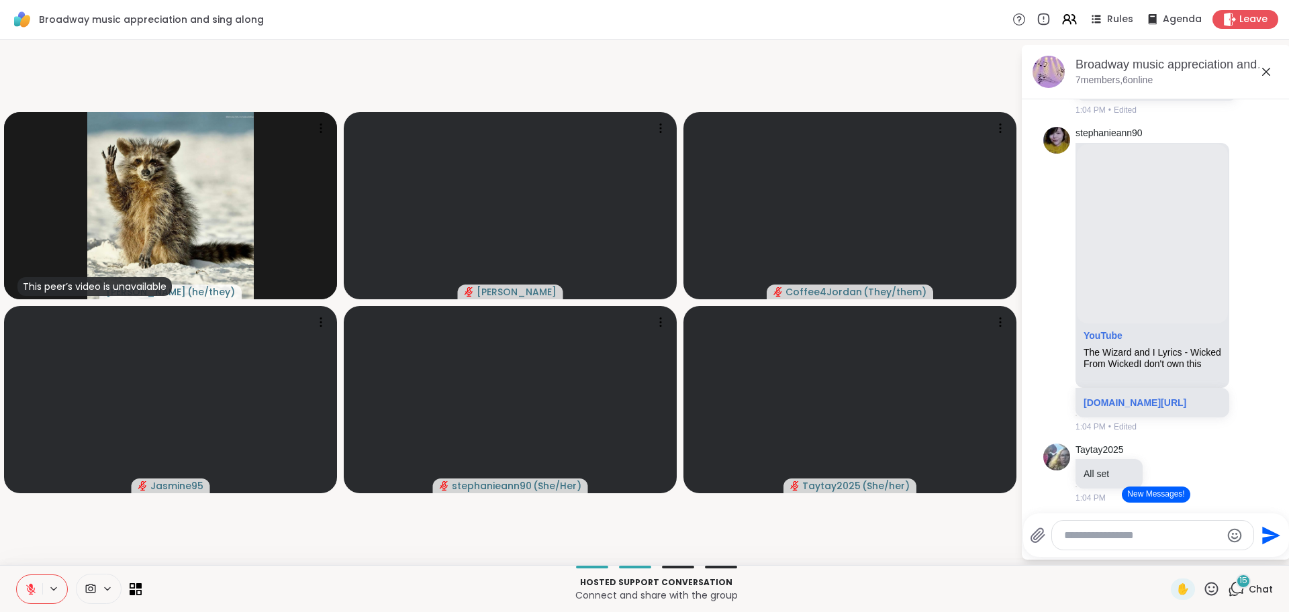
click at [35, 590] on icon at bounding box center [31, 589] width 12 height 12
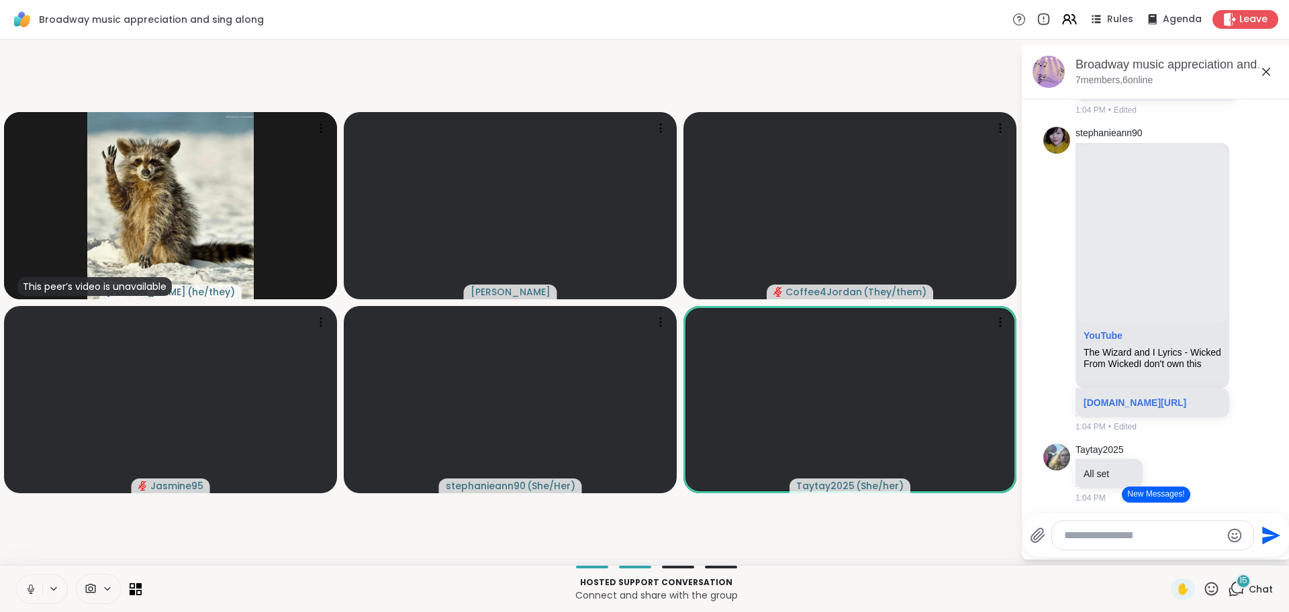
click at [35, 592] on icon at bounding box center [31, 589] width 12 height 12
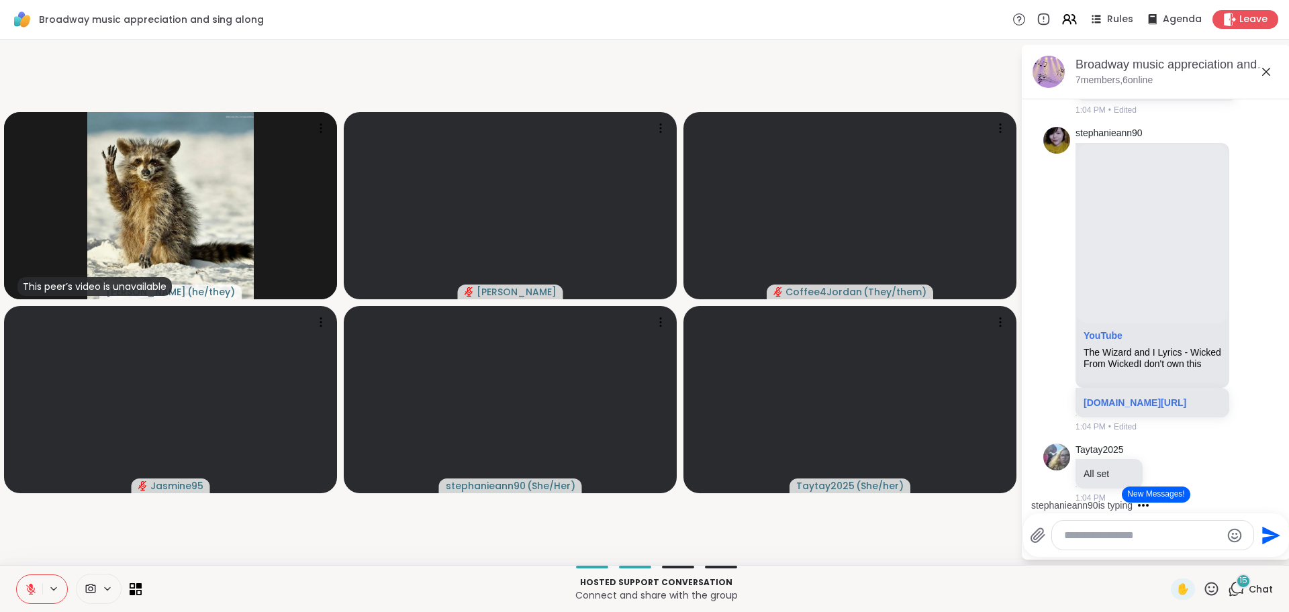
click at [1260, 589] on span "Chat" at bounding box center [1261, 589] width 24 height 13
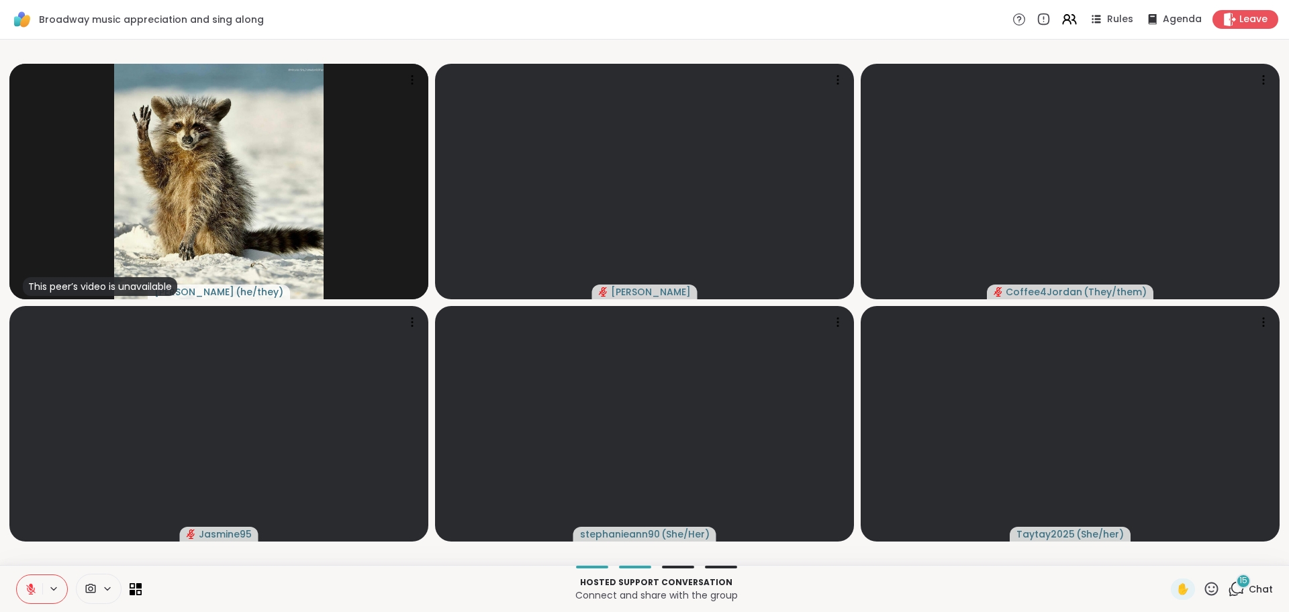
click at [1260, 589] on span "Chat" at bounding box center [1261, 589] width 24 height 13
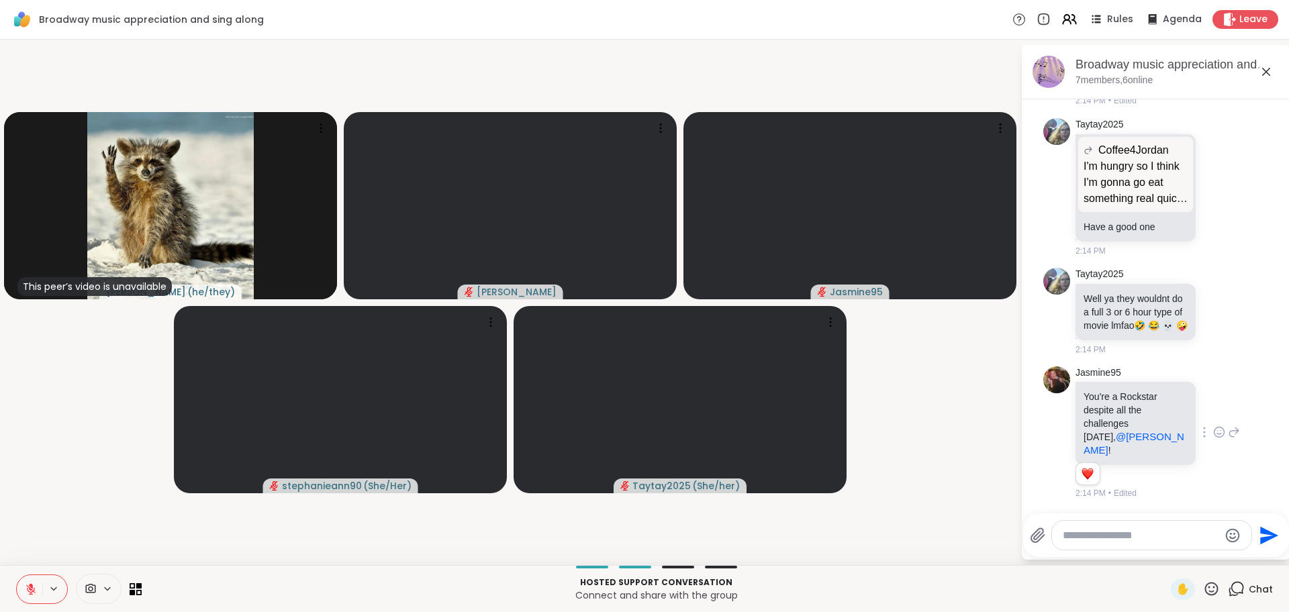
scroll to position [15664, 0]
click at [1221, 439] on icon at bounding box center [1219, 432] width 12 height 13
click at [1115, 414] on div "Select Reaction: Heart" at bounding box center [1113, 411] width 12 height 12
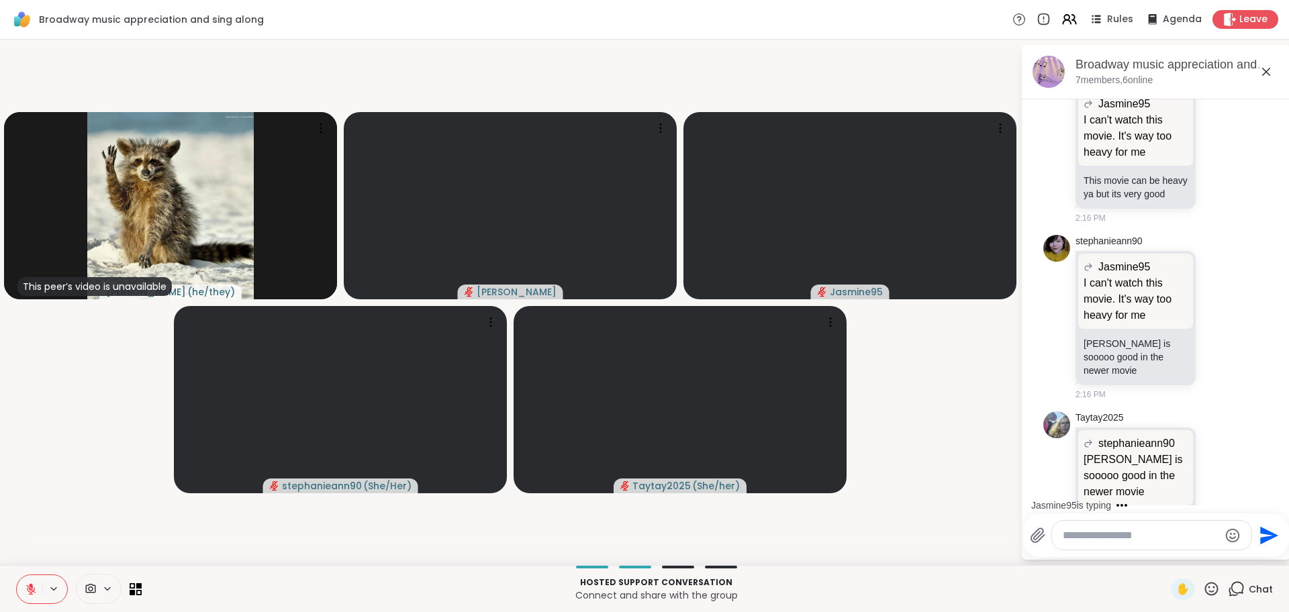
scroll to position [16731, 0]
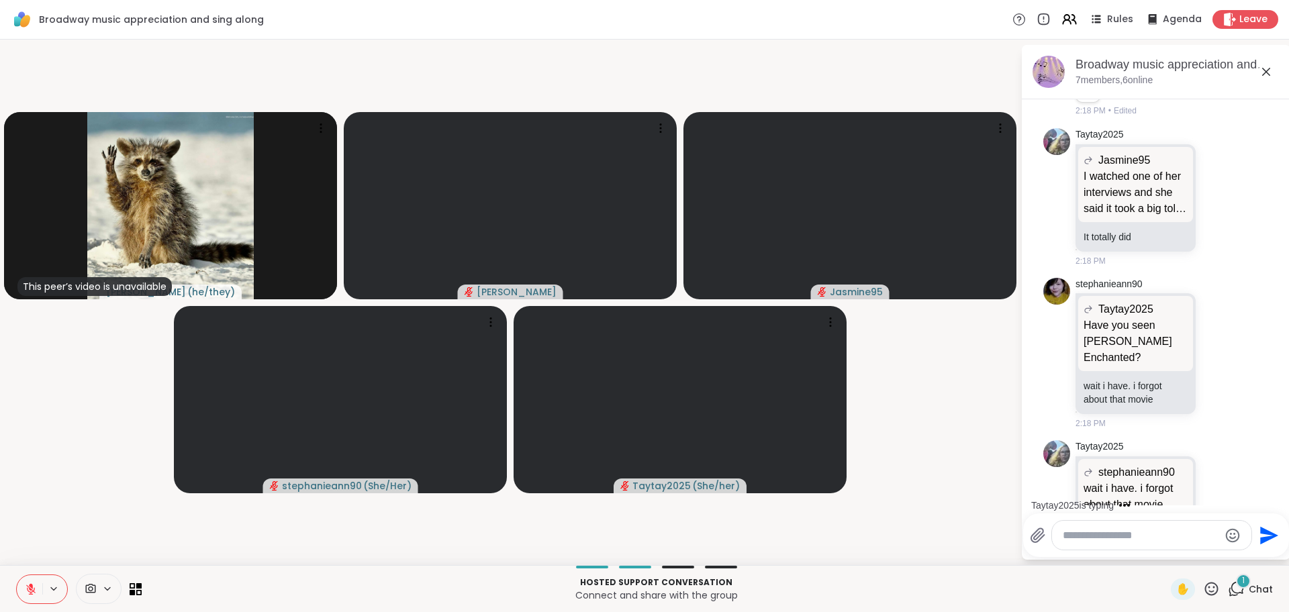
scroll to position [17736, 0]
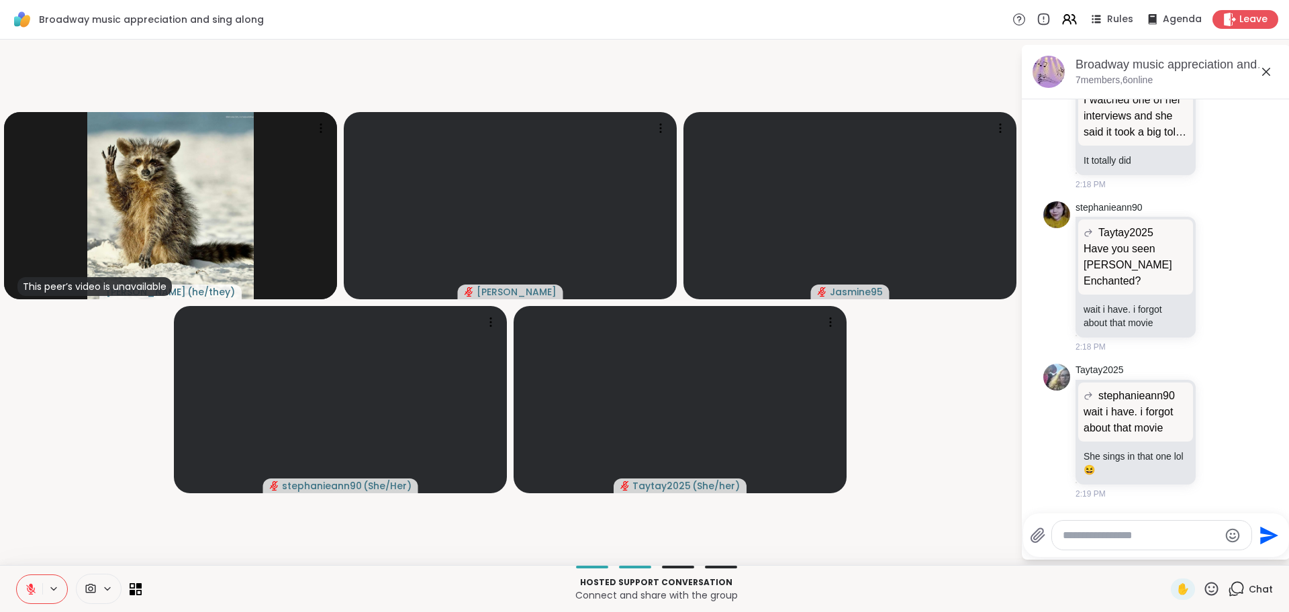
click at [1214, 598] on div "✋" at bounding box center [1195, 589] width 49 height 21
click at [1212, 591] on icon at bounding box center [1211, 589] width 17 height 17
click at [1171, 557] on span "❤️" at bounding box center [1172, 554] width 13 height 16
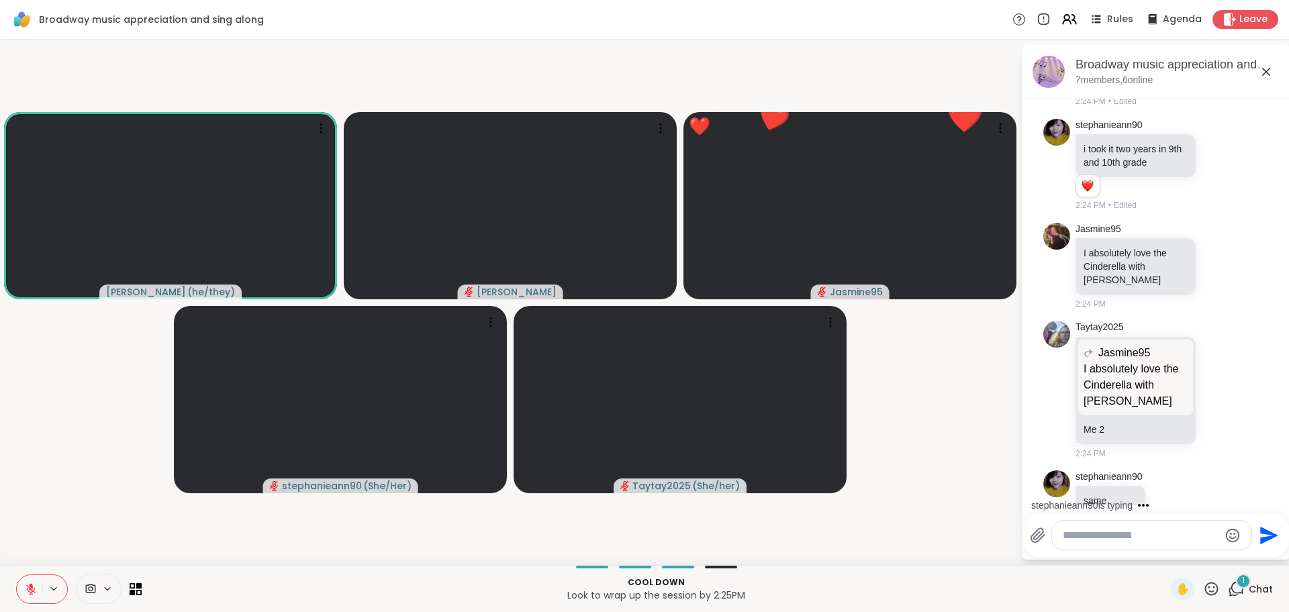
scroll to position [19009, 0]
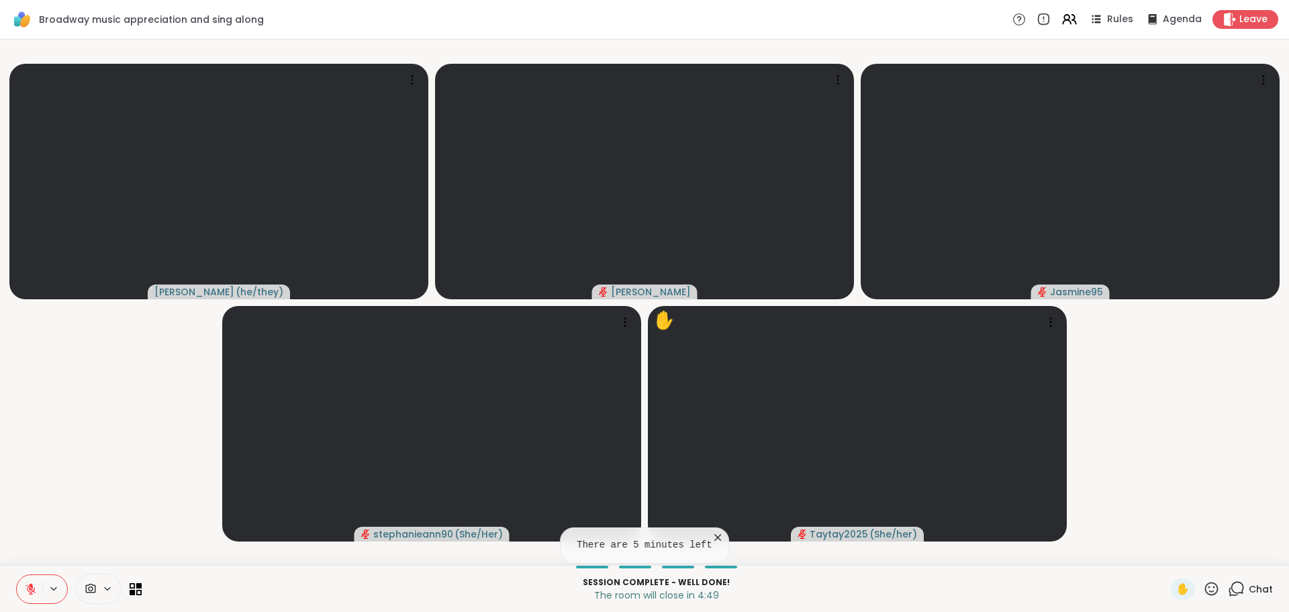
click at [1268, 590] on span "Chat" at bounding box center [1261, 589] width 24 height 13
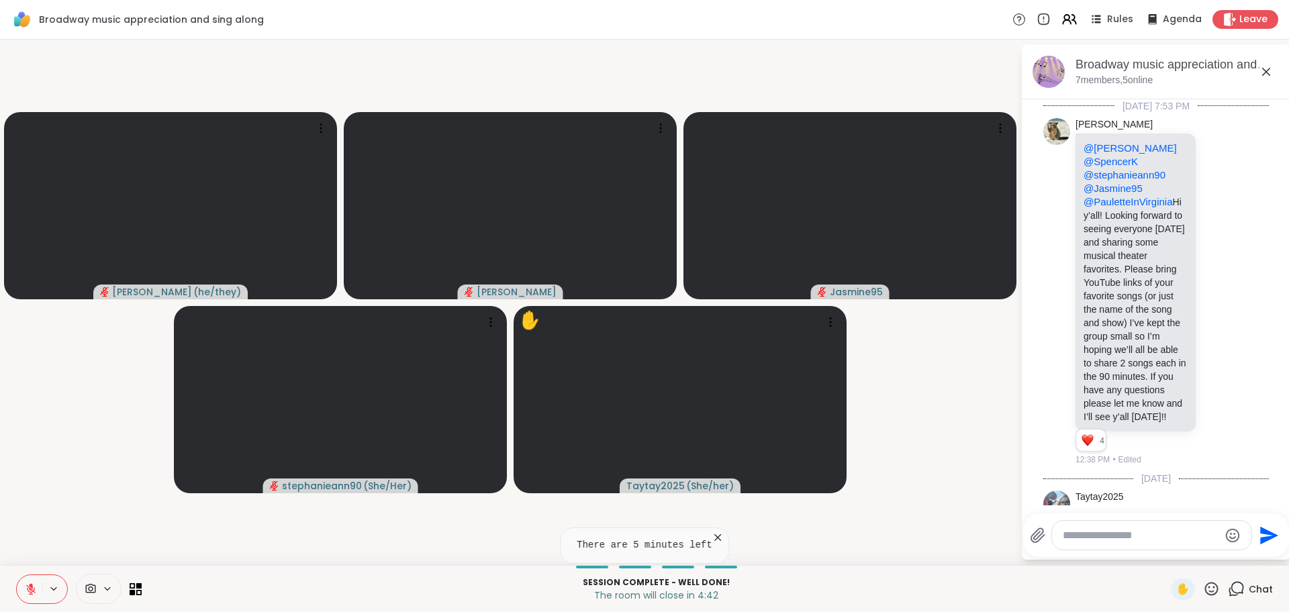
scroll to position [18995, 0]
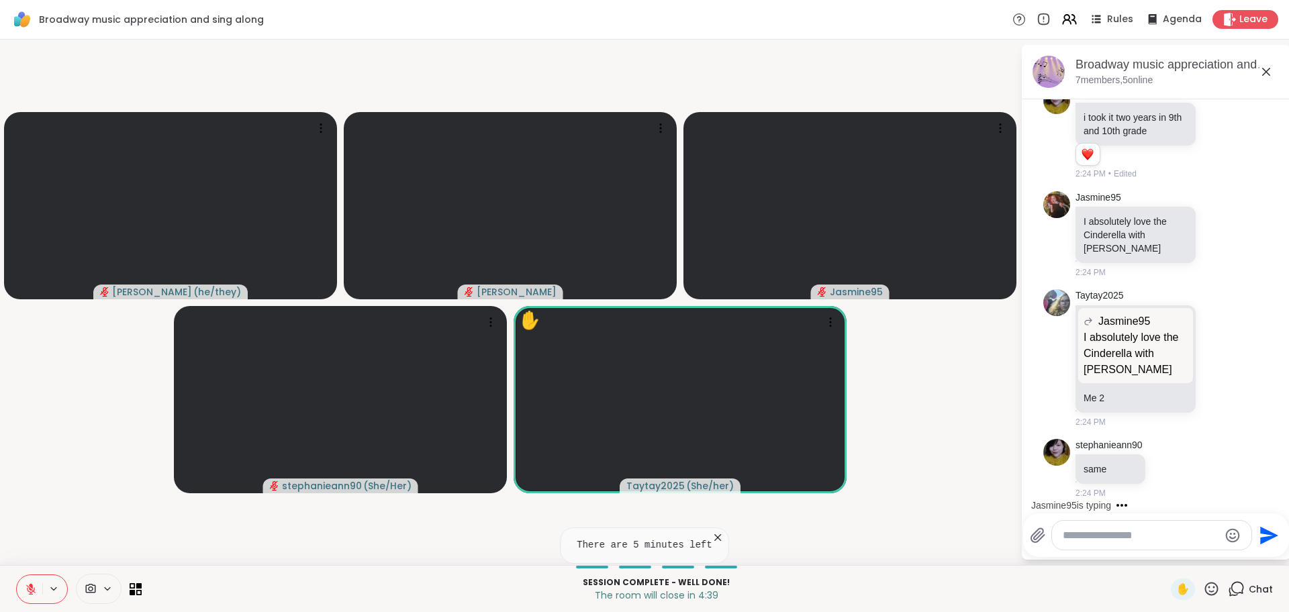
click at [1267, 73] on icon at bounding box center [1266, 72] width 16 height 16
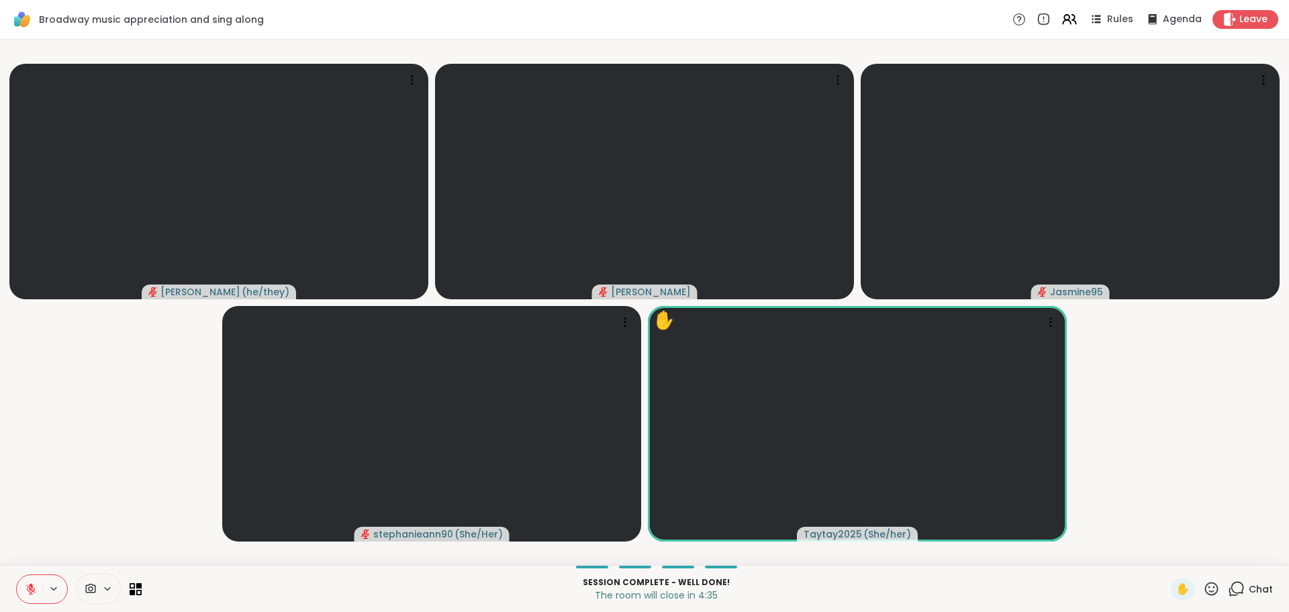
click at [1213, 591] on icon at bounding box center [1211, 588] width 13 height 13
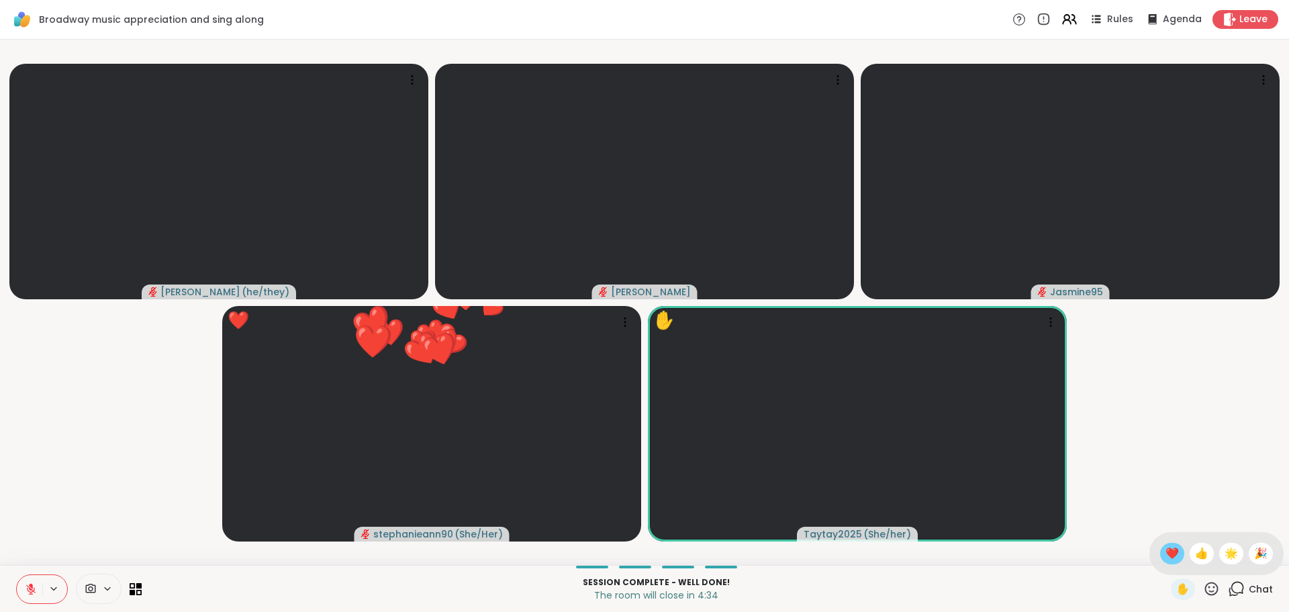
click at [1167, 555] on span "❤️" at bounding box center [1172, 554] width 13 height 16
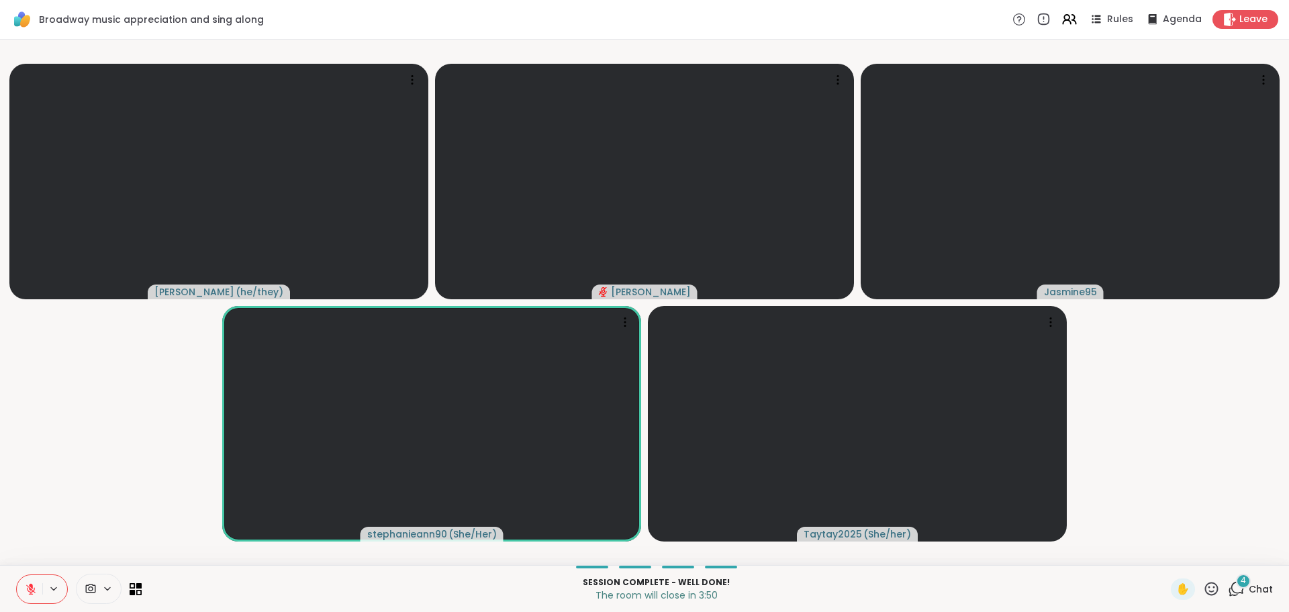
click at [1218, 585] on icon at bounding box center [1211, 588] width 13 height 13
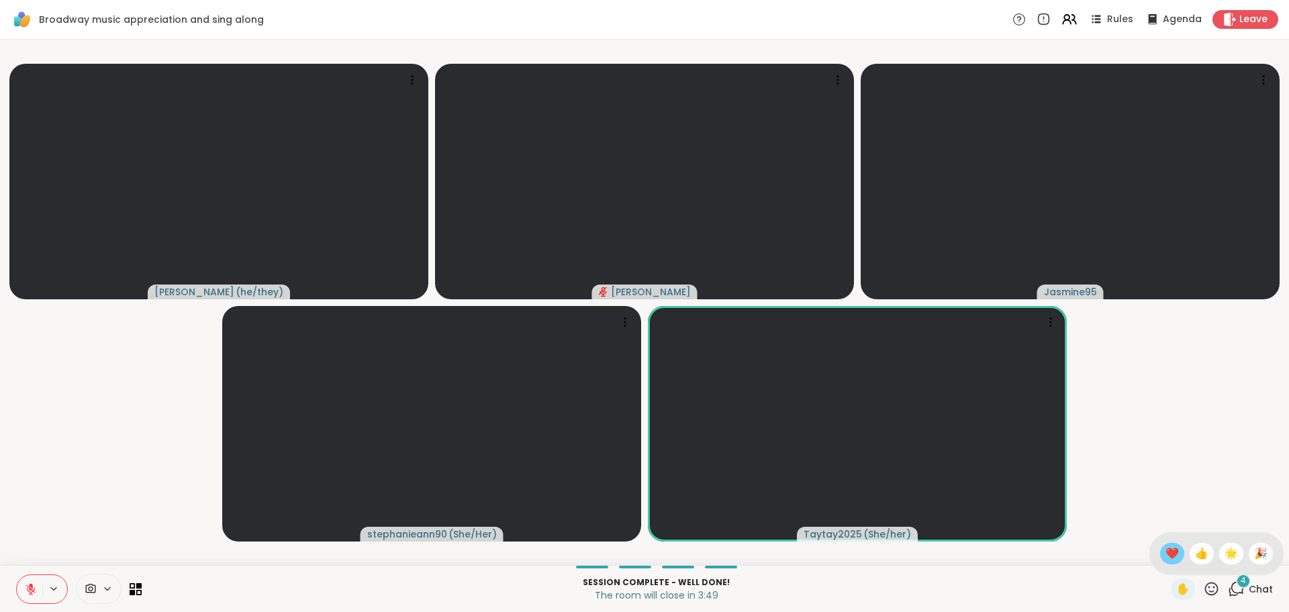
click at [1168, 556] on span "❤️" at bounding box center [1172, 554] width 13 height 16
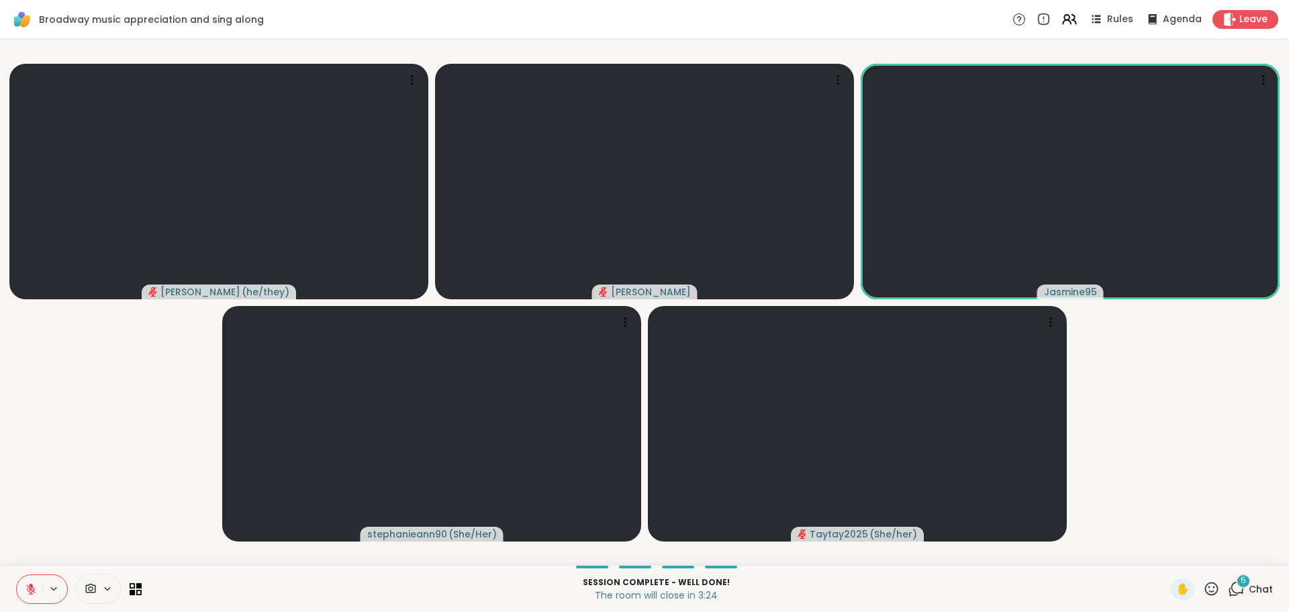
click at [1217, 586] on icon at bounding box center [1211, 589] width 17 height 17
click at [1235, 555] on span "🌟" at bounding box center [1231, 554] width 13 height 16
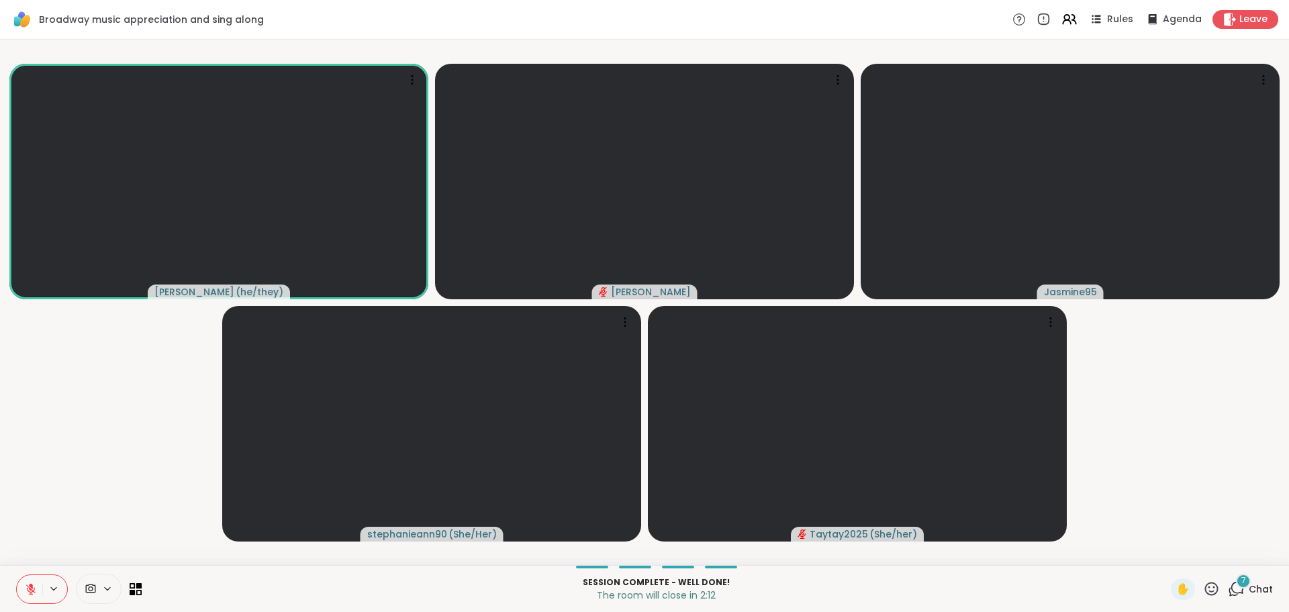
click at [1209, 591] on icon at bounding box center [1211, 589] width 17 height 17
click at [1175, 556] on span "❤️" at bounding box center [1172, 554] width 13 height 16
click at [1216, 585] on icon at bounding box center [1211, 589] width 17 height 17
click at [1171, 557] on span "❤️" at bounding box center [1172, 554] width 13 height 16
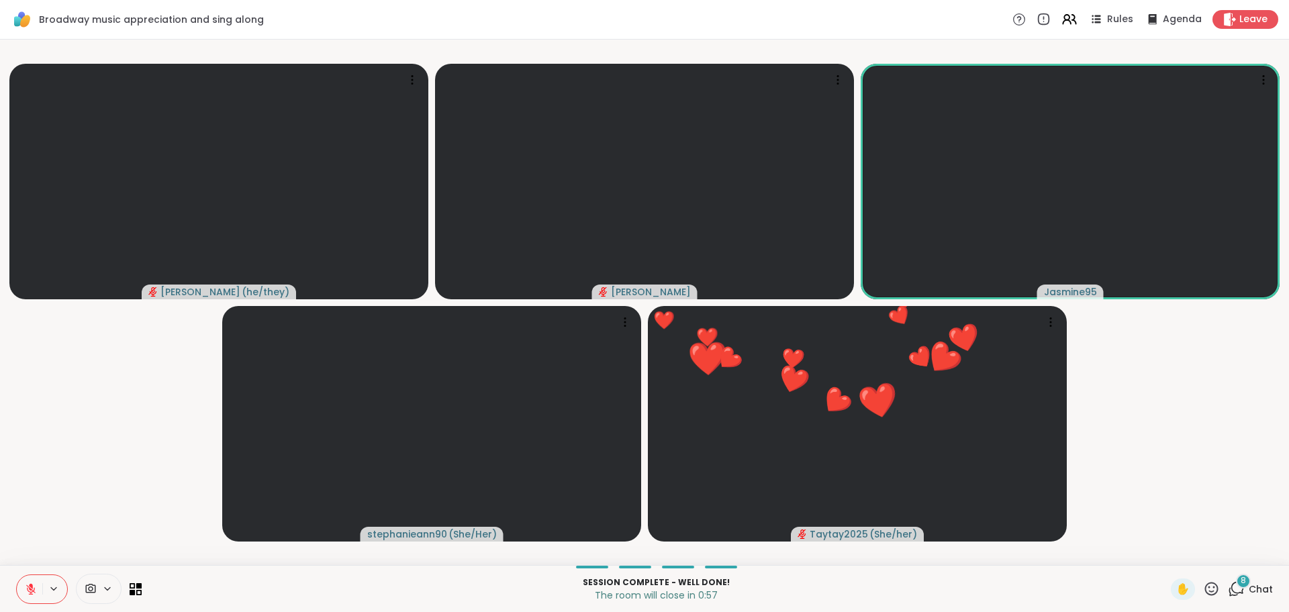
click at [1210, 588] on icon at bounding box center [1211, 588] width 13 height 13
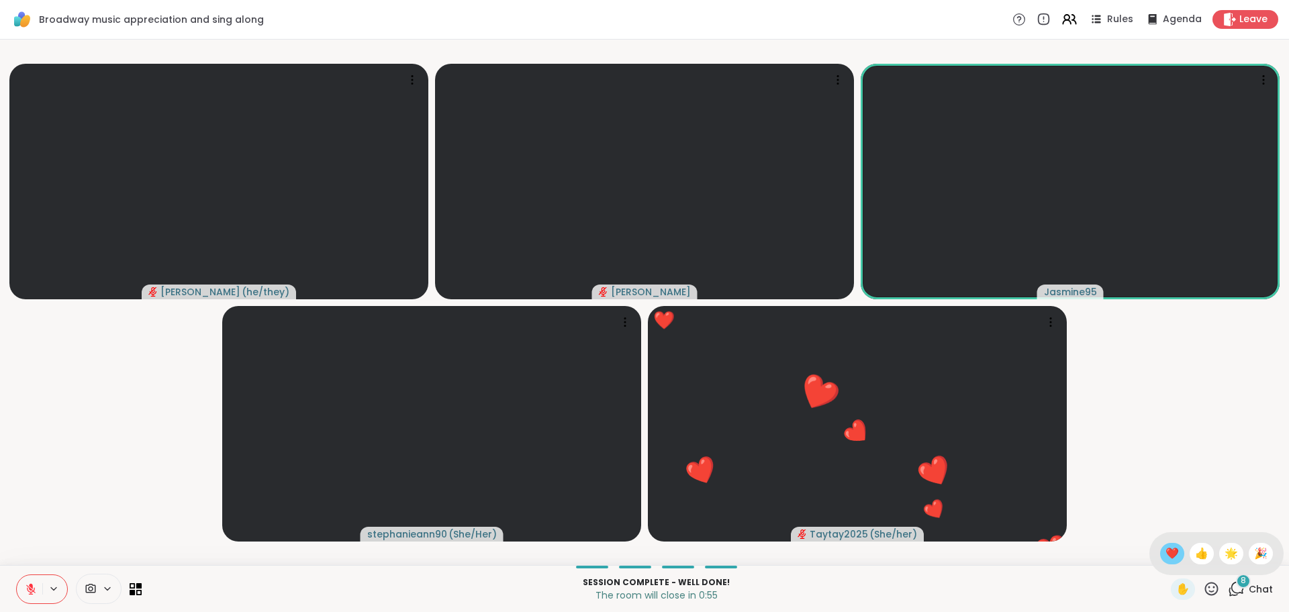
click at [1175, 557] on span "❤️" at bounding box center [1172, 554] width 13 height 16
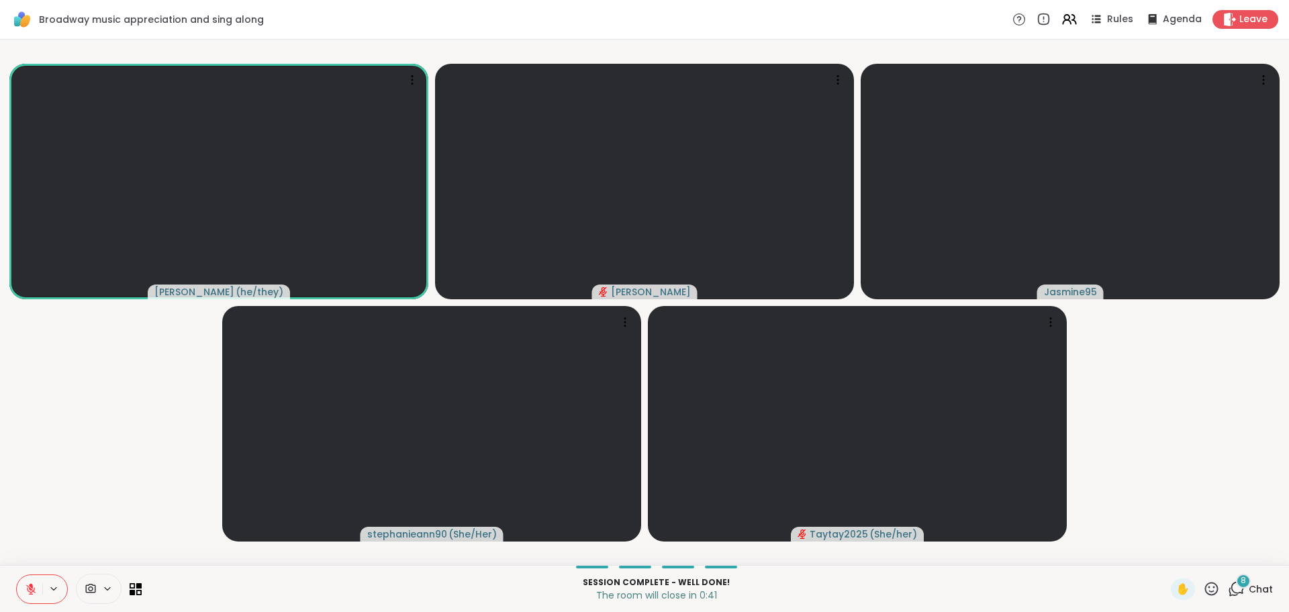
click at [1219, 587] on icon at bounding box center [1211, 589] width 17 height 17
click at [1176, 553] on span "❤️" at bounding box center [1172, 554] width 13 height 16
